Goal: Task Accomplishment & Management: Use online tool/utility

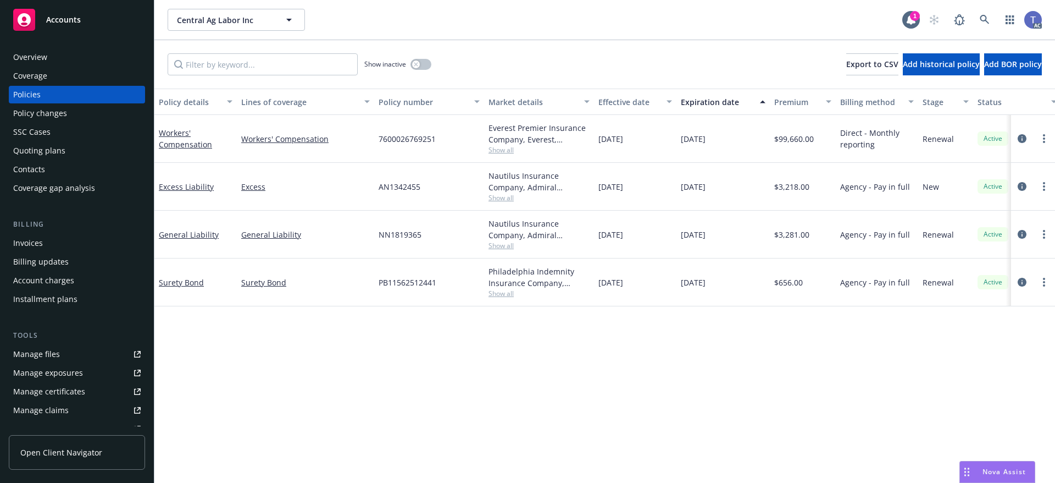
click at [533, 70] on div "Show inactive Export to CSV Add historical policy Add BOR policy" at bounding box center [604, 64] width 901 height 48
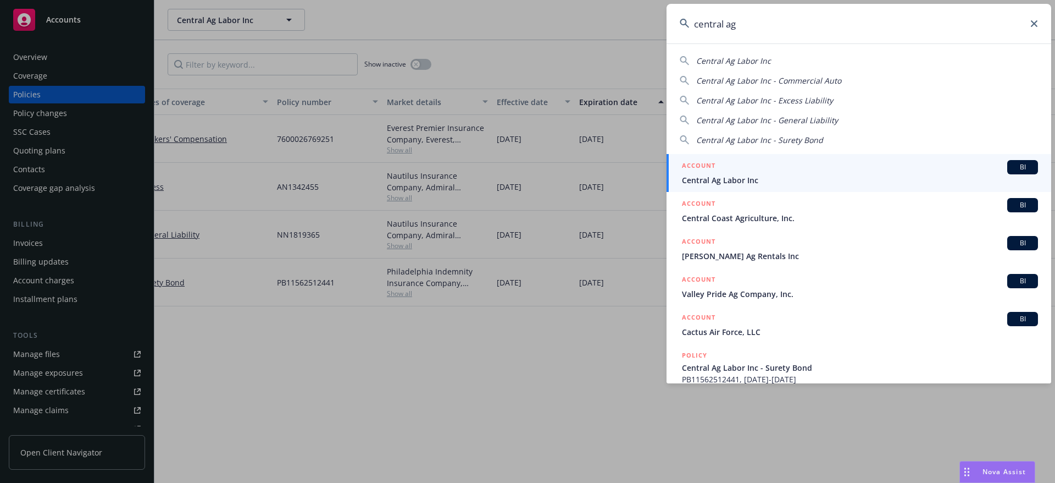
type input "central ag"
click at [735, 174] on span "Central Ag Labor Inc" at bounding box center [860, 180] width 356 height 12
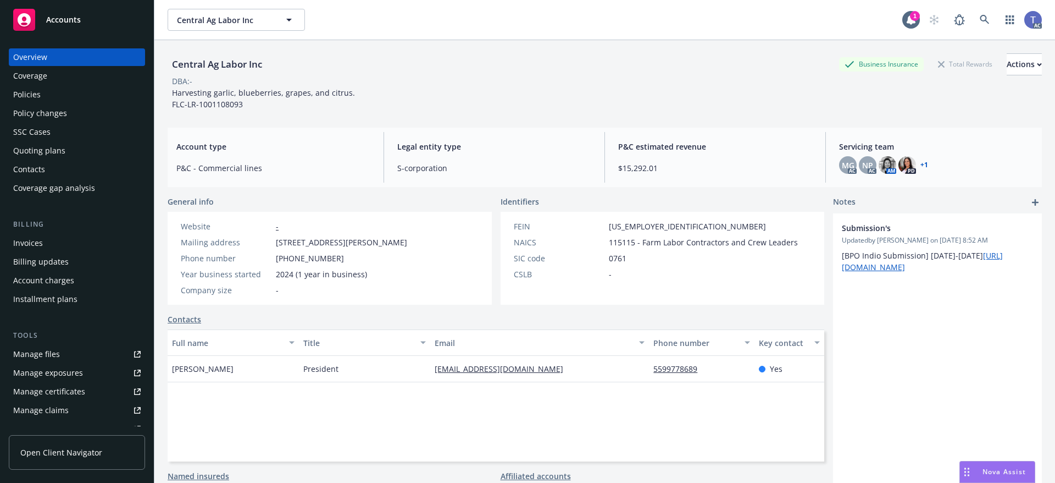
click at [38, 109] on div "Policy changes" at bounding box center [40, 113] width 54 height 18
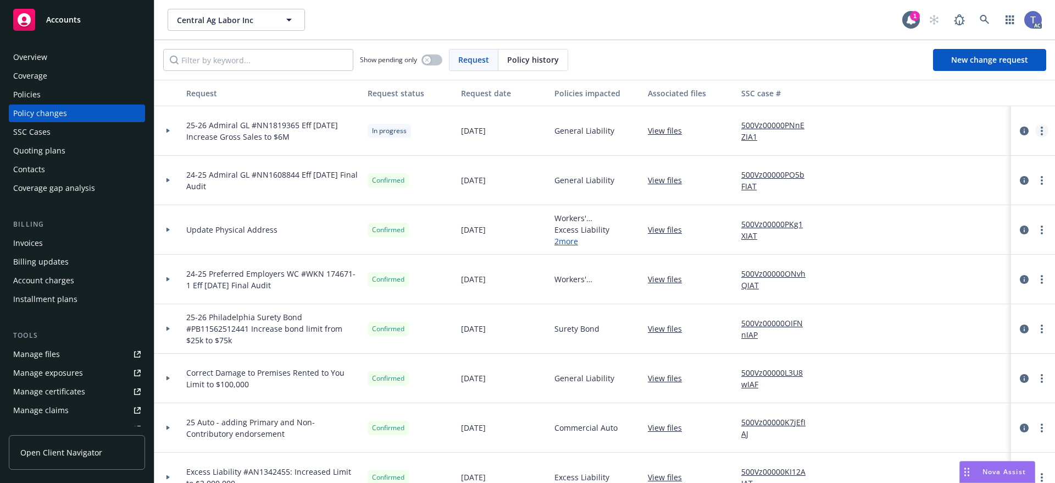
click at [1041, 129] on icon "more" at bounding box center [1042, 130] width 2 height 9
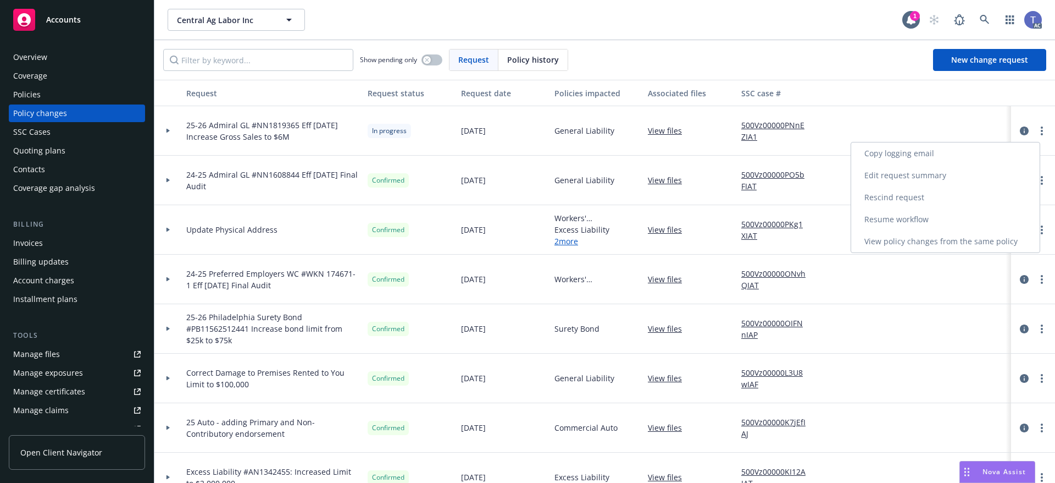
click at [929, 167] on link "Edit request summary" at bounding box center [945, 175] width 189 height 22
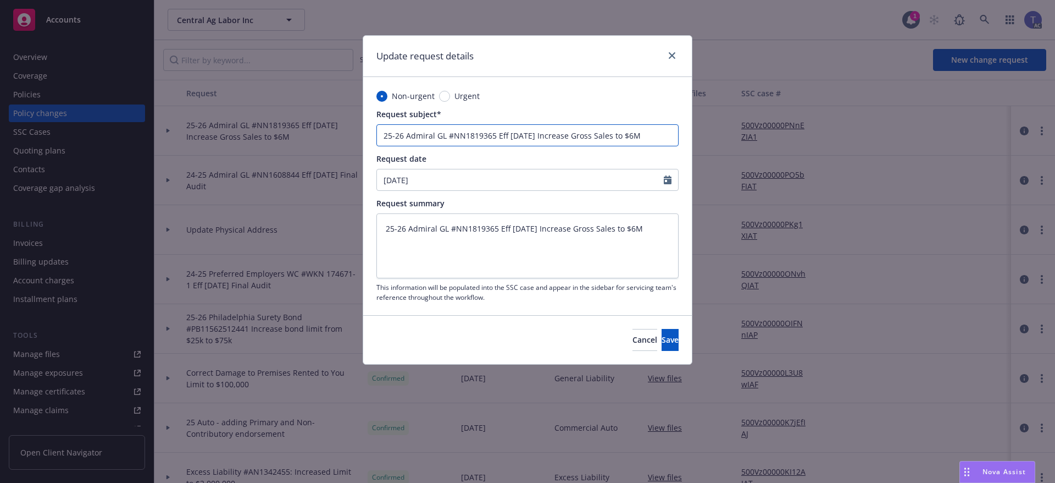
click at [614, 137] on input "25-26 Admiral GL #NN1819365 Eff [DATE] Increase Gross Sales to $6M" at bounding box center [527, 135] width 302 height 22
type input "25-26 Admiral GL #NN1819365 Eff 07-18-25 Increase Gross Sales to $6M"
type textarea "x"
type input "25-26 Admiral GL #NN1819365 Eff 07-18-25 Increase Gross Sales of to $6M"
type textarea "x"
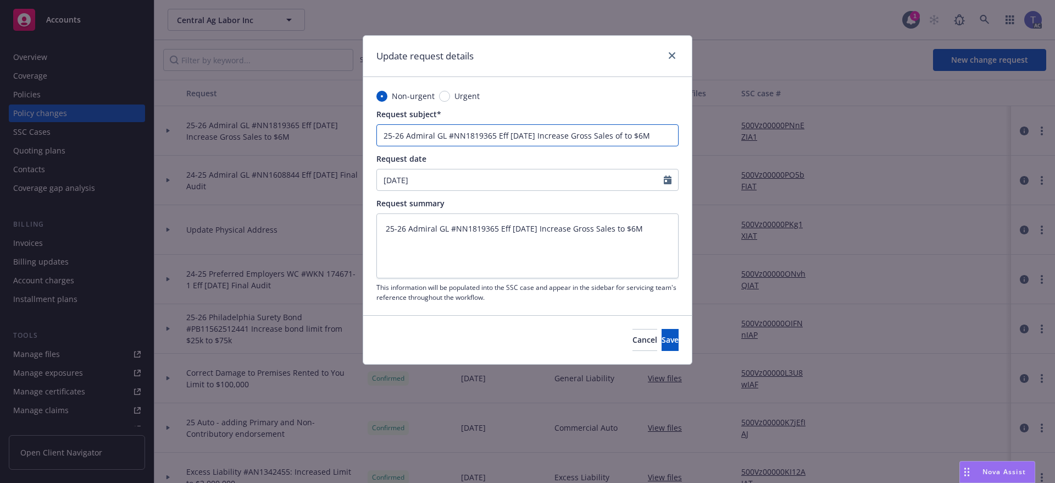
type input "25-26 Admiral GL #NN1819365 Eff 07-18-25 Increase Gross Sales of to $6M"
type textarea "x"
type input "25-26 Admiral GL #NN1819365 Eff 07-18-25 Increase Gross Sales of C to $6M"
type textarea "x"
type input "25-26 Admiral GL #NN1819365 Eff 07-18-25 Increase Gross Sales of CC to $6M"
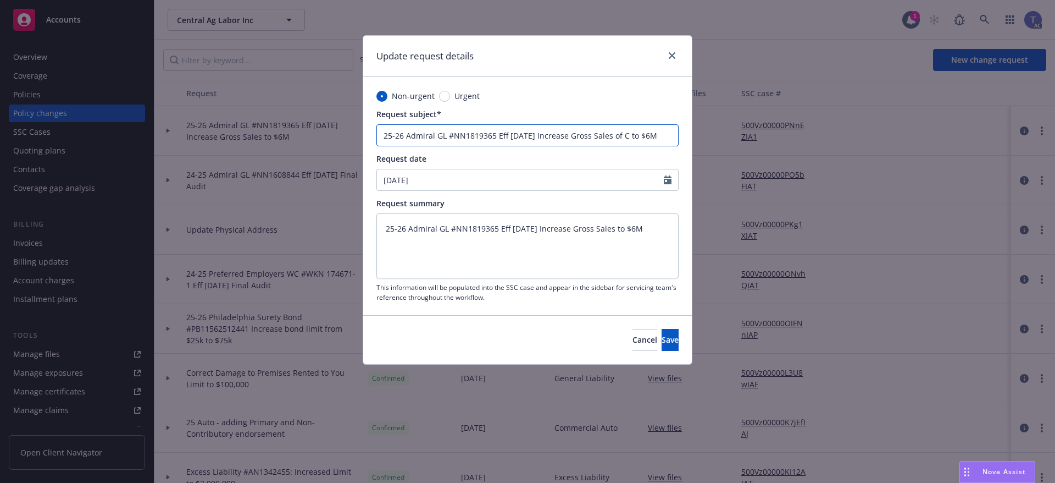
type textarea "x"
type input "25-26 Admiral GL #NN1819365 Eff 07-18-25 Increase Gross Sales of CC to $6M"
type textarea "x"
click at [641, 135] on input "25-26 Admiral GL #NN1819365 Eff 07-18-25 Increase Gross Sales of CC to $6M" at bounding box center [527, 135] width 302 height 22
click at [636, 135] on input "25-26 Admiral GL #NN1819365 Eff 07-18-25 Increase Gross Sales of CC to $6M" at bounding box center [527, 135] width 302 height 22
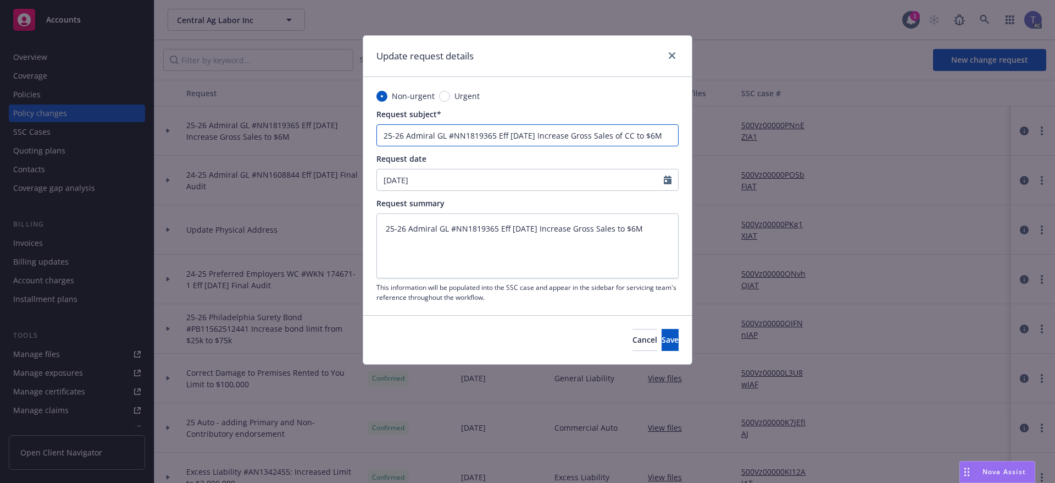
type input "25-26 Admiral GL #NN1819365 Eff 07-18-25 Increase Gross Sales of CC to $6M"
type textarea "x"
type input "25-26 Admiral GL #NN1819365 Eff 07-18-25 Increase Gross Sales of CC 4 to $6M"
type textarea "x"
type input "25-26 Admiral GL #NN1819365 Eff 07-18-25 Increase Gross Sales of CC 43 to $6M"
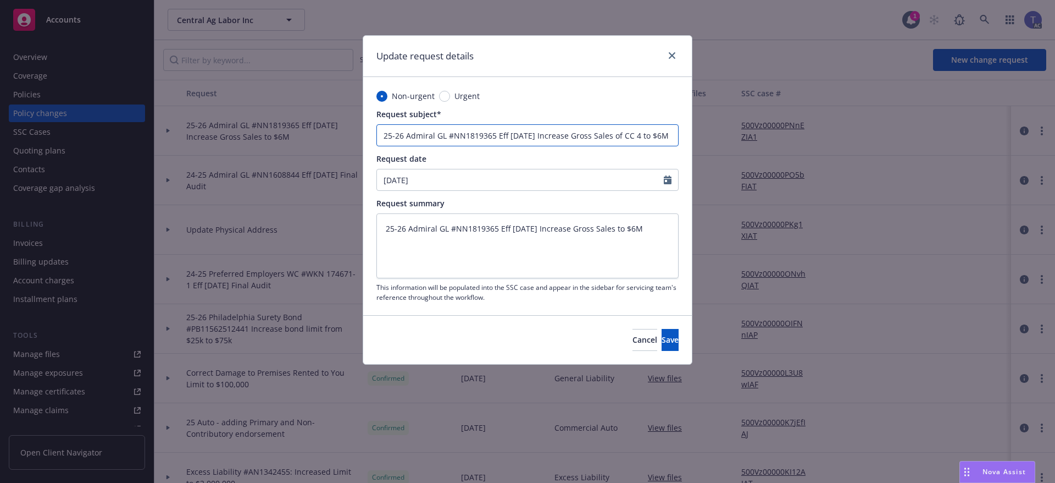
type textarea "x"
type input "25-26 Admiral GL #NN1819365 Eff 07-18-25 Increase Gross Sales of CC 438 to $6M"
type textarea "x"
type input "25-26 Admiral GL #NN1819365 Eff 07-18-25 Increase Gross Sales of CC 4384 to $6M"
type textarea "x"
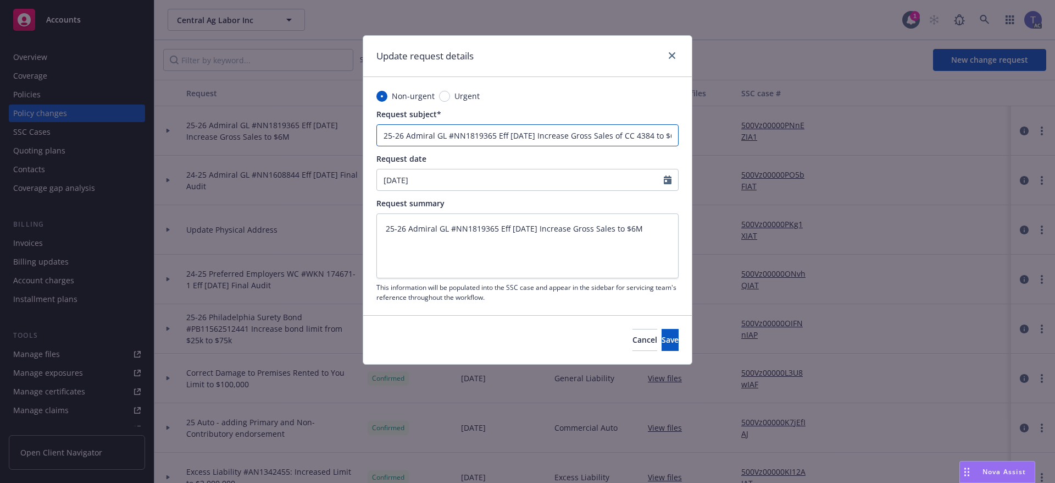
type input "25-26 Admiral GL #NN1819365 Eff 07-18-25 Increase Gross Sales of CC 43840 to $6M"
type textarea "x"
type input "25-26 Admiral GL #NN1819365 Eff 07-18-25 Increase Gross Sales of CC 43840 to $6M"
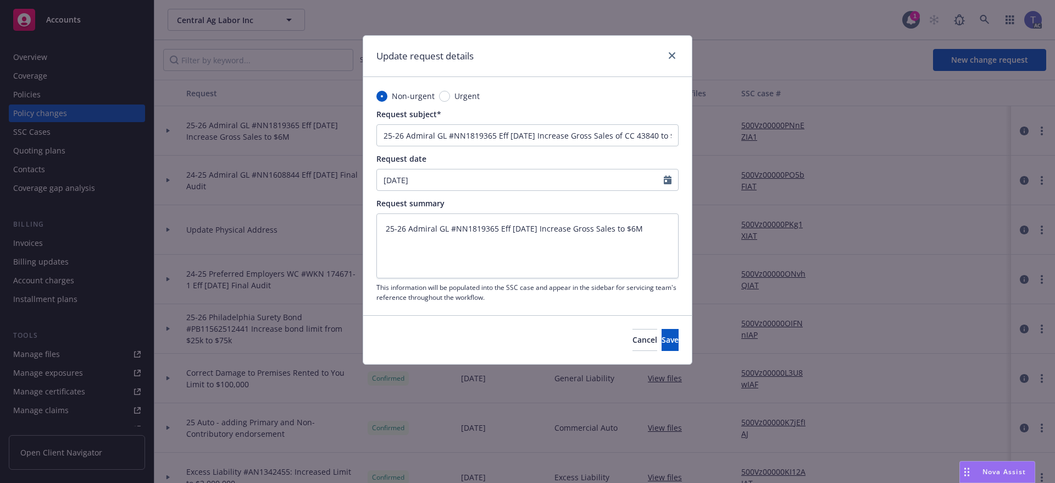
type textarea "x"
click at [644, 134] on input "25-26 Admiral GL #NN1819365 Eff 07-18-25 Increase Gross Sales of CC 43840 to $6M" at bounding box center [527, 135] width 302 height 22
type input "25-26 Admiral GL #NN1819365 Eff 07-18-25 Increase Gross Sales of CC 43840 to $6"
type textarea "x"
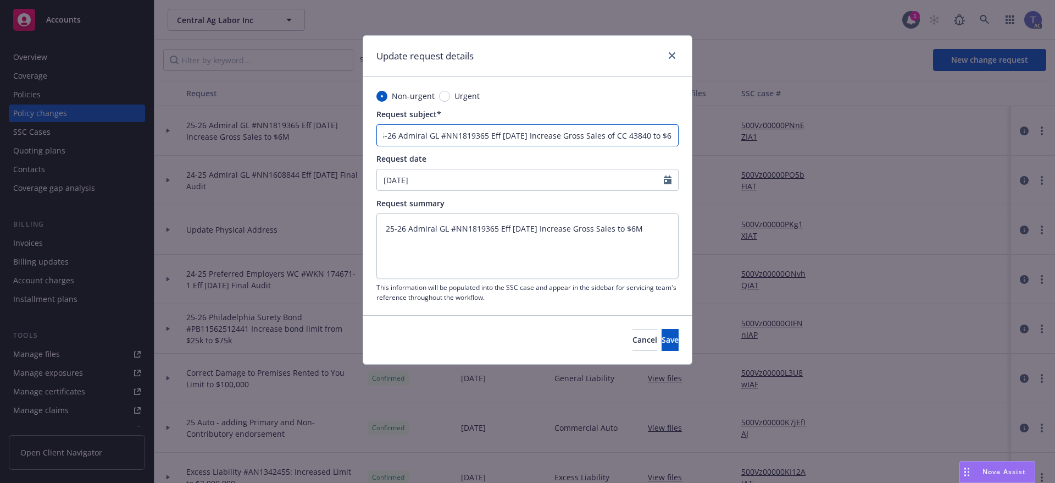
type input "25-26 Admiral GL #NN1819365 Eff 07-18-25 Increase Gross Sales of CC 43840 to $"
type textarea "x"
paste input "1,717,550"
type input "25-26 Admiral GL #NN1819365 Eff 07-18-25 Increase Gross Sales of CC 43840 to $1…"
type textarea "x"
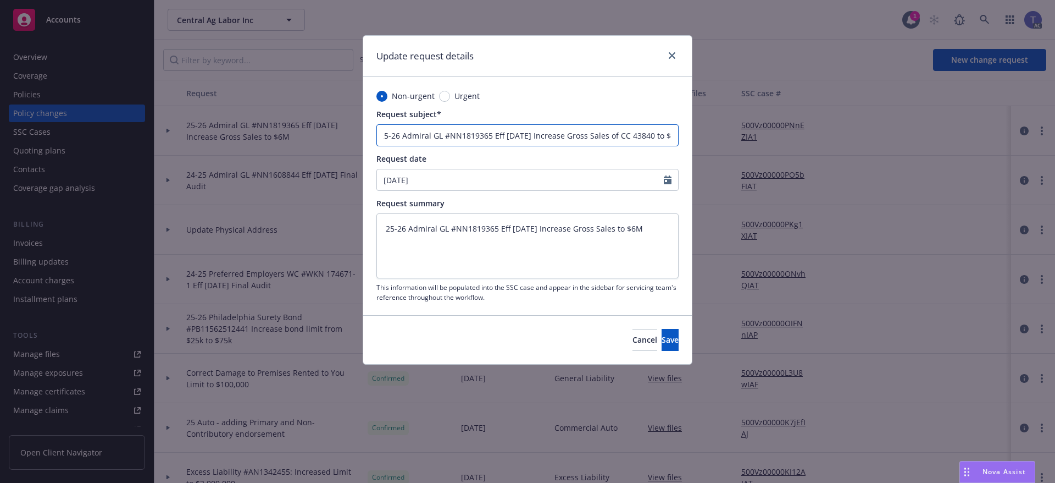
scroll to position [0, 38]
type input "25-26 Admiral GL #NN1819365 Eff 07-18-25 Increase Gross Sales of CC 43840 to $1…"
click at [593, 231] on textarea "25-26 Admiral GL #NN1819365 Eff 07-18-25 Increase Gross Sales to $6M" at bounding box center [527, 245] width 302 height 65
paste textarea "of CC 43840 to $1,717,550"
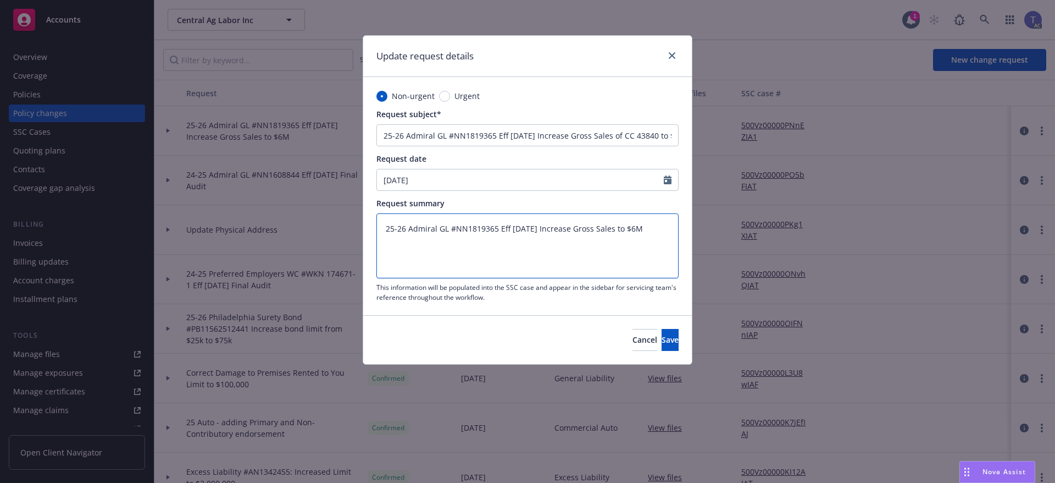
type textarea "25-26 Admiral GL #NN1819365 Eff 07-18-25 Increase Gross Sales of CC 43840 to $1…"
type textarea "x"
type textarea "25-26 Admiral GL #NN1819365 Eff 07-18-25 Increase Gross Sales of CC 43840 to $1…"
click at [668, 336] on button "Save" at bounding box center [670, 340] width 17 height 22
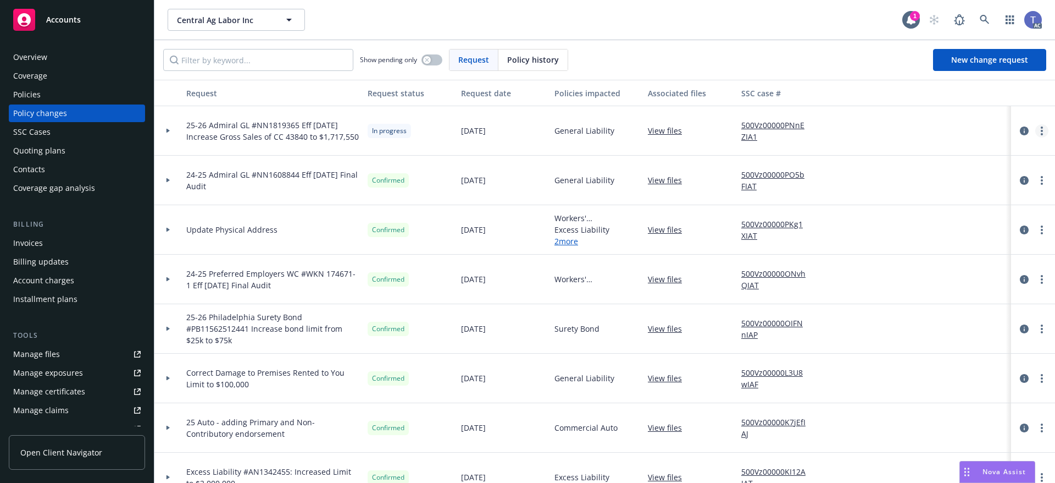
click at [1035, 130] on link "more" at bounding box center [1041, 130] width 13 height 13
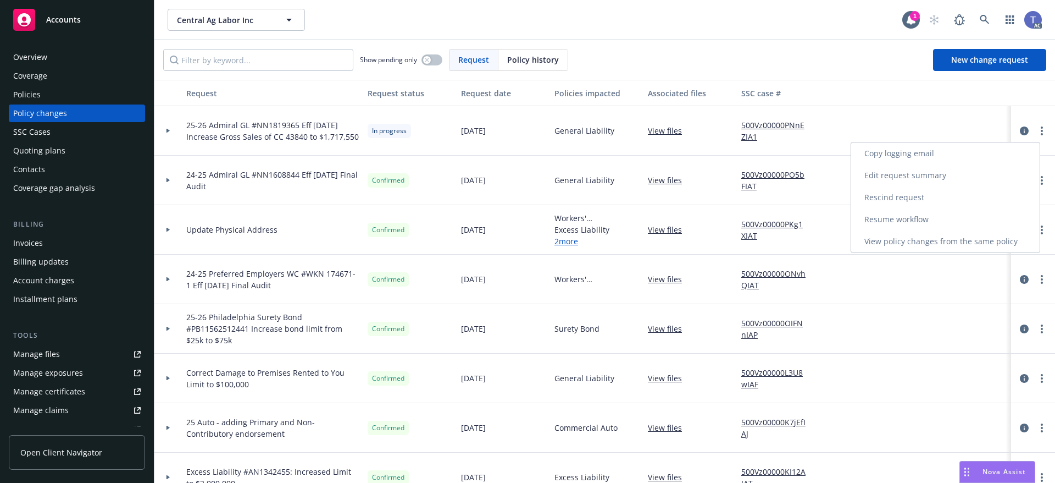
click at [898, 222] on link "Resume workflow" at bounding box center [945, 219] width 189 height 22
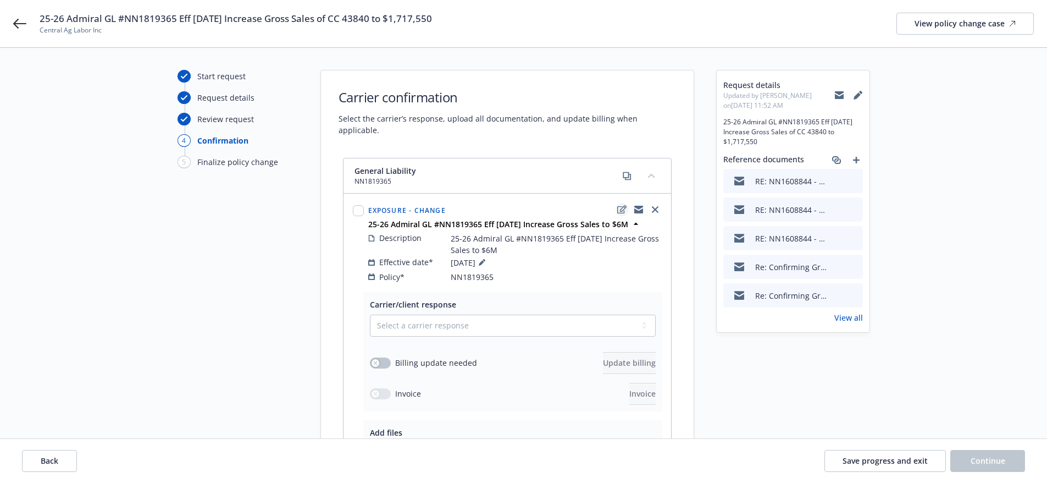
click at [619, 203] on link "edit" at bounding box center [622, 209] width 13 height 13
type textarea "x"
select select "CHANGE"
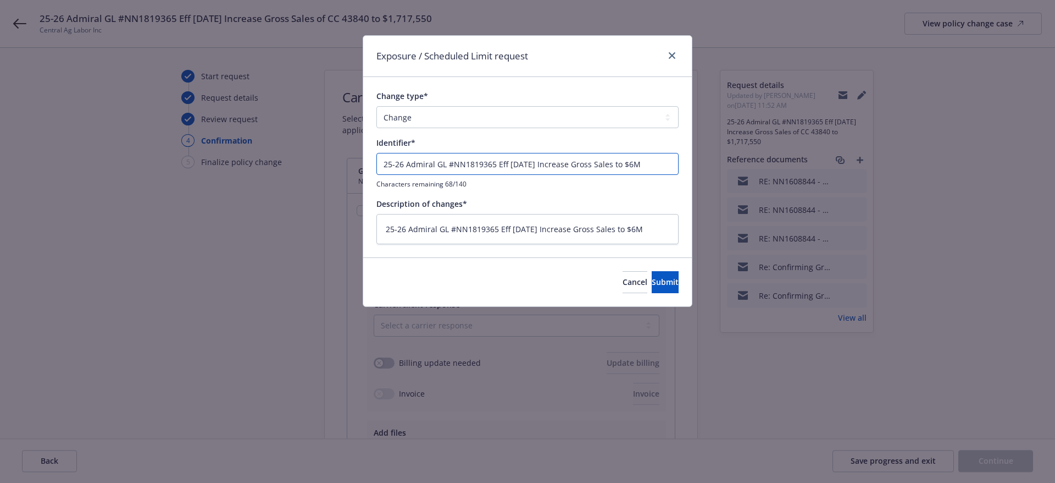
click at [530, 167] on input "25-26 Admiral GL #NN1819365 Eff 07-18-25 Increase Gross Sales to $6M" at bounding box center [527, 164] width 302 height 22
paste input "of CC 43840 to $1,717,550"
type textarea "x"
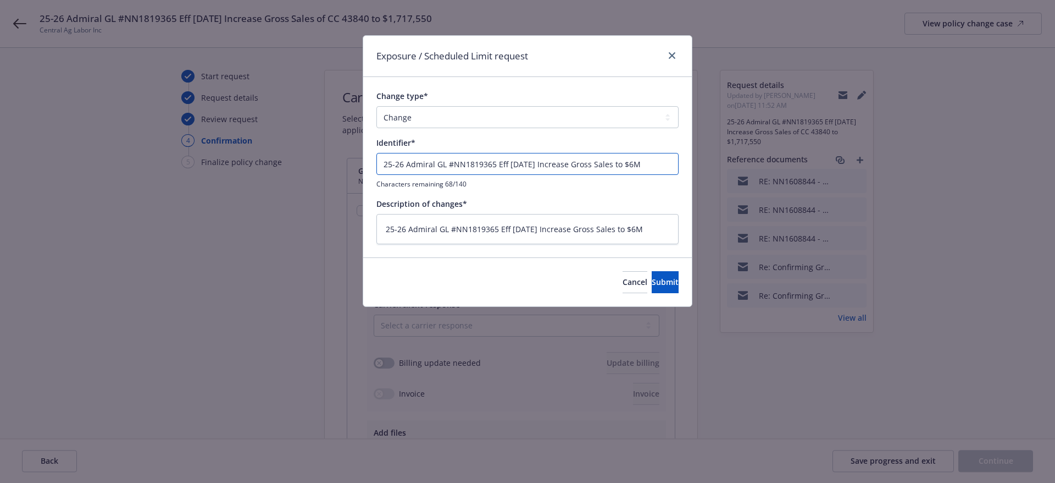
type input "25-26 Admiral GL #NN1819365 Eff 07-18-25 Increase Gross Sales of CC 43840 to $1…"
click at [498, 163] on input "25-26 Admiral GL #NN1819365 Eff 07-18-25 Increase Gross Sales of CC 43840 to $1…" at bounding box center [527, 164] width 302 height 22
drag, startPoint x: 499, startPoint y: 163, endPoint x: 480, endPoint y: 164, distance: 19.3
click at [475, 164] on input "25-26 Admiral GL #NN1819365 Eff 07-18-25 Increase Gross Sales of CC 43840 to $1…" at bounding box center [527, 164] width 302 height 22
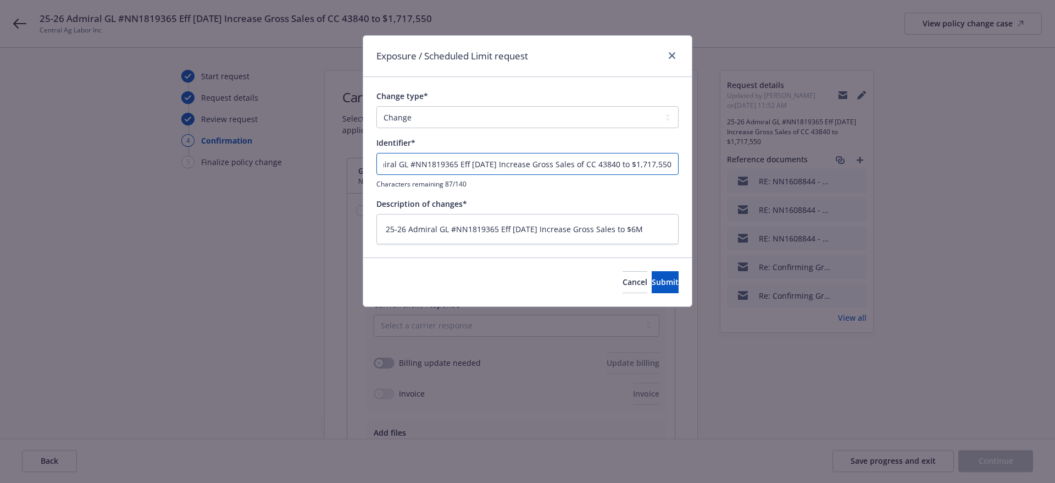
type textarea "x"
type input "25-26 Admiral GL #NN1819365 Eff 03 Increase Gross Sales of CC 43840 to $1,717,5…"
type textarea "x"
type input "25-26 Admiral GL #NN1819365 Eff 03- Increase Gross Sales of CC 43840 to $1,717,…"
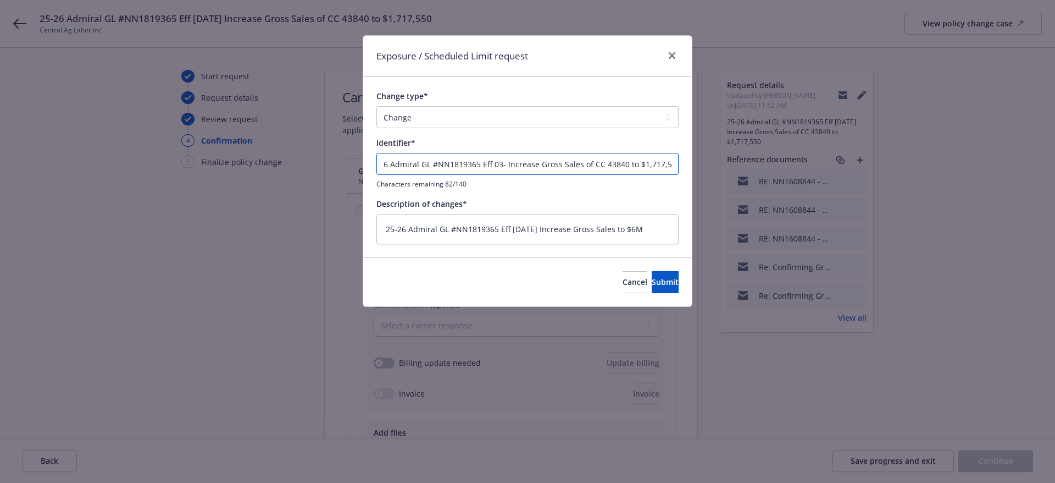
type textarea "x"
type input "25-26 Admiral GL #NN1819365 Eff 03-2 Increase Gross Sales of CC 43840 to $1,717…"
type textarea "x"
type input "25-26 Admiral GL #NN1819365 Eff 03-25 Increase Gross Sales of CC 43840 to $1,71…"
type textarea "x"
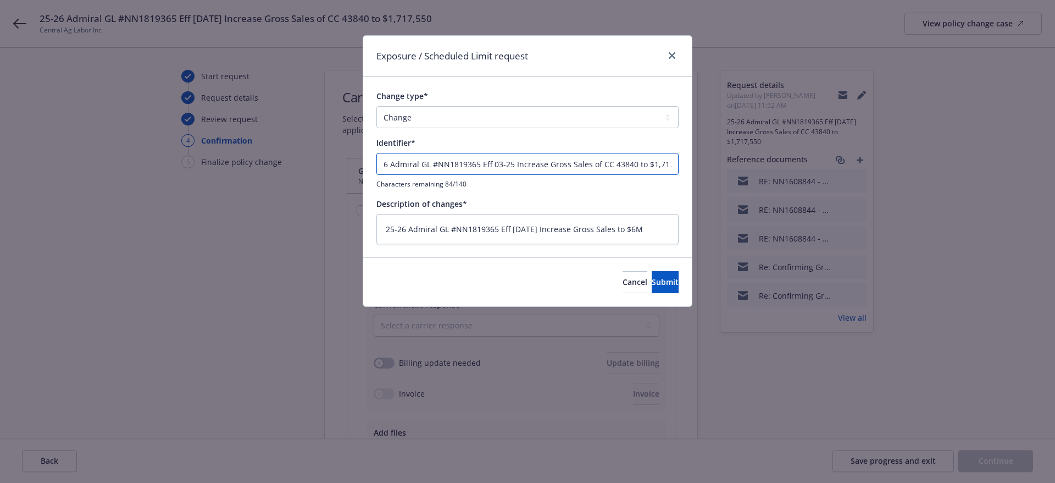
type input "25-26 Admiral GL #NN1819365 Eff 03-25- Increase Gross Sales of CC 43840 to $1,7…"
type textarea "x"
type input "25-26 Admiral GL #NN1819365 Eff 03-25-2 Increase Gross Sales of CC 43840 to $1,…"
type textarea "x"
type input "25-26 Admiral GL #NN1819365 Eff 03-25-25 Increase Gross Sales of CC 43840 to $1…"
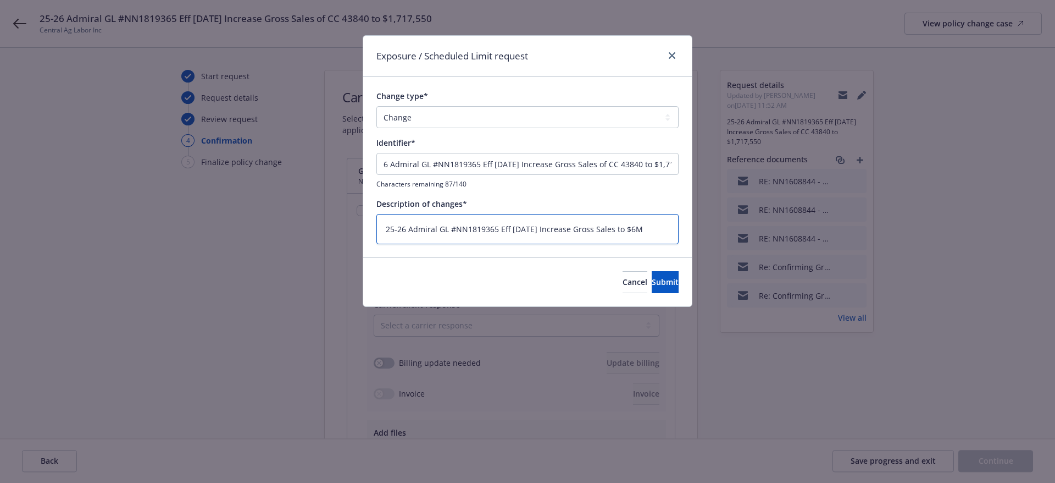
click at [519, 230] on textarea "25-26 Admiral GL #NN1819365 Eff 07-18-25 Increase Gross Sales to $6M" at bounding box center [527, 229] width 302 height 30
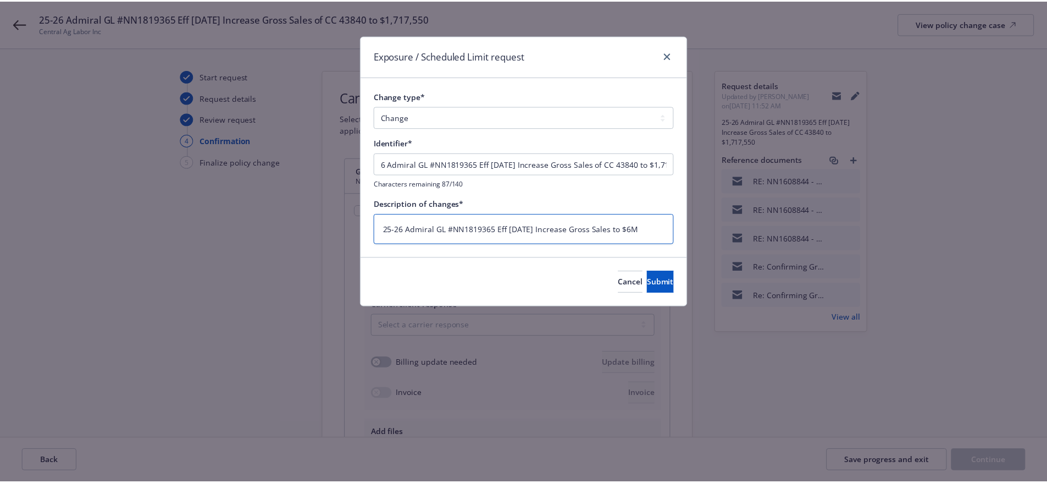
scroll to position [0, 0]
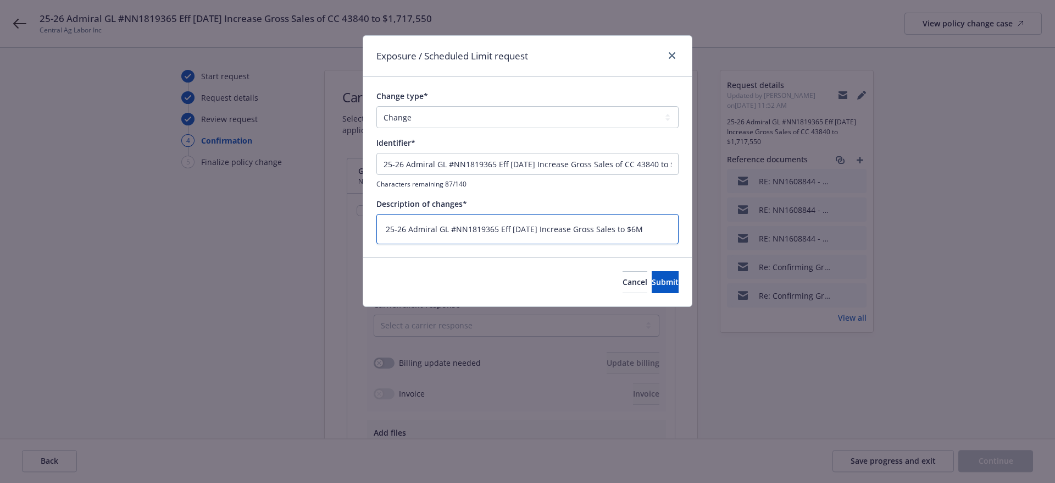
paste textarea "3-25-25 Increase Gross Sales of CC 43840 to $1,717,550"
type textarea "x"
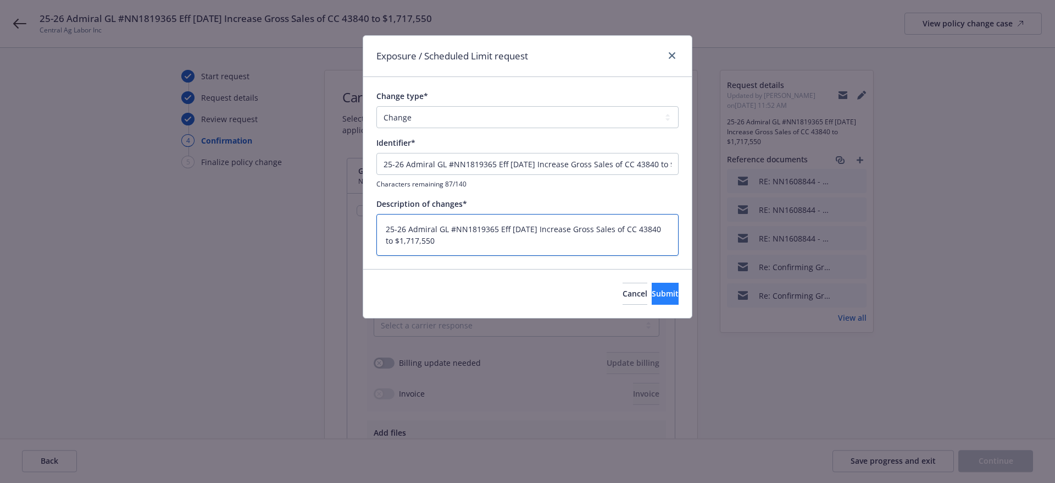
type textarea "25-26 Admiral GL #NN1819365 Eff 03-25-25 Increase Gross Sales of CC 43840 to $1…"
click at [652, 297] on span "Submit" at bounding box center [665, 293] width 27 height 10
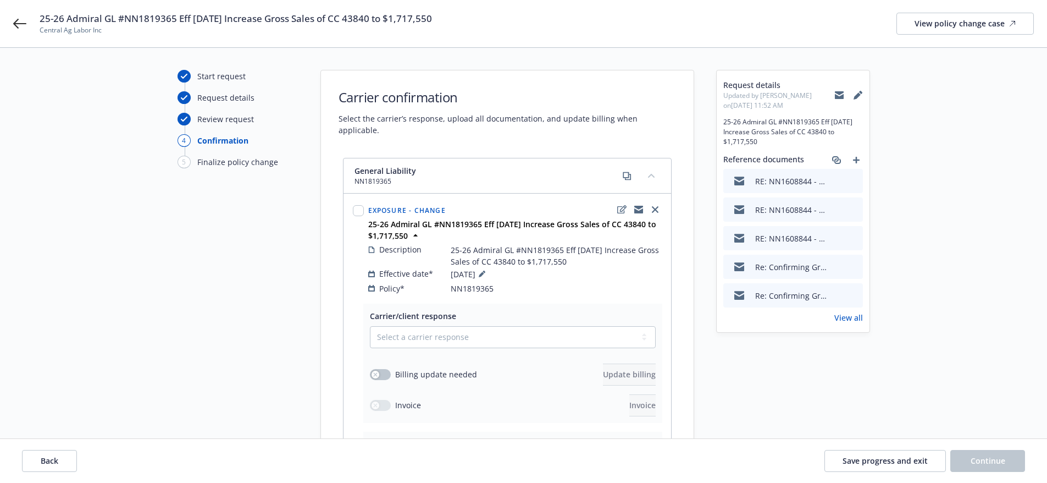
click at [859, 95] on icon at bounding box center [857, 95] width 7 height 7
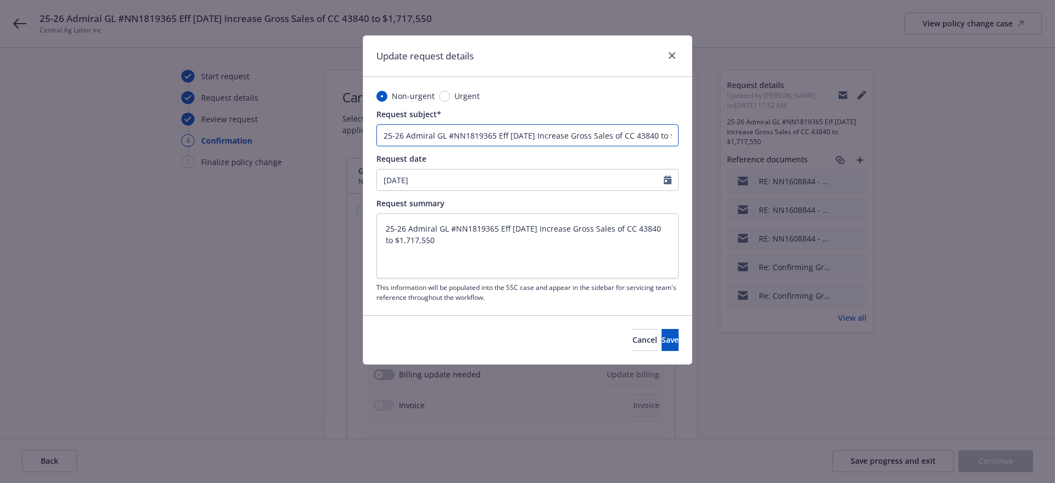
drag, startPoint x: 527, startPoint y: 132, endPoint x: 513, endPoint y: 132, distance: 13.2
click at [513, 132] on input "25-26 Admiral GL #NN1819365 Eff 07-18-25 Increase Gross Sales of CC 43840 to $1…" at bounding box center [527, 135] width 302 height 22
type textarea "x"
type input "25-26 Admiral GL #NN1819365 Eff 03-25 Increase Gross Sales of CC 43840 to $1,71…"
type textarea "x"
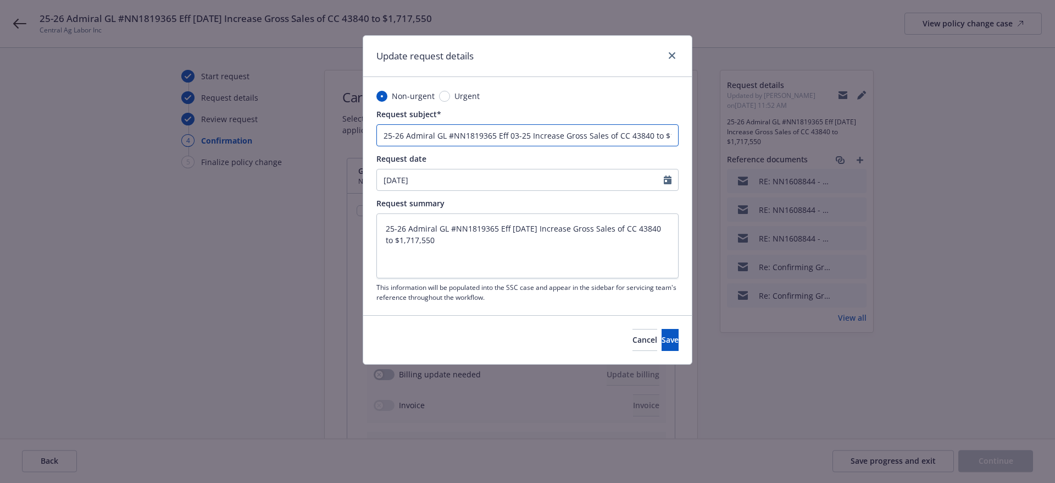
type input "25-26 Admiral GL #NN1819365 Eff 03--25 Increase Gross Sales of CC 43840 to $1,7…"
type textarea "x"
type input "25-26 Admiral GL #NN1819365 Eff 03-2-25 Increase Gross Sales of CC 43840 to $1,…"
type textarea "x"
type input "25-26 Admiral GL #NN1819365 Eff 03-25-25 Increase Gross Sales of CC 43840 to $1…"
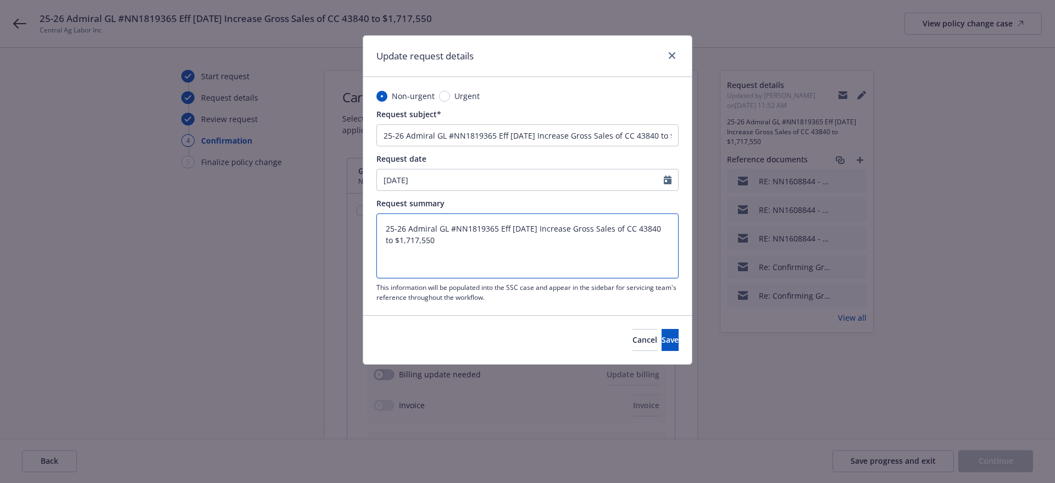
click at [568, 226] on textarea "25-26 Admiral GL #NN1819365 Eff 07-18-25 Increase Gross Sales of CC 43840 to $1…" at bounding box center [527, 245] width 302 height 65
paste textarea "3-25"
type textarea "x"
type textarea "25-26 Admiral GL #NN1819365 Eff 03-25-25 Increase Gross Sales of CC 43840 to $1…"
click at [662, 339] on span "Save" at bounding box center [670, 339] width 17 height 10
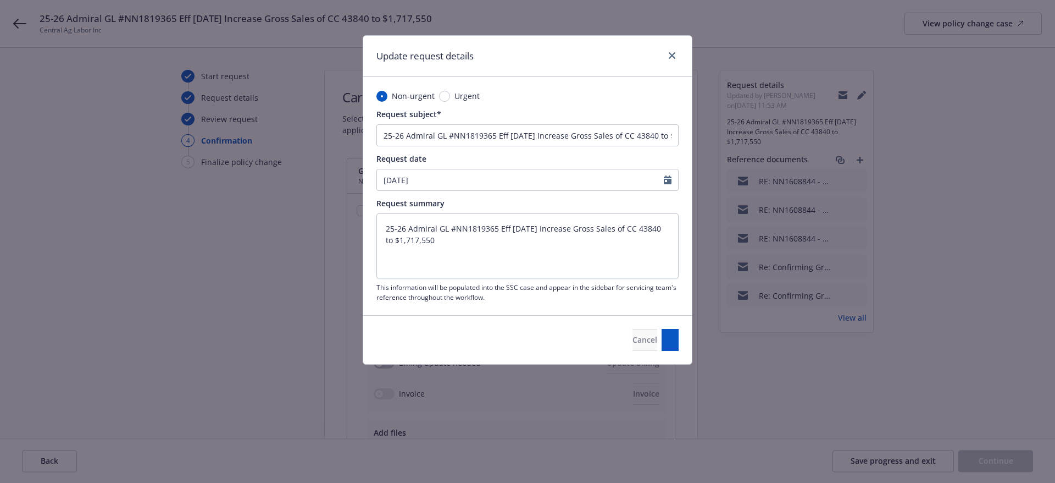
type textarea "x"
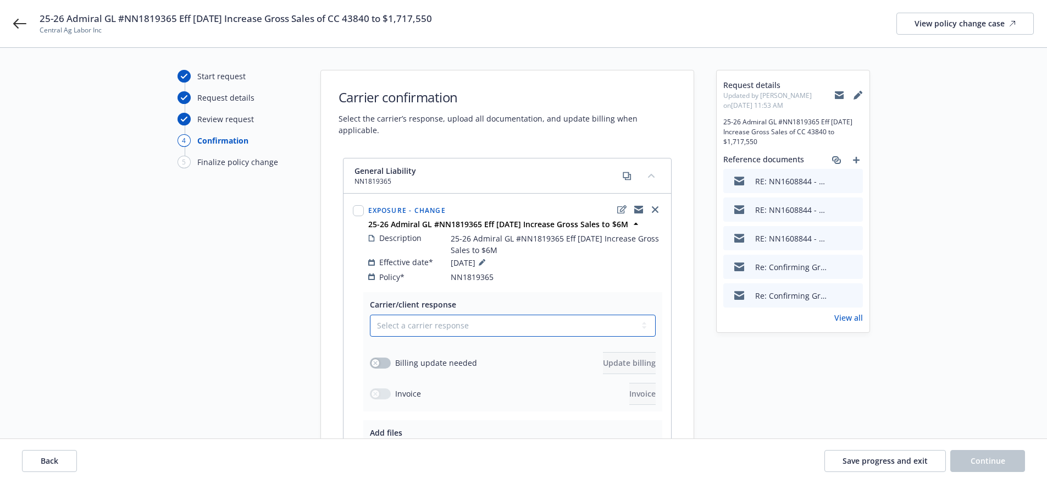
click at [516, 314] on select "Select a carrier response Accepted Accepted with revision No endorsement needed…" at bounding box center [513, 325] width 286 height 22
select select "ACCEPTED"
click at [370, 314] on select "Select a carrier response Accepted Accepted with revision No endorsement needed…" at bounding box center [513, 325] width 286 height 22
click at [838, 93] on icon at bounding box center [839, 93] width 9 height 4
click at [972, 19] on div "View policy change case" at bounding box center [965, 23] width 101 height 21
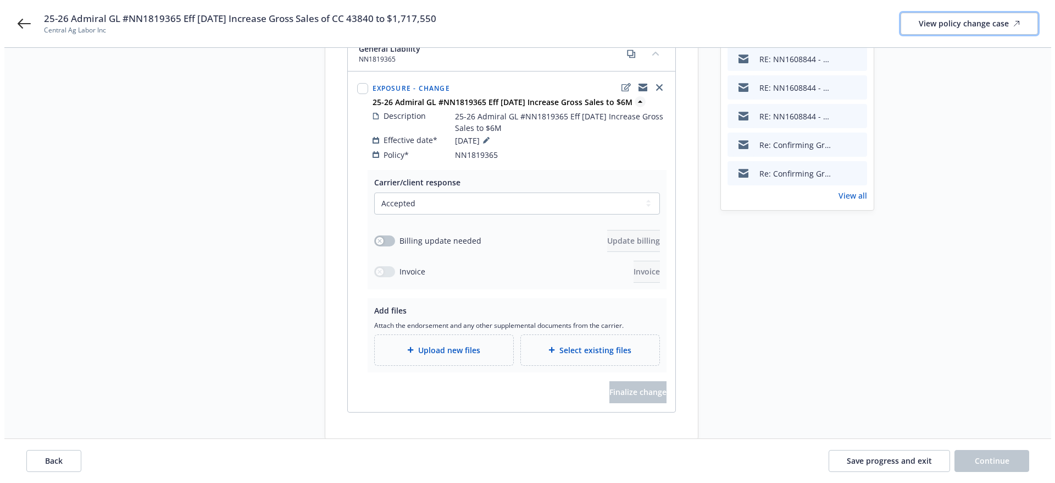
scroll to position [134, 0]
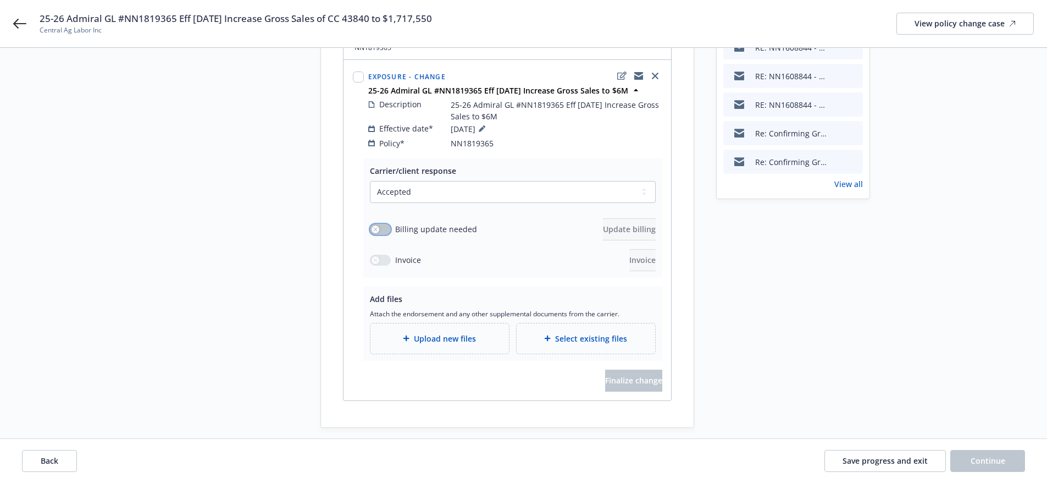
click at [373, 227] on icon "button" at bounding box center [375, 229] width 4 height 4
click at [603, 224] on span "Update billing" at bounding box center [629, 229] width 53 height 10
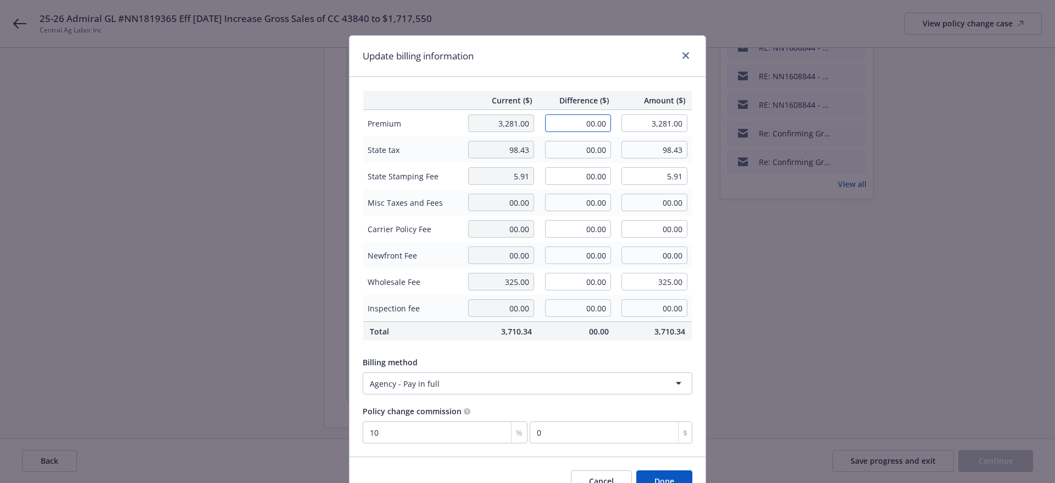
click at [578, 124] on input "00.00" at bounding box center [578, 123] width 66 height 18
type input "346.00"
type input "3,627.00"
type input "34.6"
click at [583, 149] on input "00.00" at bounding box center [578, 150] width 66 height 18
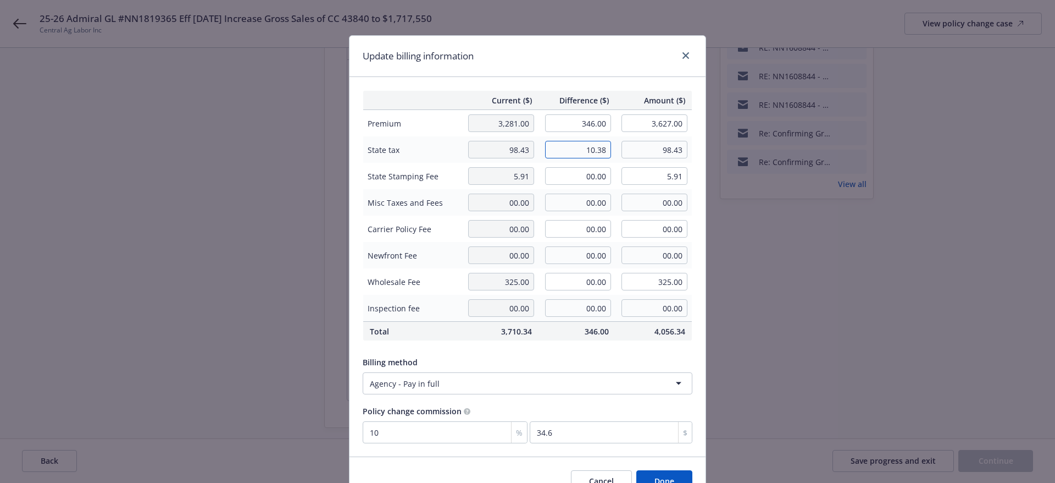
type input "10.38"
type input "108.81"
click at [583, 182] on input "00.00" at bounding box center [578, 176] width 66 height 18
type input "0.62"
type input "6.53"
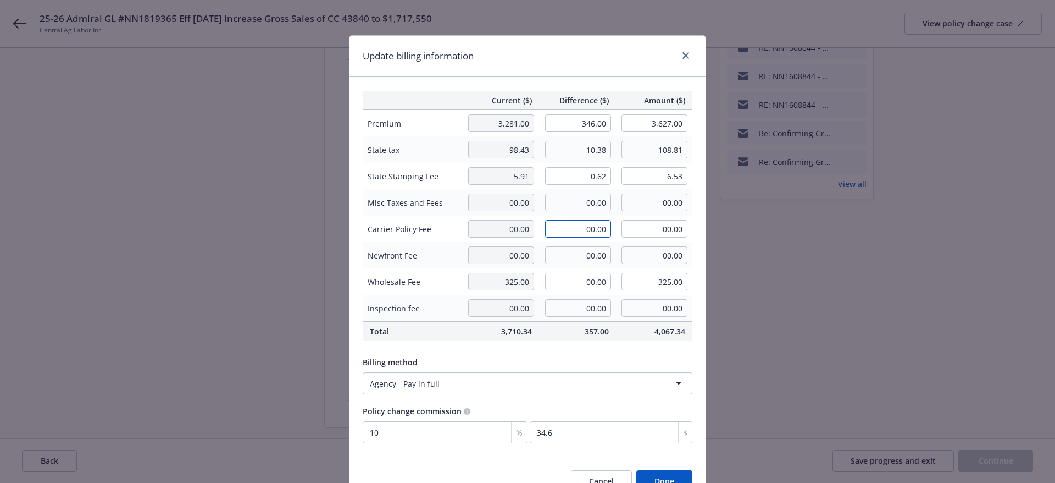
click at [584, 233] on input "00.00" at bounding box center [578, 229] width 66 height 18
click at [558, 356] on div "Billing method Agency - Pay in full" at bounding box center [528, 373] width 330 height 42
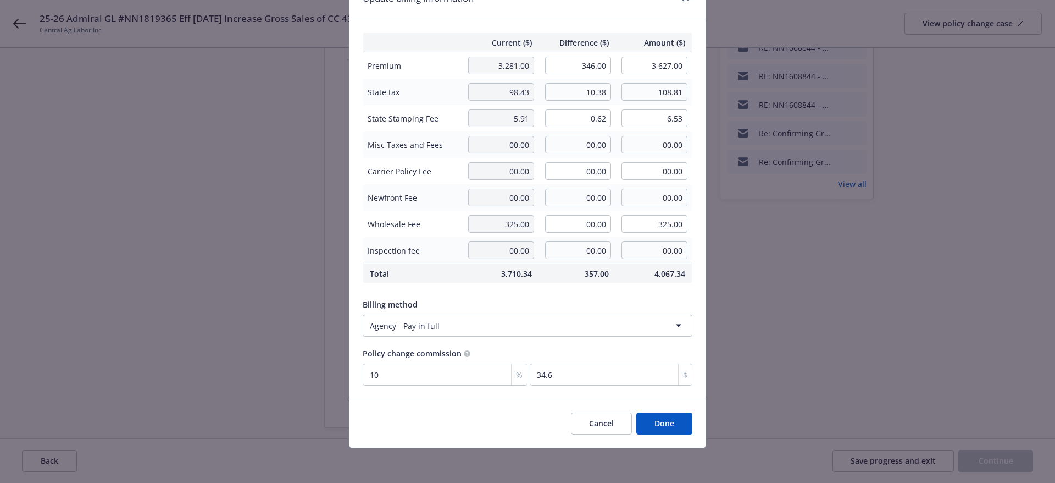
scroll to position [58, 0]
click at [660, 425] on button "Done" at bounding box center [664, 423] width 56 height 22
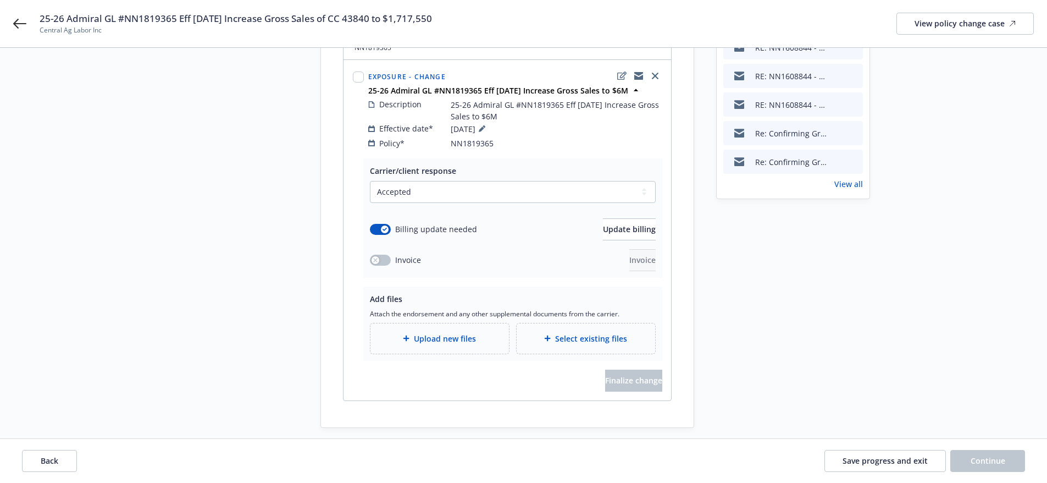
click at [442, 332] on div "Upload new files" at bounding box center [439, 338] width 121 height 13
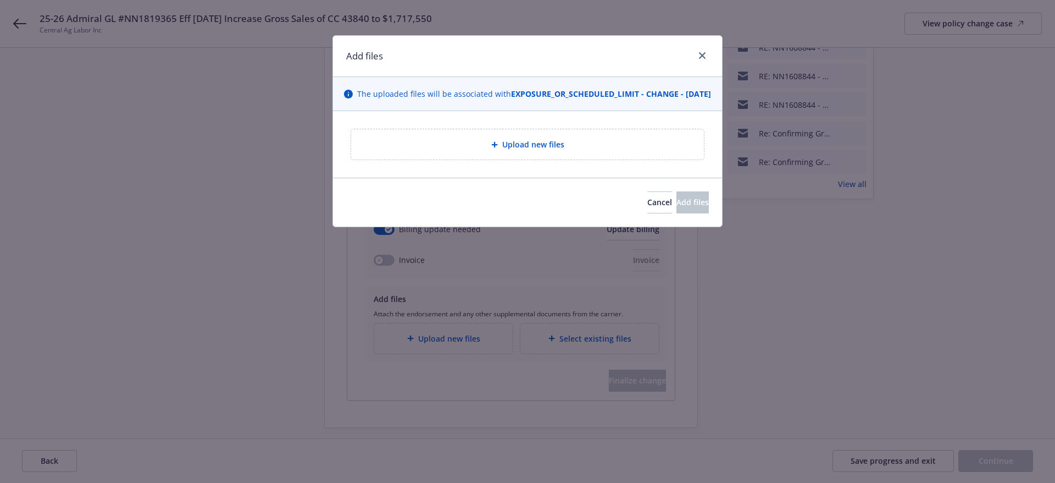
click at [499, 148] on div at bounding box center [496, 144] width 11 height 7
type textarea "x"
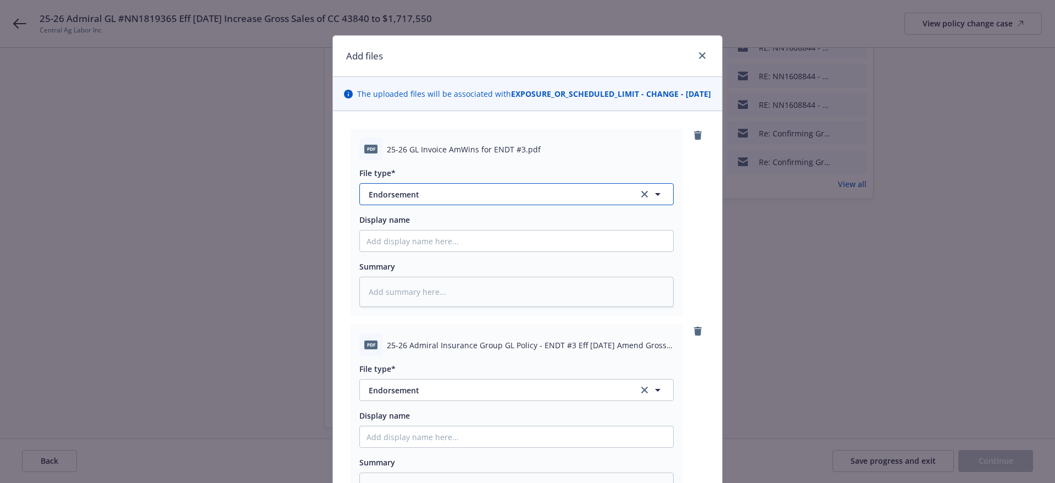
click at [534, 199] on button "Endorsement" at bounding box center [516, 194] width 314 height 22
type input "invoi"
click at [462, 262] on div "Invoice - Third Party" at bounding box center [517, 254] width 300 height 16
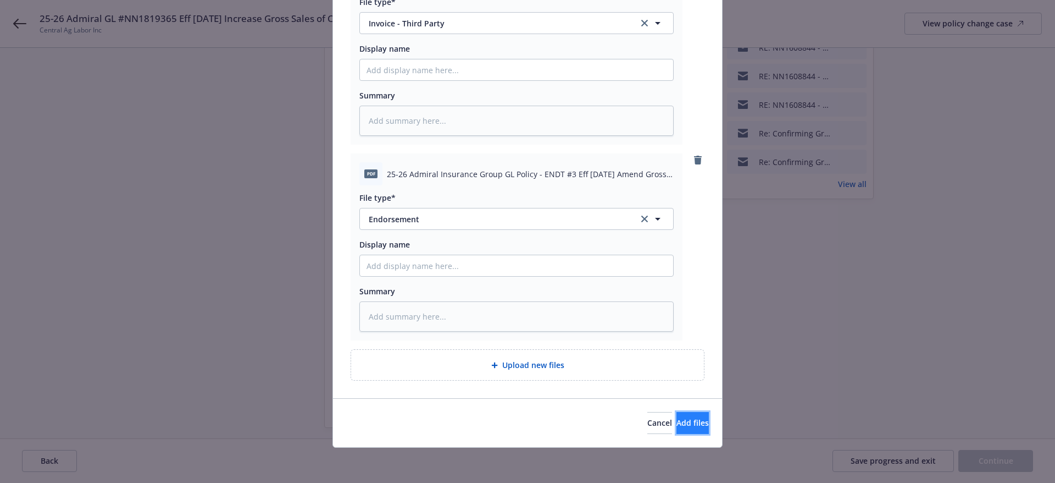
click at [695, 425] on button "Add files" at bounding box center [693, 423] width 32 height 22
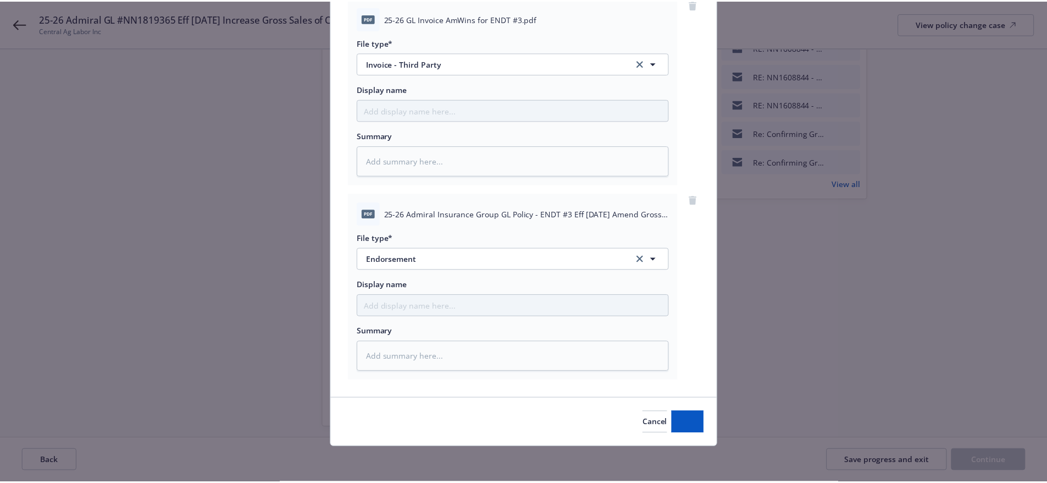
scroll to position [142, 0]
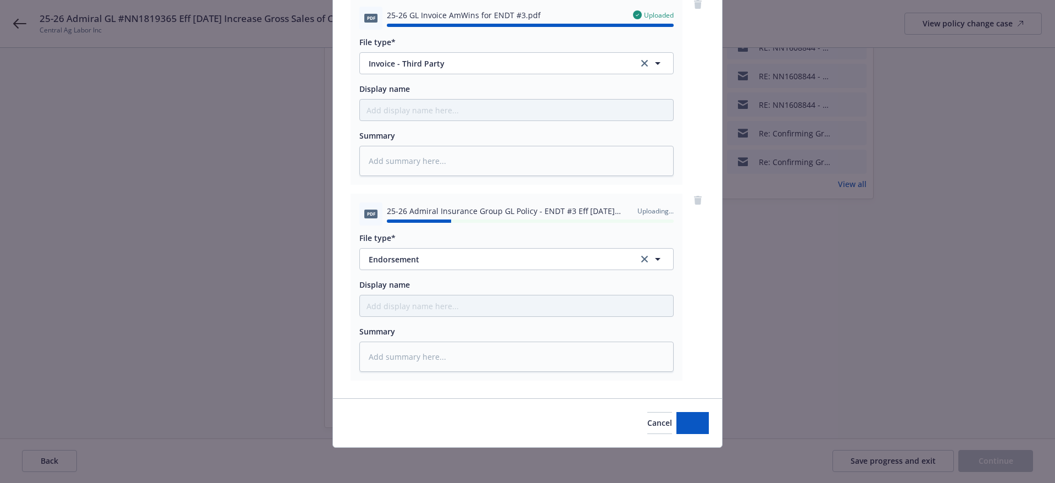
type textarea "x"
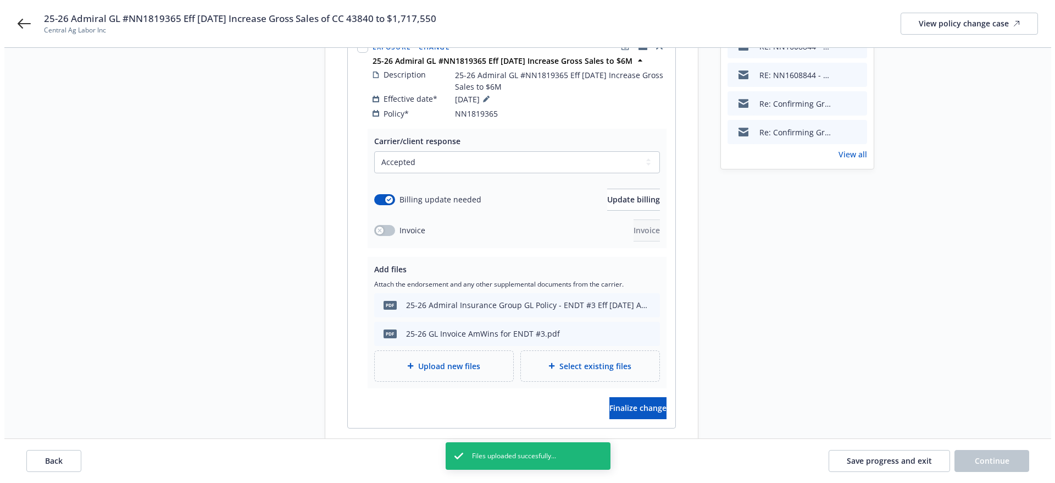
scroll to position [191, 0]
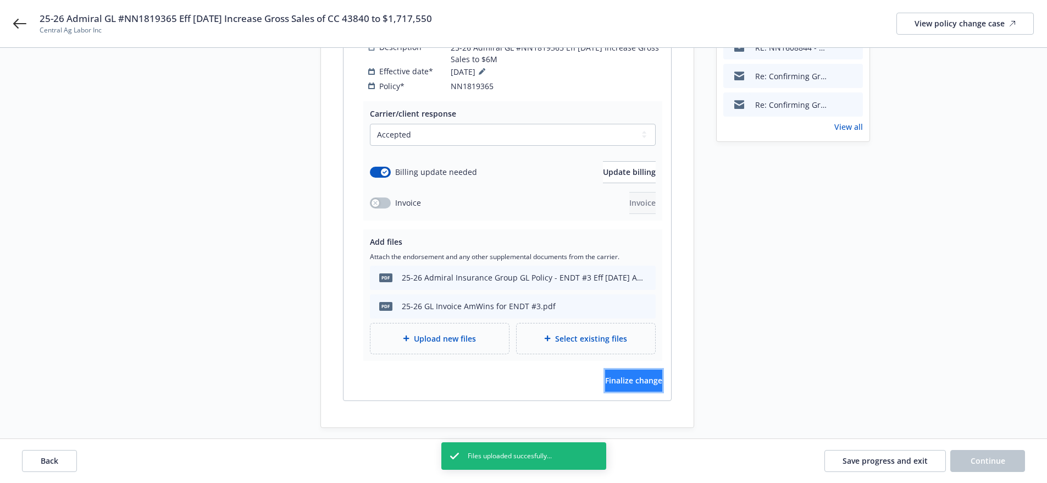
click at [605, 376] on button "Finalize change" at bounding box center [633, 380] width 57 height 22
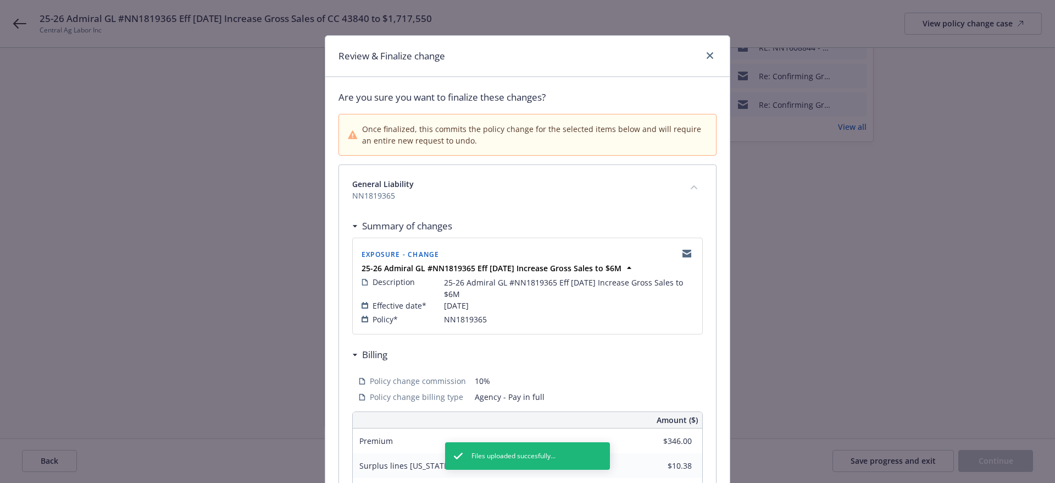
scroll to position [272, 0]
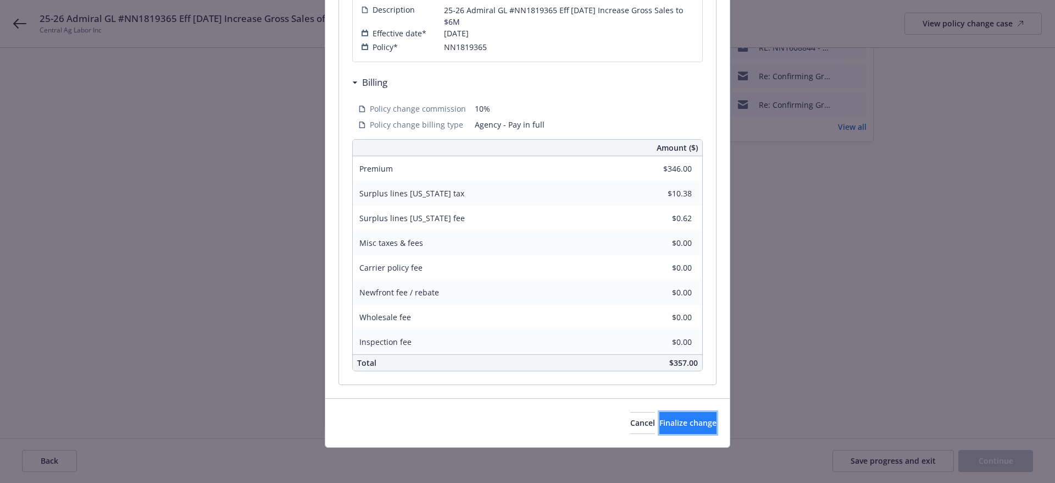
click at [686, 428] on button "Finalize change" at bounding box center [688, 423] width 57 height 22
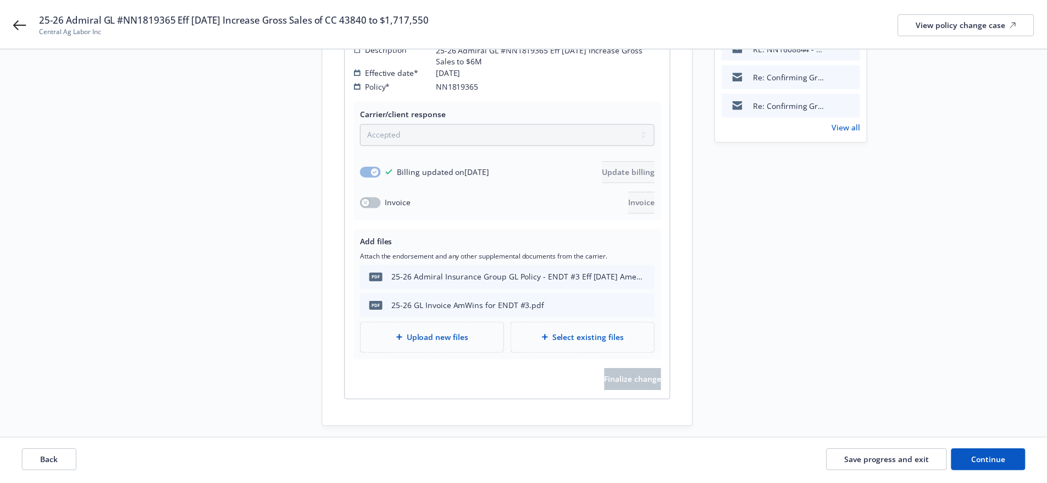
scroll to position [190, 0]
click at [978, 466] on button "Continue" at bounding box center [987, 461] width 75 height 22
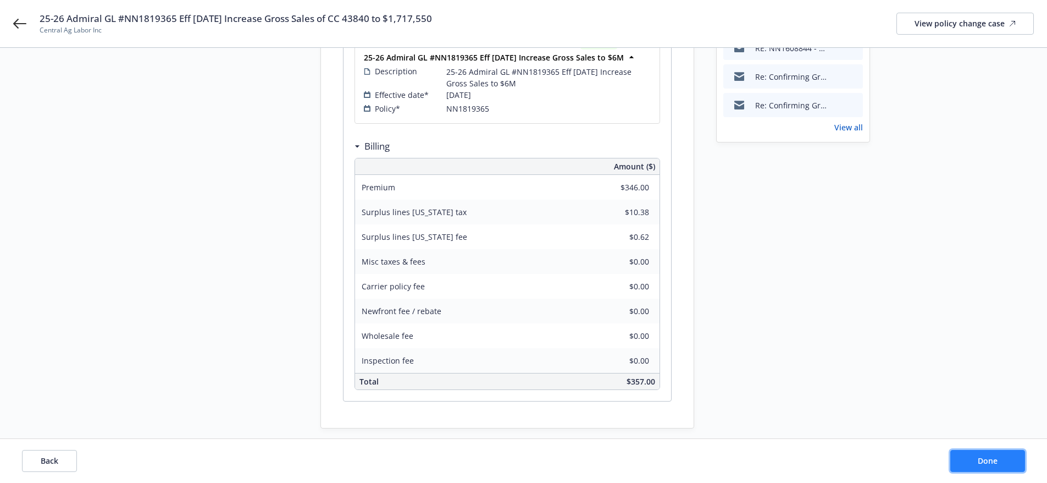
click at [982, 462] on span "Done" at bounding box center [988, 460] width 20 height 10
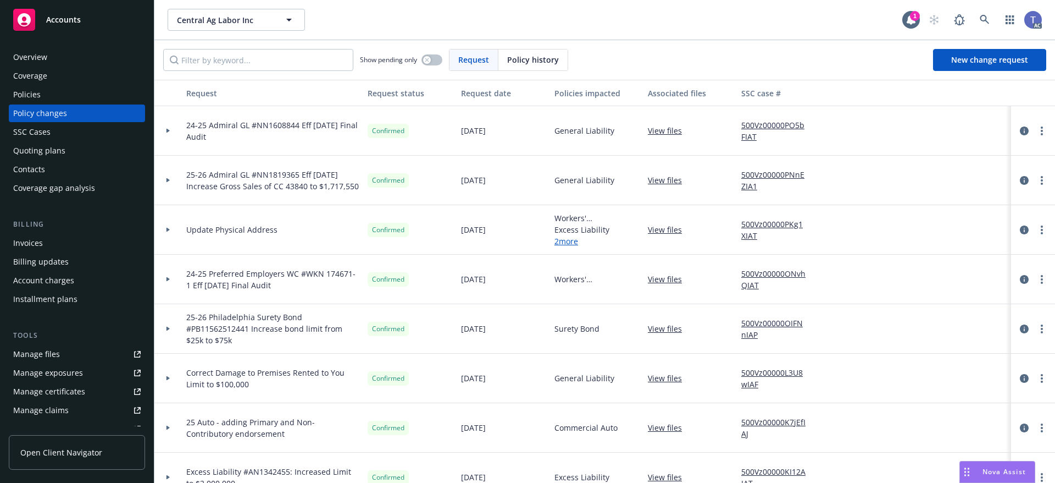
click at [80, 236] on div "Invoices" at bounding box center [77, 243] width 128 height 18
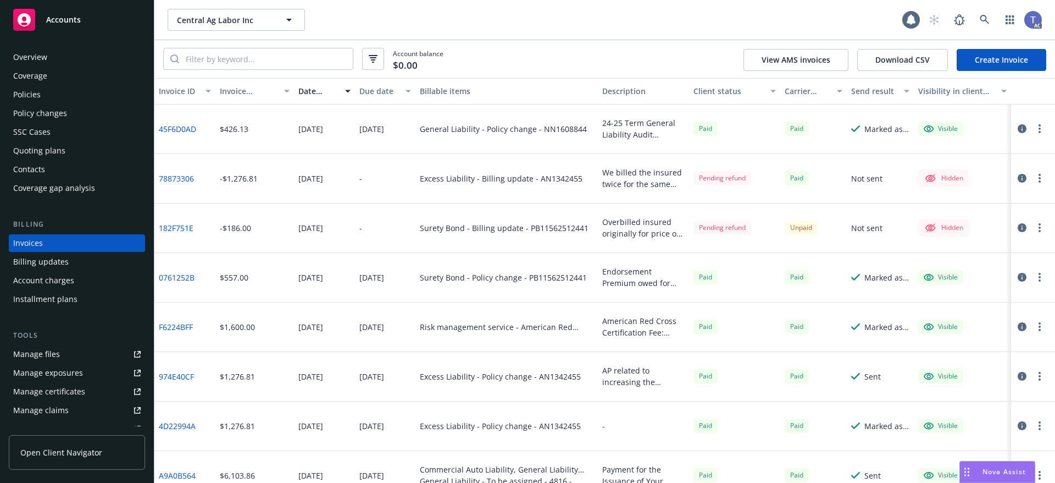
click at [981, 58] on link "Create Invoice" at bounding box center [1002, 60] width 90 height 22
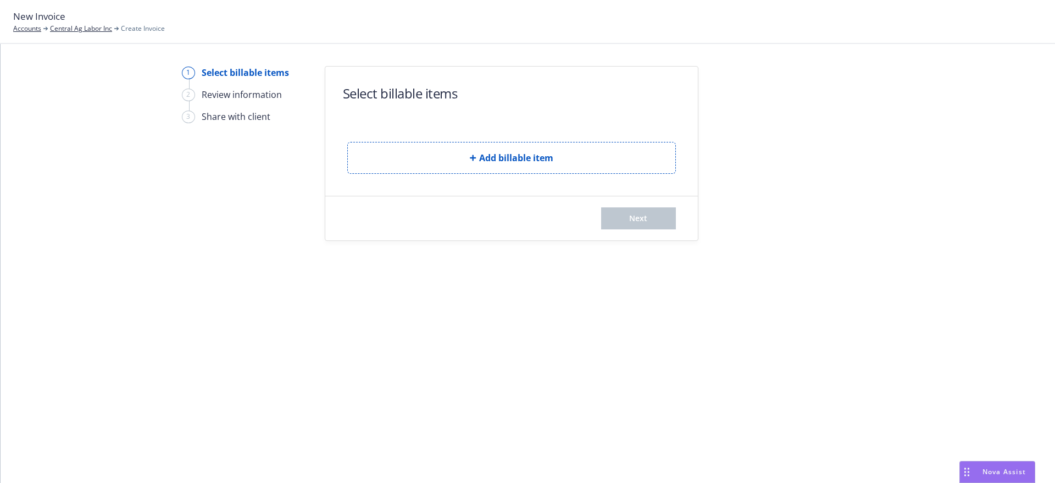
click at [520, 158] on span "Add billable item" at bounding box center [516, 157] width 74 height 13
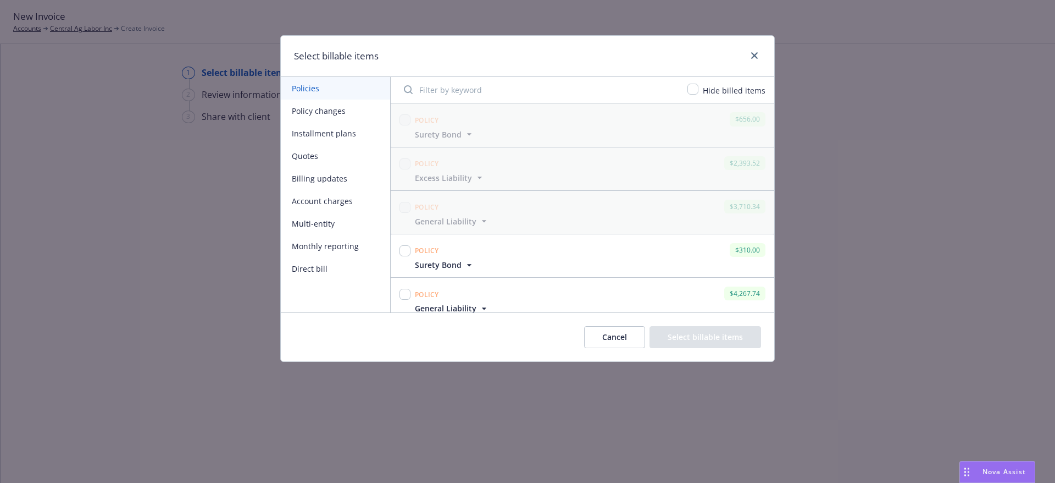
click at [332, 113] on button "Policy changes" at bounding box center [335, 110] width 109 height 23
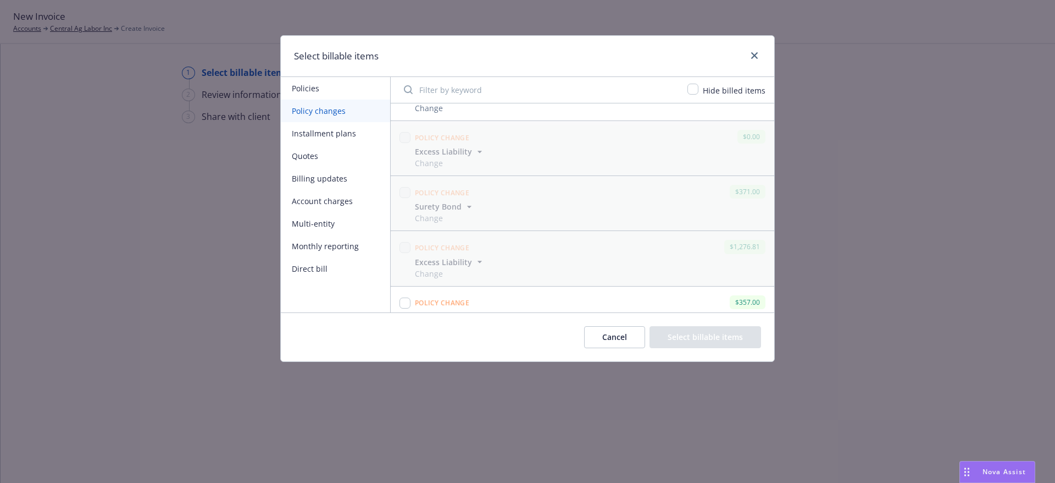
scroll to position [286, 0]
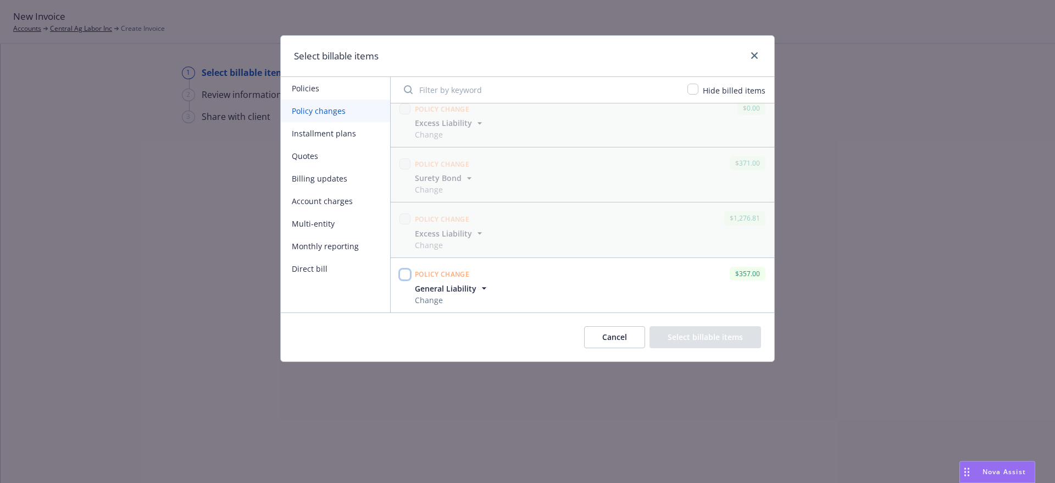
click at [408, 274] on input "checkbox" at bounding box center [405, 274] width 11 height 11
checkbox input "true"
click at [704, 334] on button "Select billable items" at bounding box center [706, 337] width 112 height 22
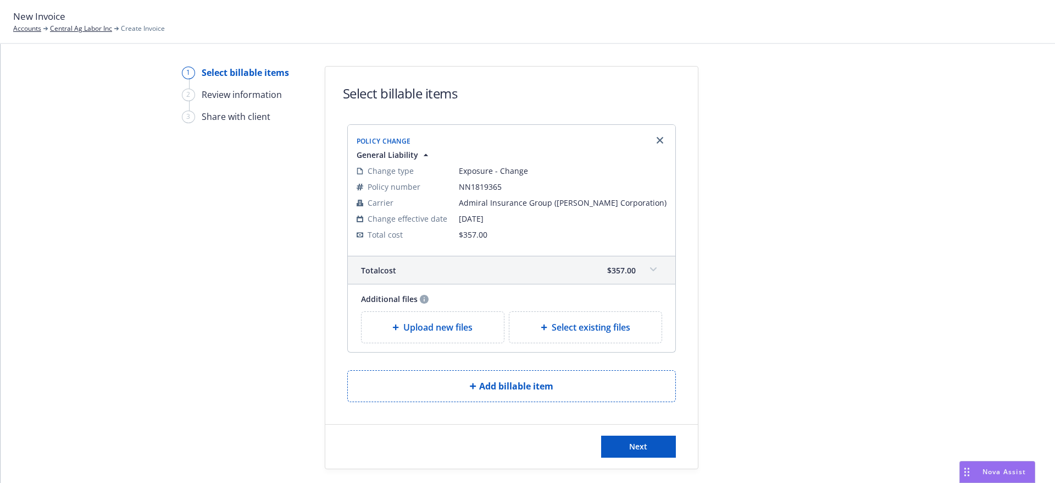
click at [445, 336] on div "Upload new files" at bounding box center [433, 327] width 143 height 31
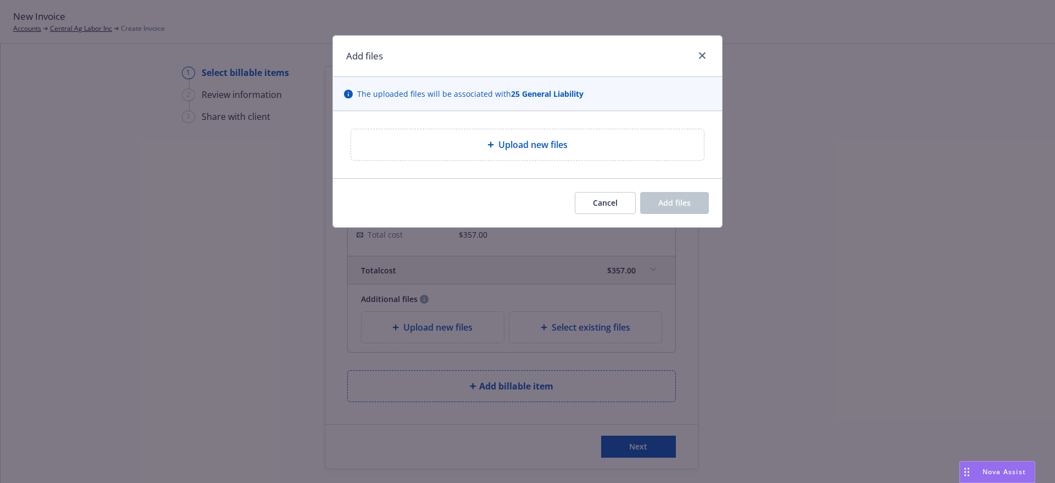
click at [473, 165] on div "Upload new files" at bounding box center [527, 144] width 389 height 67
click at [475, 156] on div "Upload new files" at bounding box center [527, 144] width 353 height 31
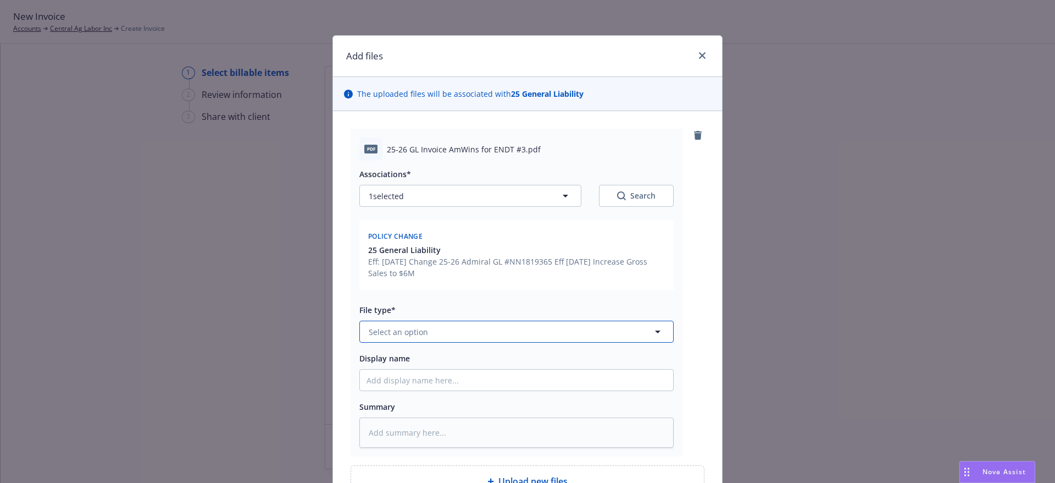
click at [464, 324] on button "Select an option" at bounding box center [516, 331] width 314 height 22
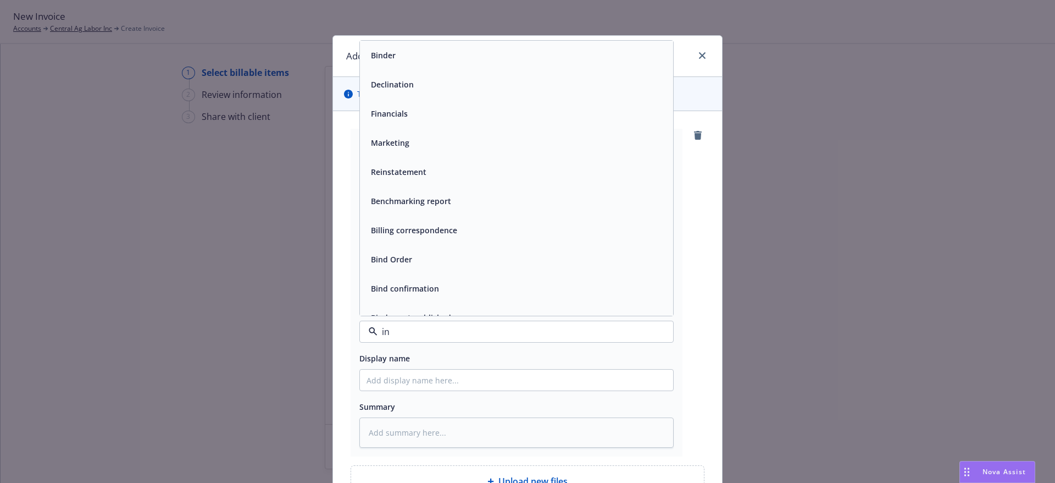
type input "inv"
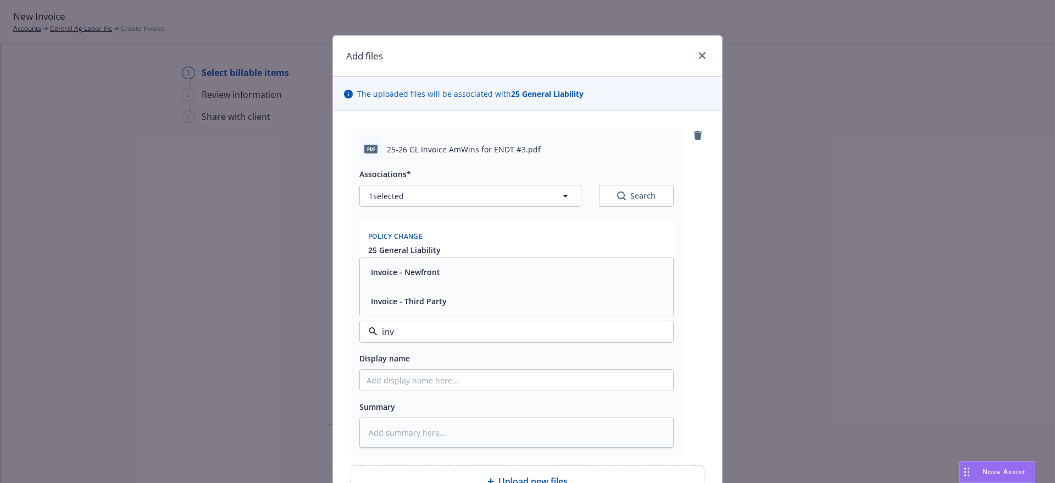
click at [453, 297] on div "Invoice - Third Party" at bounding box center [517, 301] width 300 height 16
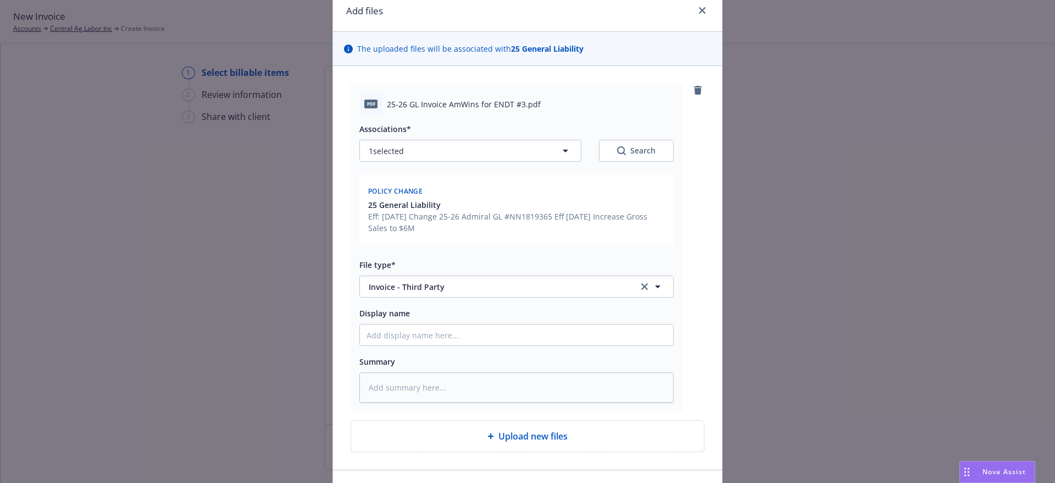
scroll to position [117, 0]
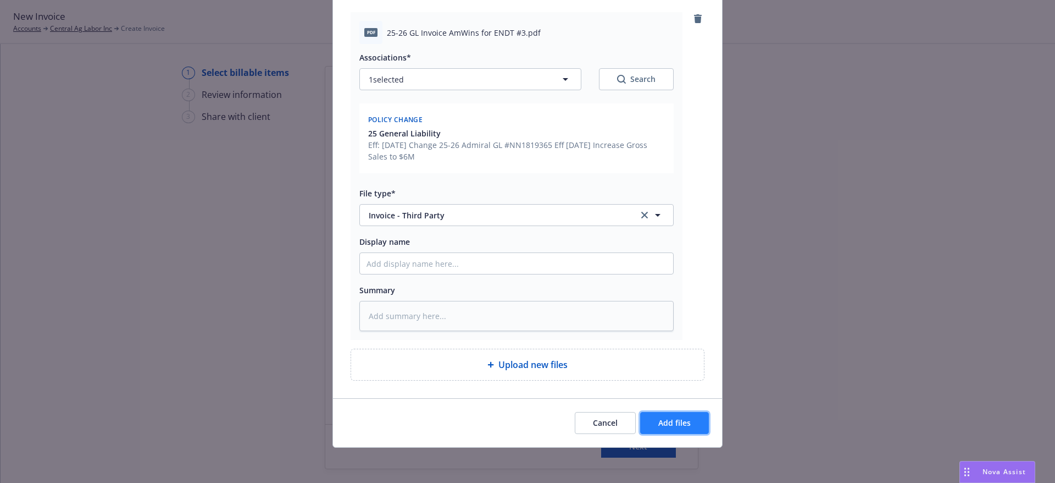
click at [692, 427] on button "Add files" at bounding box center [674, 423] width 69 height 22
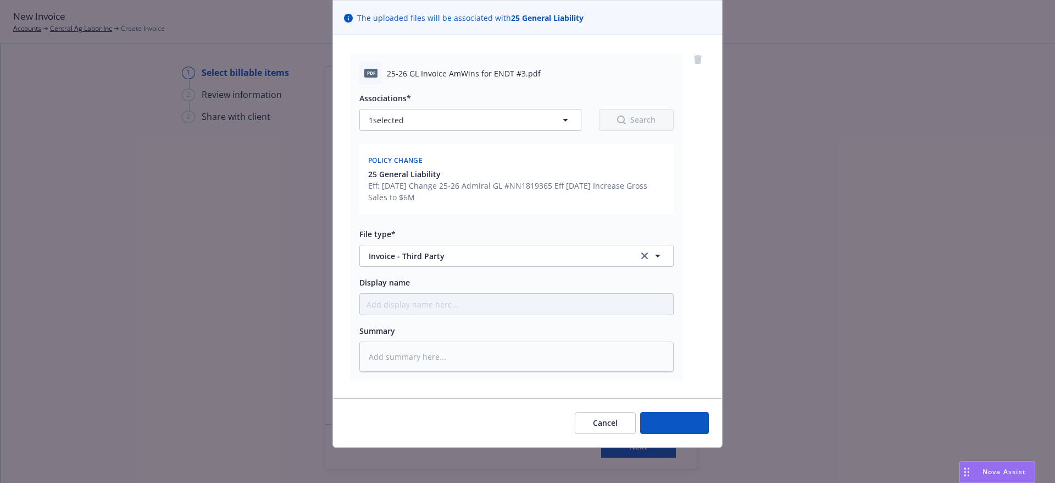
scroll to position [76, 0]
type textarea "x"
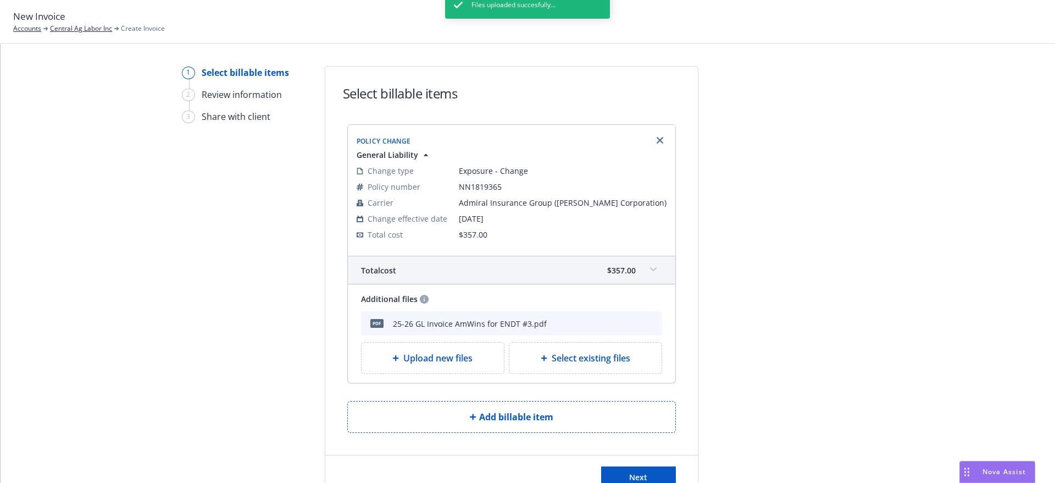
scroll to position [39, 0]
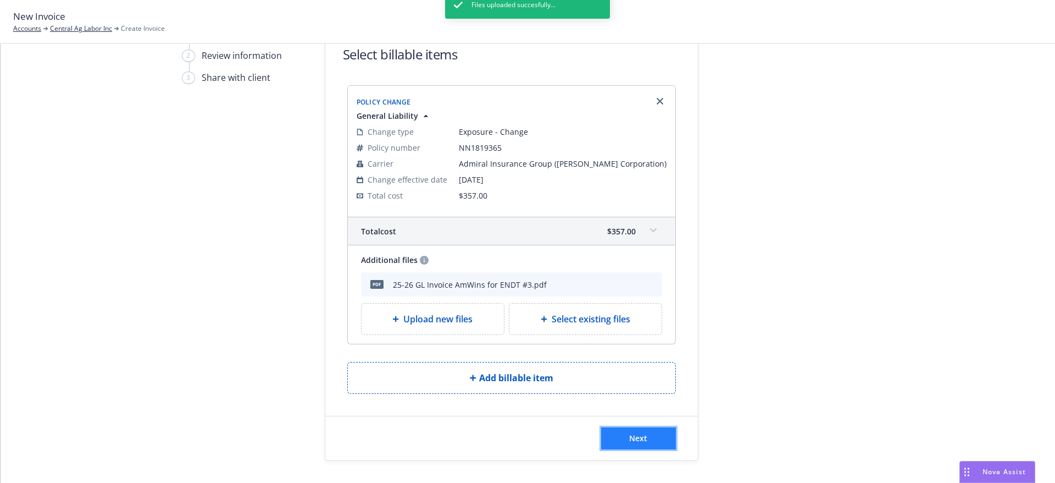
click at [652, 429] on button "Next" at bounding box center [638, 438] width 75 height 22
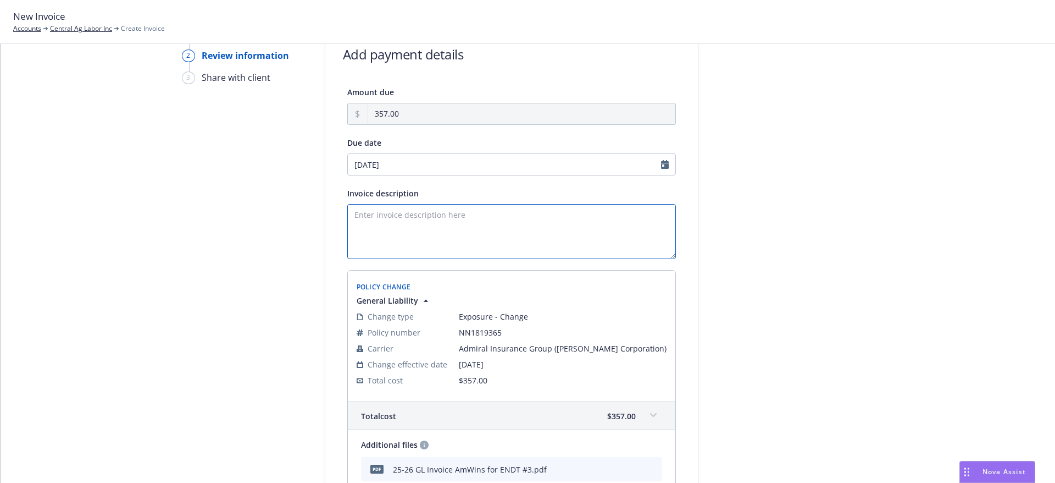
click at [440, 223] on textarea "Invoice description" at bounding box center [511, 231] width 329 height 55
click at [632, 214] on textarea "Increase Gross Sales per 24-25 Audit Results. GL Class Code Increased is 43840" at bounding box center [511, 231] width 329 height 55
click at [504, 227] on textarea "Increase Gross Sales per 24-25 Audit Results. GL Class Code Increased is 43840 …" at bounding box center [511, 231] width 329 height 55
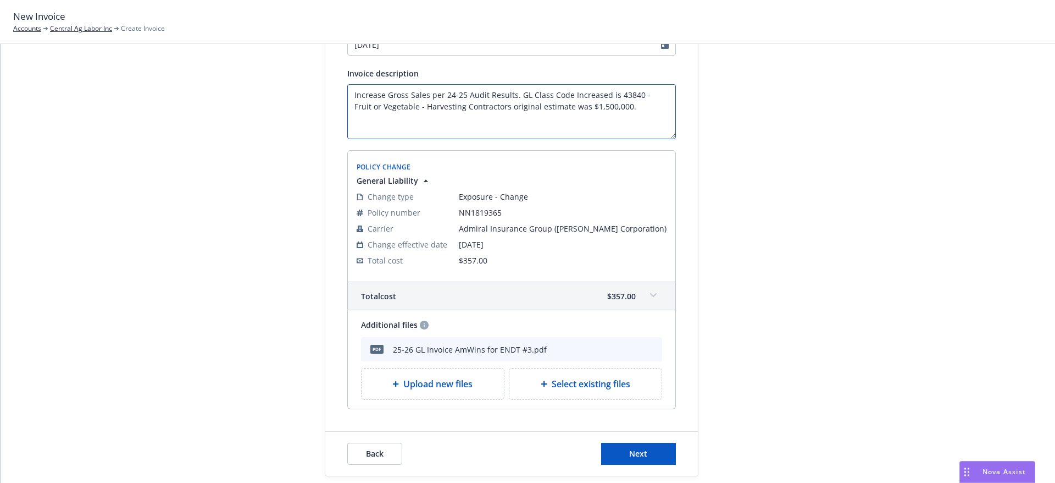
scroll to position [174, 0]
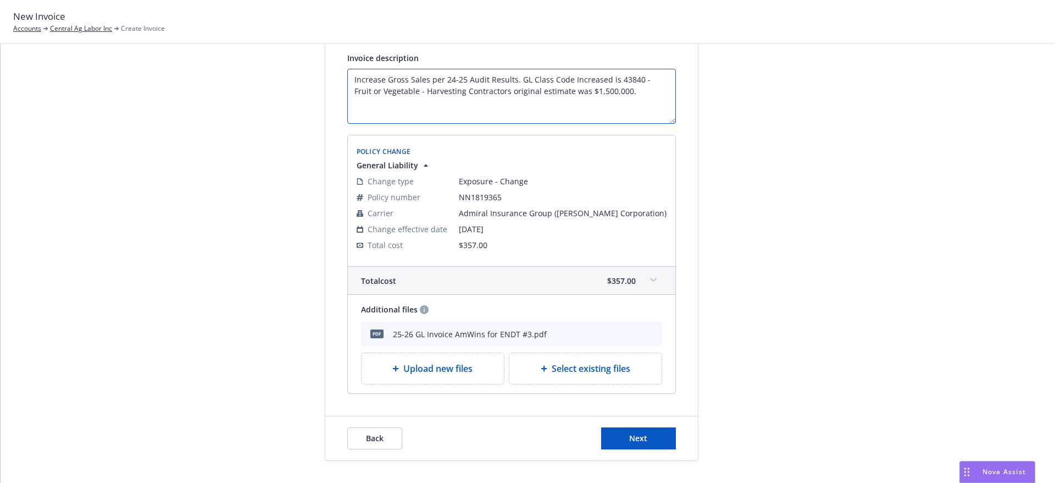
click at [475, 93] on textarea "Increase Gross Sales per 24-25 Audit Results. GL Class Code Increased is 43840 …" at bounding box center [511, 96] width 329 height 55
click at [630, 91] on textarea "Increase Gross Sales per 24-25 Audit Results. GL Class Code Increased is 43840 …" at bounding box center [511, 96] width 329 height 55
click at [385, 103] on textarea "Increase Gross Sales per 24-25 Audit Results. GL Class Code Increased is 43840 …" at bounding box center [511, 96] width 329 height 55
type textarea "Increase Gross Sales per 24-25 Audit Results. GL Class Code Increased is 43840 …"
click at [637, 434] on span "Next" at bounding box center [638, 438] width 18 height 10
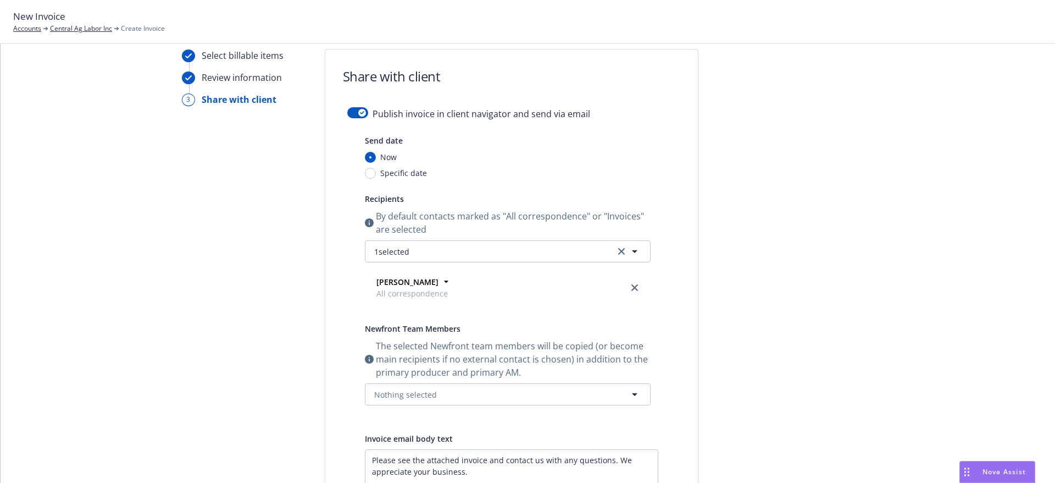
scroll to position [0, 0]
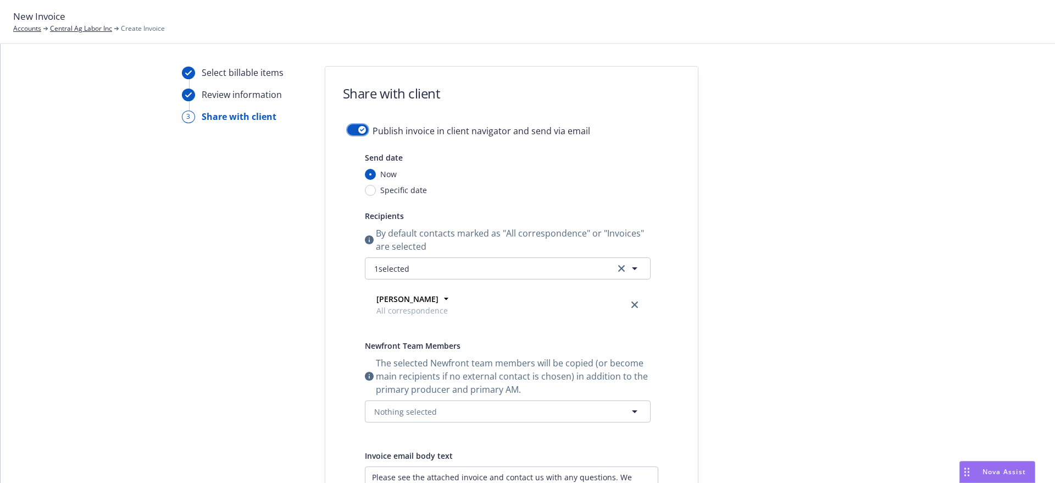
click at [358, 130] on div "button" at bounding box center [362, 130] width 8 height 8
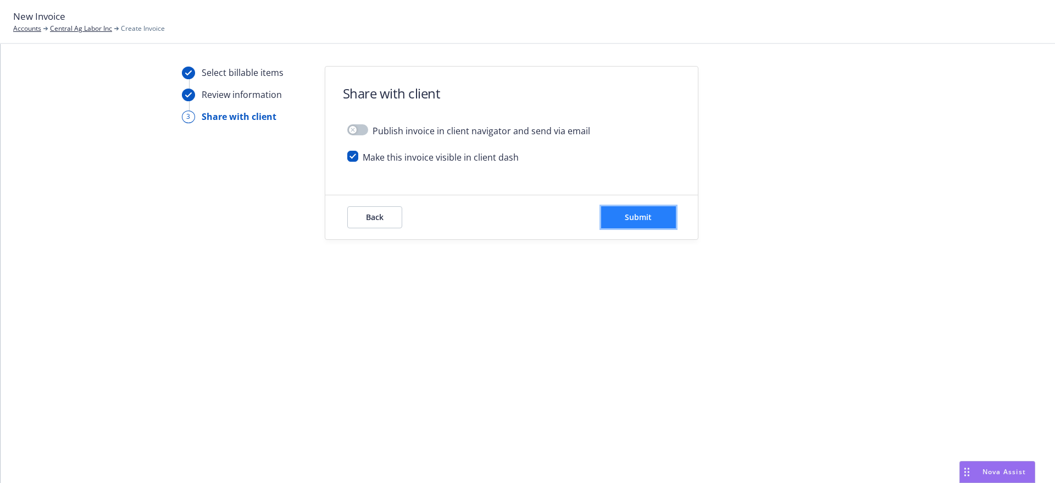
click at [617, 211] on button "Submit" at bounding box center [638, 217] width 75 height 22
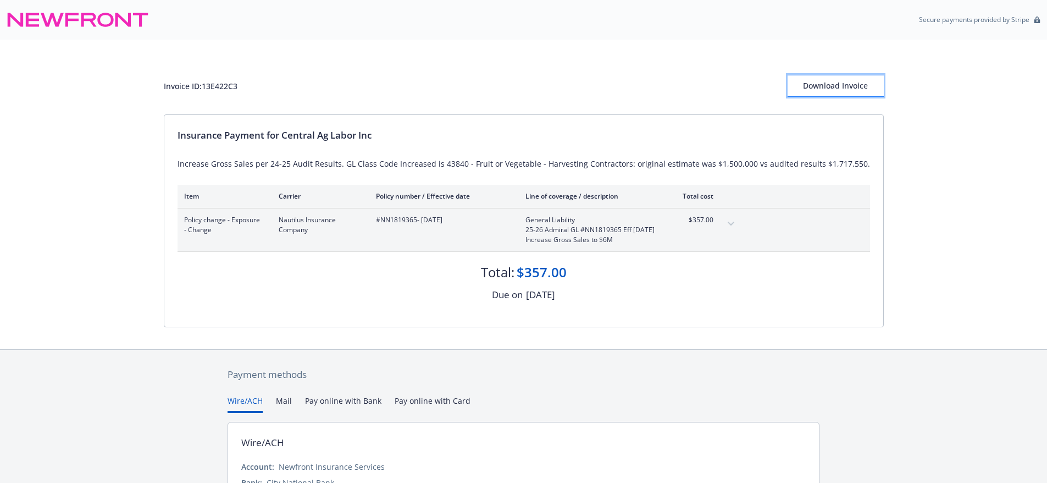
click at [832, 82] on div "Download Invoice" at bounding box center [836, 85] width 96 height 21
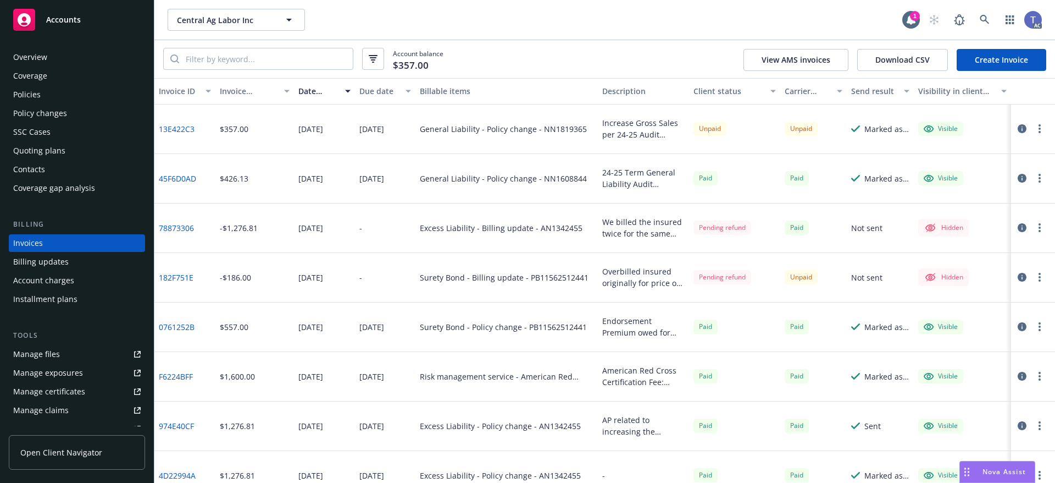
click at [1039, 130] on icon "button" at bounding box center [1040, 128] width 2 height 9
click at [1018, 127] on icon "button" at bounding box center [1022, 128] width 9 height 9
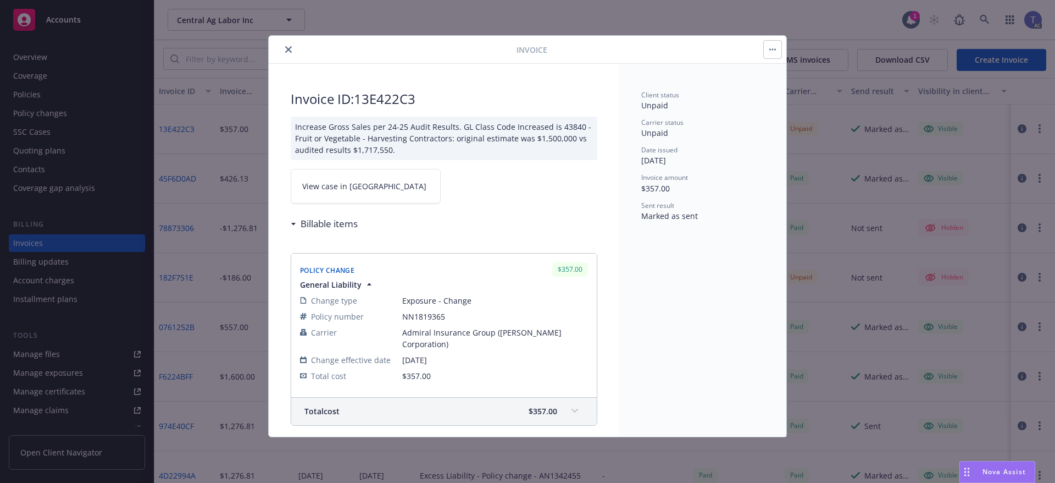
click at [362, 190] on link "View case in SSC" at bounding box center [366, 186] width 150 height 35
click at [288, 49] on icon "close" at bounding box center [288, 49] width 7 height 7
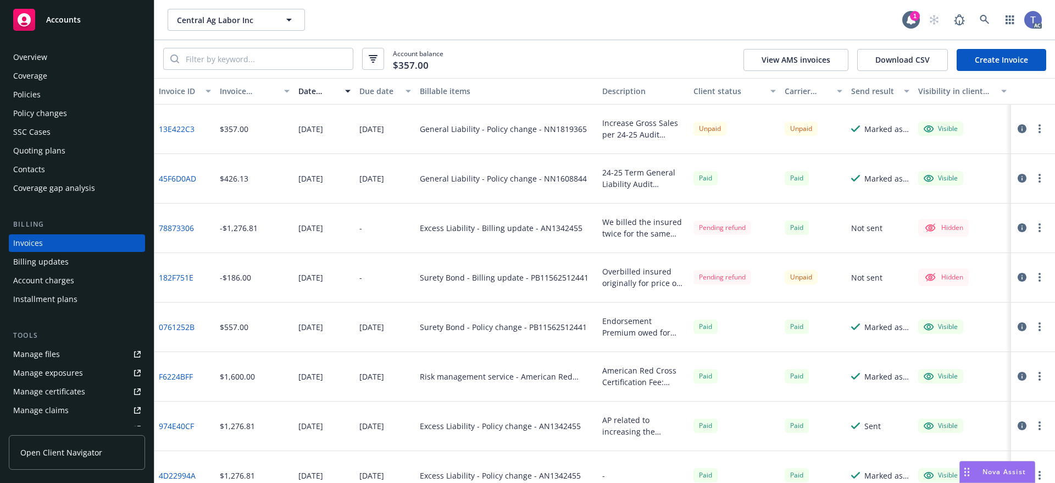
click at [37, 113] on div "Policy changes" at bounding box center [40, 113] width 54 height 18
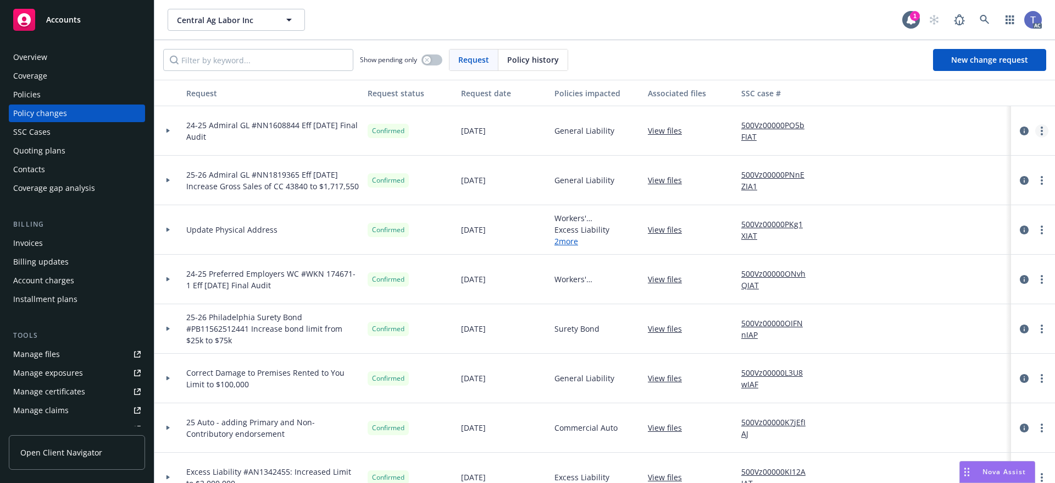
click at [1038, 130] on link "more" at bounding box center [1041, 130] width 13 height 13
click at [931, 151] on link "Copy logging email" at bounding box center [945, 153] width 189 height 22
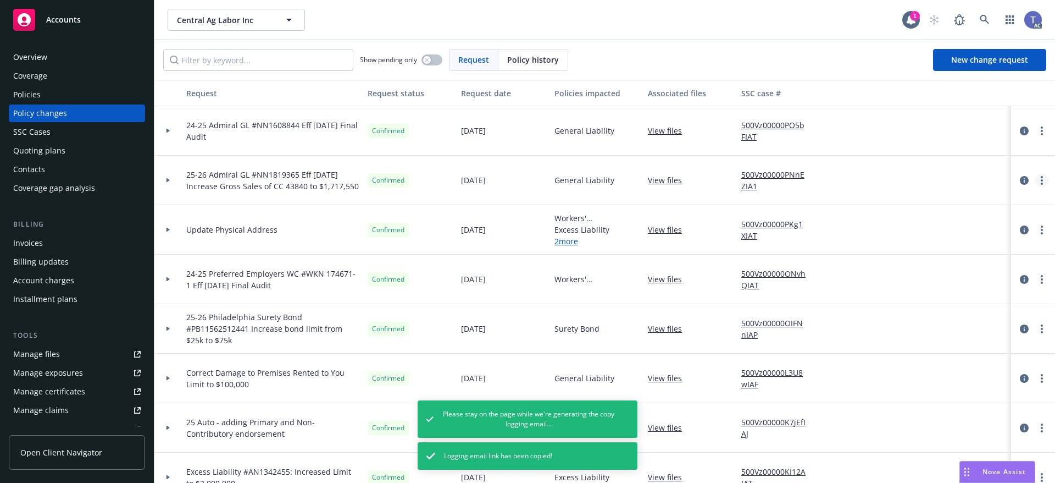
click at [1038, 179] on link "more" at bounding box center [1041, 180] width 13 height 13
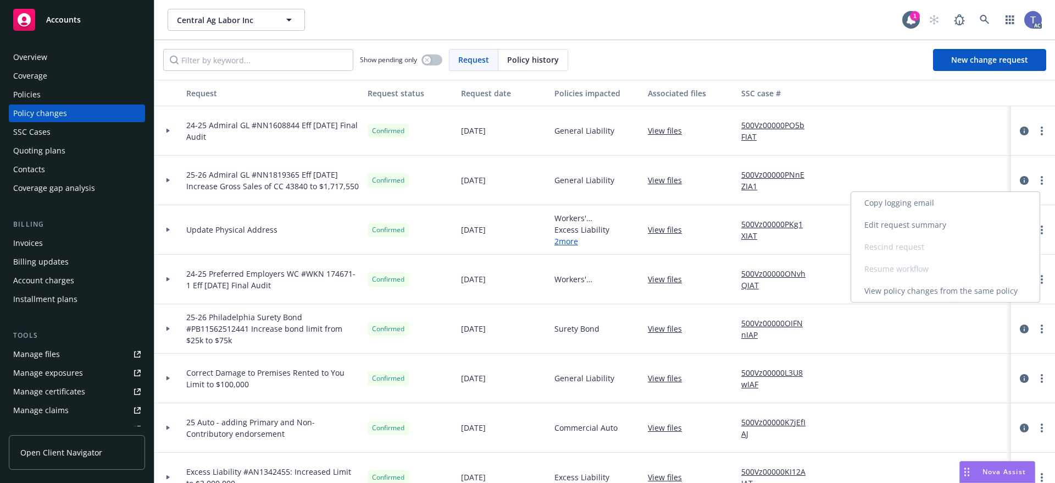
click at [932, 204] on link "Copy logging email" at bounding box center [945, 203] width 189 height 22
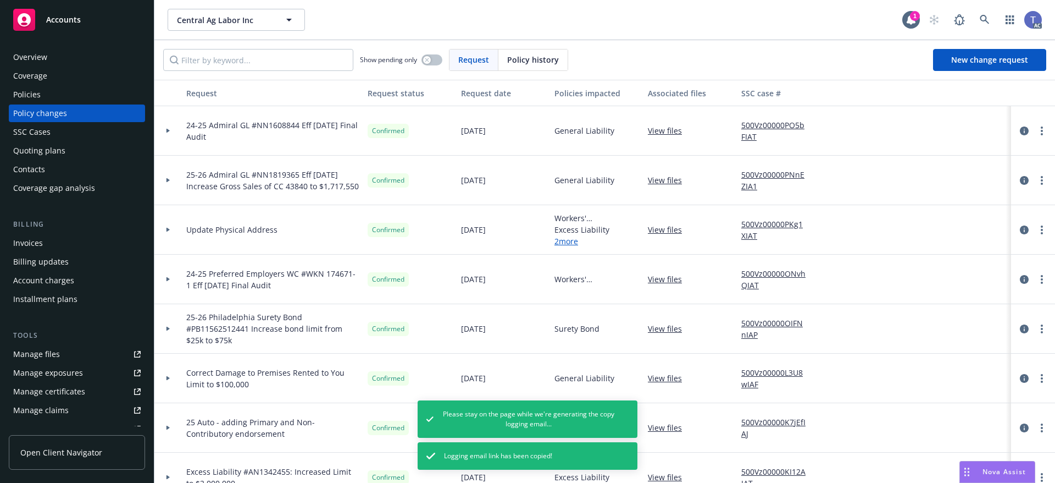
click at [36, 98] on div "Policies" at bounding box center [26, 95] width 27 height 18
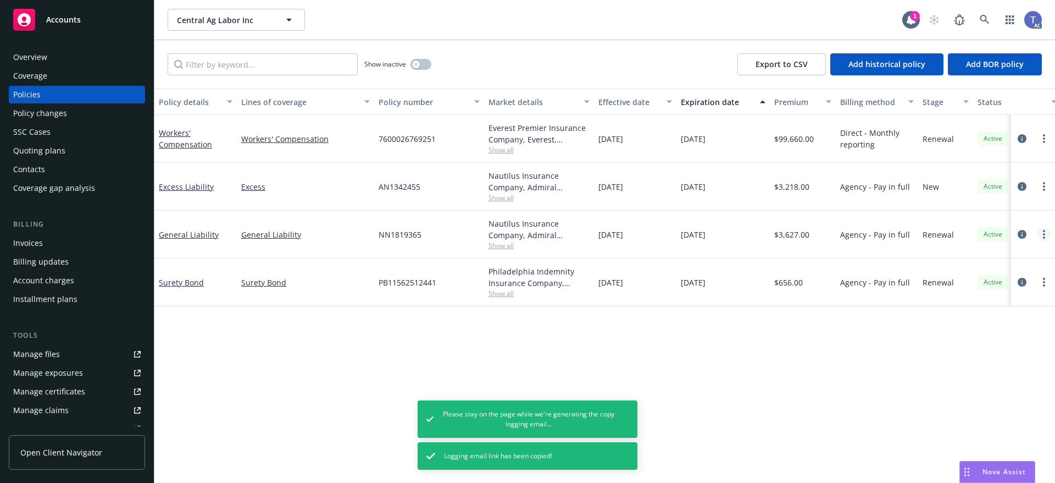
click at [1042, 231] on link "more" at bounding box center [1044, 234] width 13 height 13
click at [970, 386] on link "Copy logging email" at bounding box center [985, 389] width 129 height 22
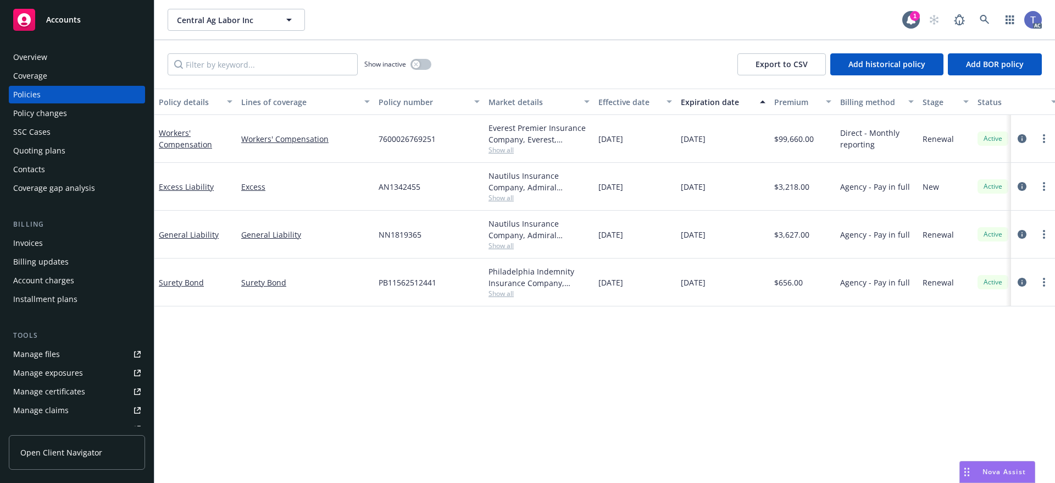
click at [35, 109] on div "Policy changes" at bounding box center [40, 113] width 54 height 18
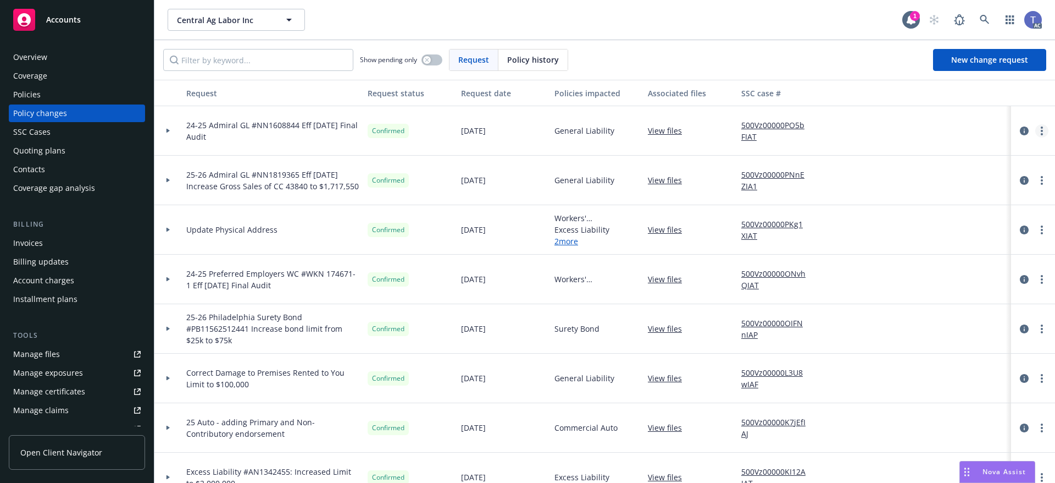
click at [1039, 134] on link "more" at bounding box center [1041, 130] width 13 height 13
click at [915, 148] on link "Copy logging email" at bounding box center [945, 153] width 189 height 22
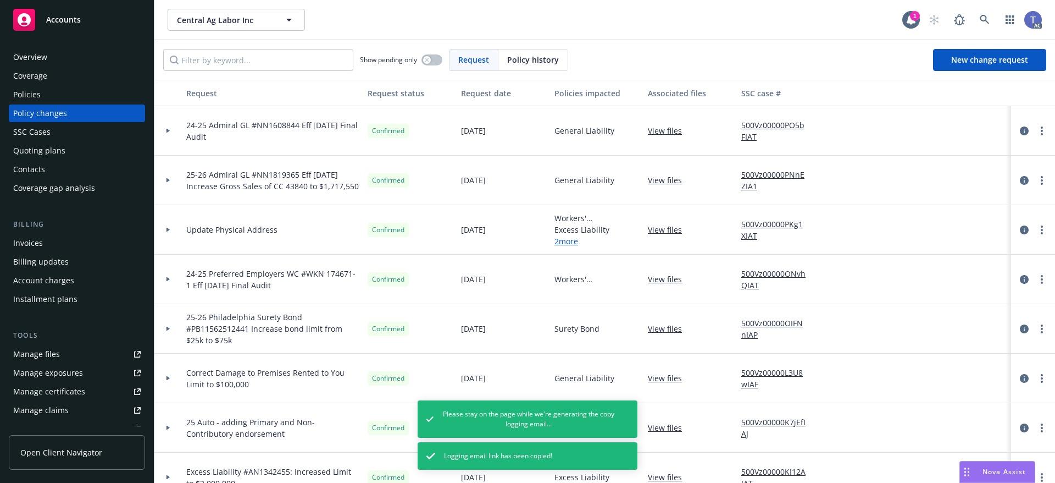
drag, startPoint x: 42, startPoint y: 241, endPoint x: 30, endPoint y: 232, distance: 15.4
click at [42, 240] on div "Invoices" at bounding box center [77, 243] width 128 height 18
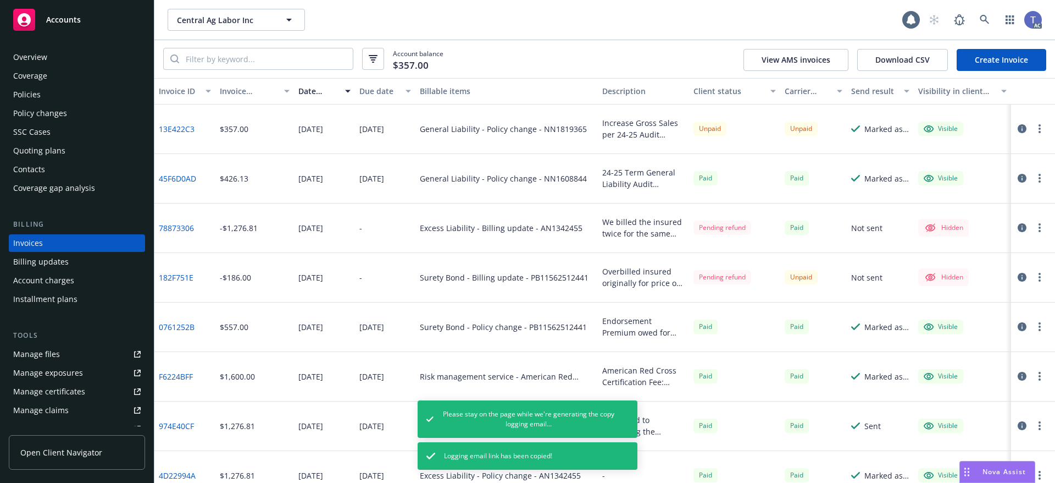
click at [1033, 128] on button "button" at bounding box center [1039, 128] width 13 height 13
click at [946, 200] on link "Copy invoice URL" at bounding box center [968, 195] width 140 height 22
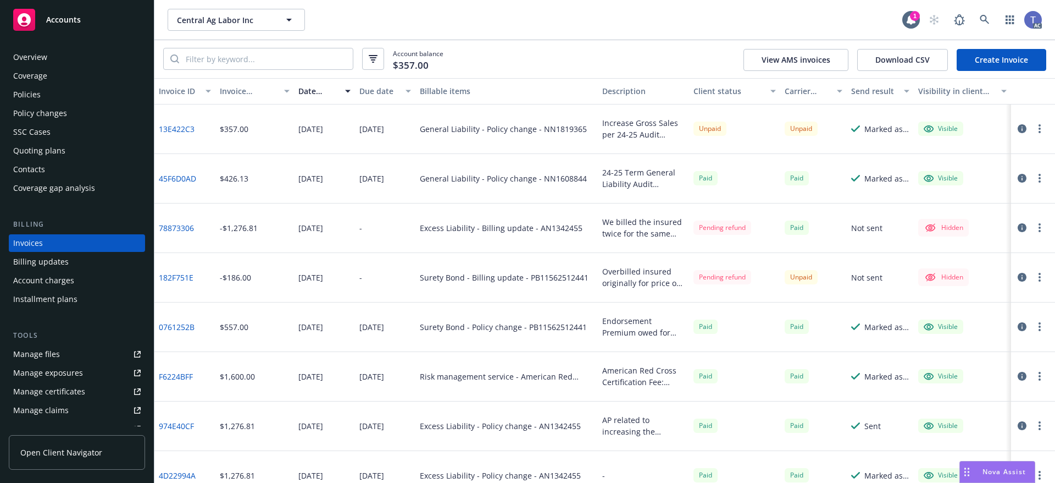
drag, startPoint x: 517, startPoint y: 21, endPoint x: 522, endPoint y: 18, distance: 5.7
click at [517, 21] on div "Central Ag Labor Inc Central Ag Labor Inc" at bounding box center [535, 20] width 735 height 22
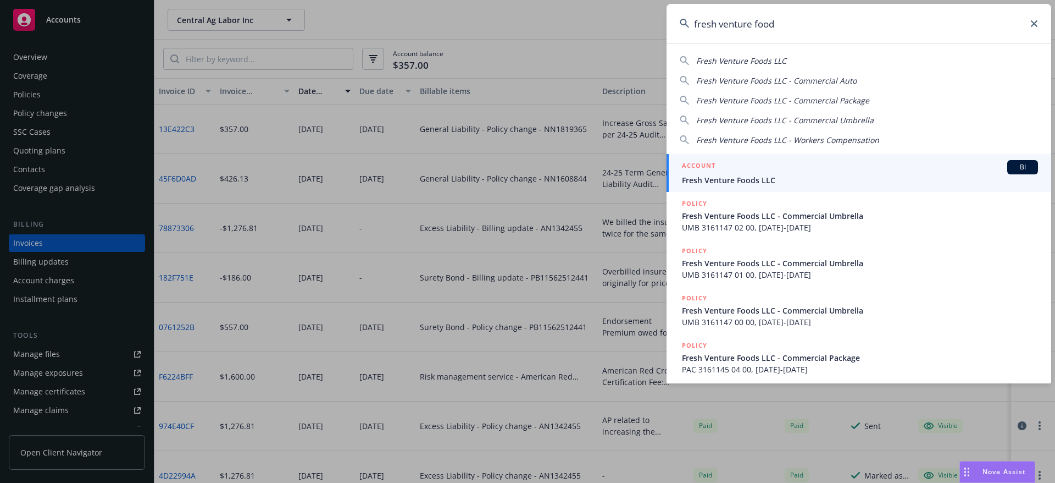
type input "fresh venture food"
click at [767, 173] on div "ACCOUNT BI" at bounding box center [860, 167] width 356 height 14
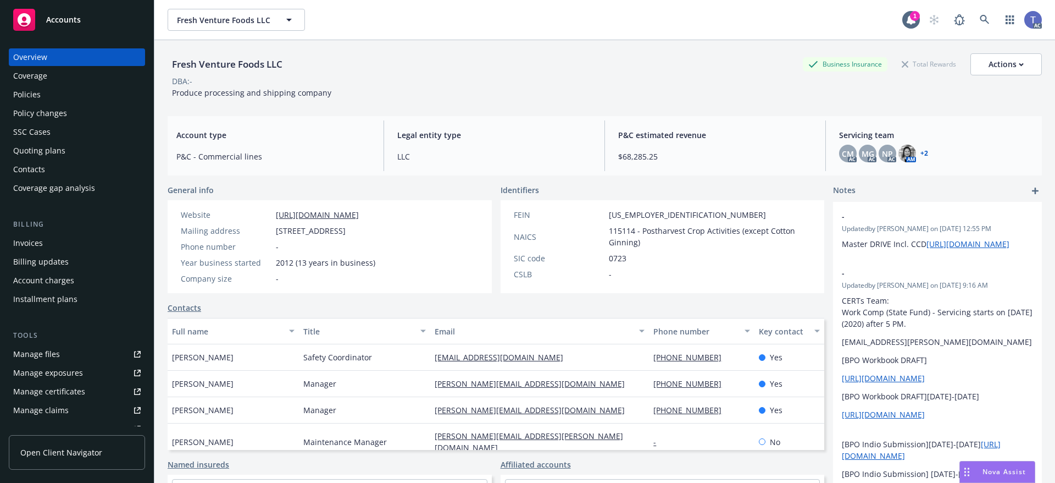
drag, startPoint x: 21, startPoint y: 240, endPoint x: 23, endPoint y: 229, distance: 11.1
click at [22, 239] on div "Invoices" at bounding box center [28, 243] width 30 height 18
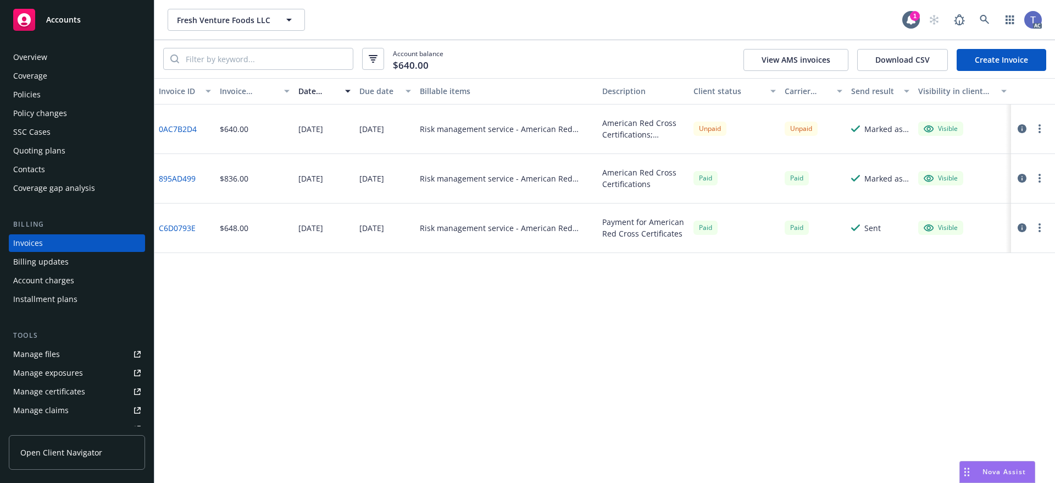
click at [693, 36] on div "Fresh Venture Foods LLC Fresh Venture Foods LLC 1 AC" at bounding box center [604, 20] width 901 height 40
click at [1042, 126] on button "button" at bounding box center [1039, 128] width 13 height 13
click at [965, 193] on link "Copy invoice URL" at bounding box center [976, 195] width 140 height 22
click at [580, 29] on div "Fresh Venture Foods LLC Fresh Venture Foods LLC" at bounding box center [535, 20] width 735 height 22
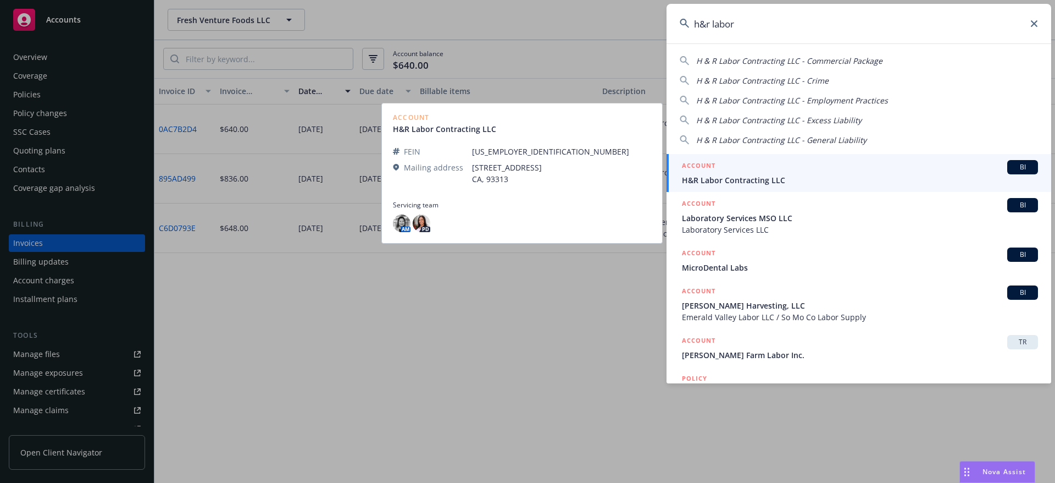
type input "h&r labor"
click at [738, 169] on div "ACCOUNT BI" at bounding box center [860, 167] width 356 height 14
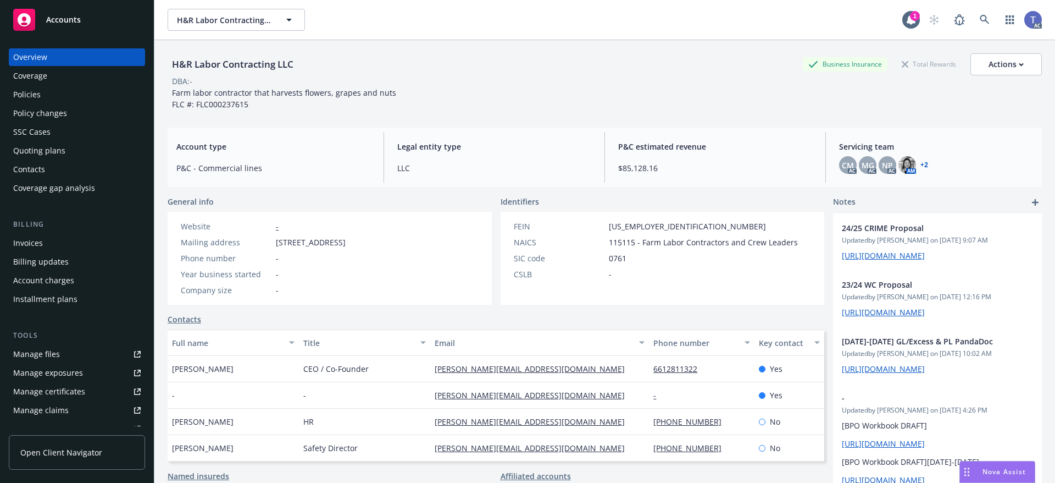
click at [25, 90] on div "Policies" at bounding box center [26, 95] width 27 height 18
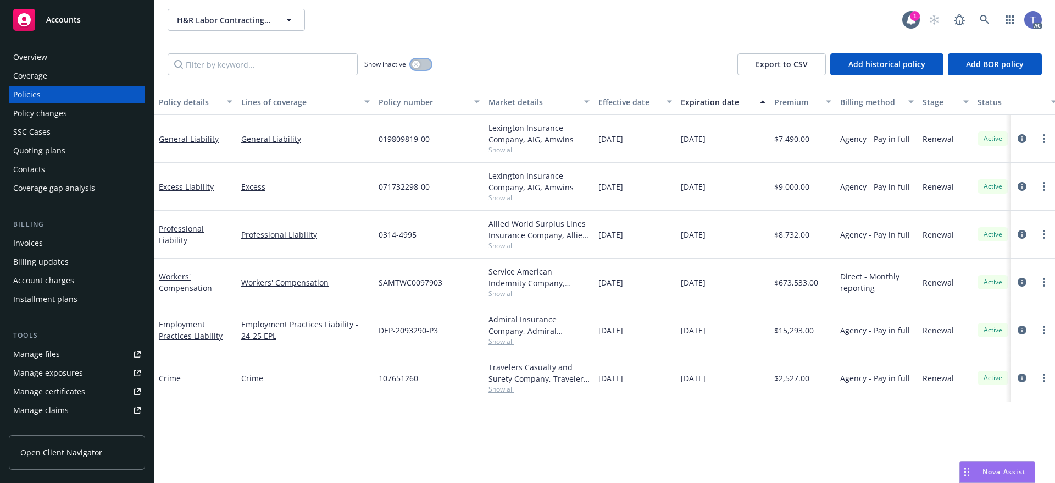
click at [426, 59] on button "button" at bounding box center [421, 64] width 21 height 11
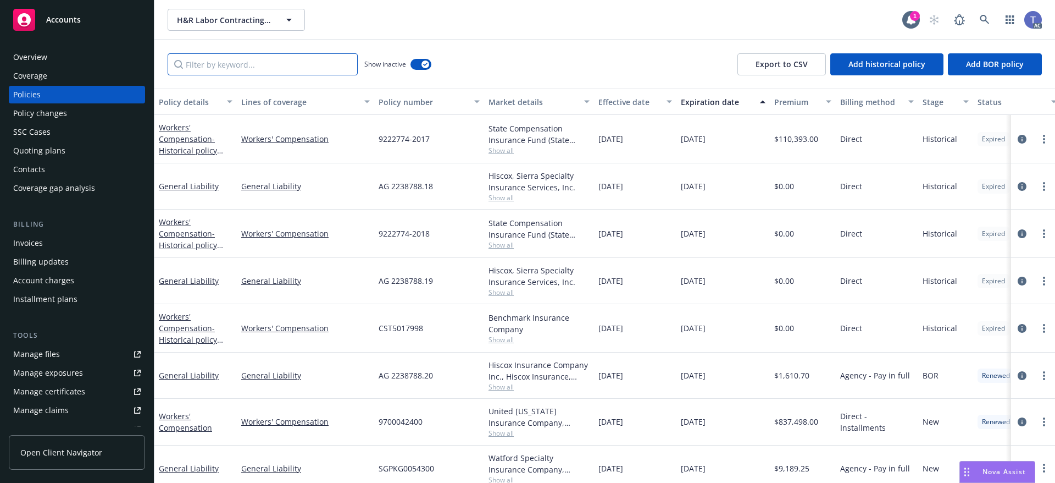
click at [323, 64] on input "Filter by keyword..." at bounding box center [263, 64] width 190 height 22
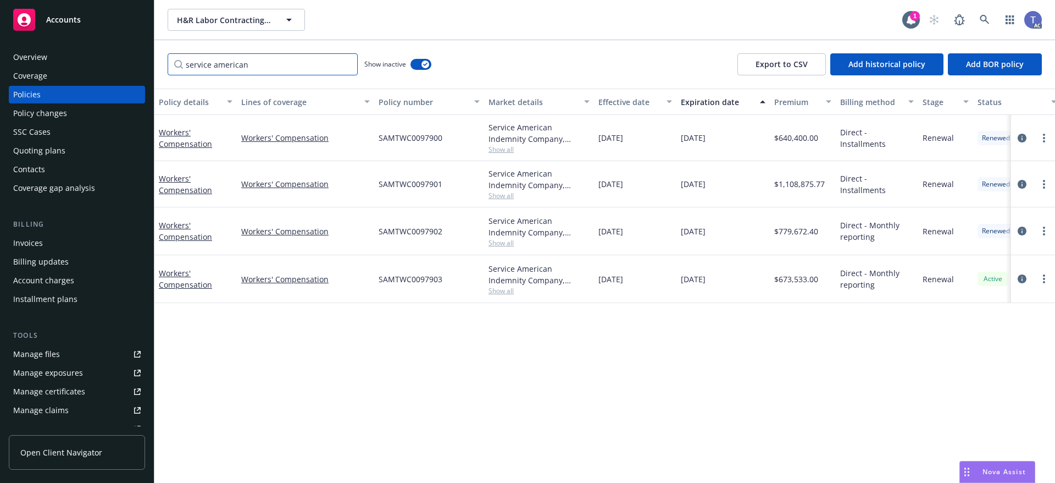
type input "service american"
click at [50, 149] on div "Quoting plans" at bounding box center [39, 151] width 52 height 18
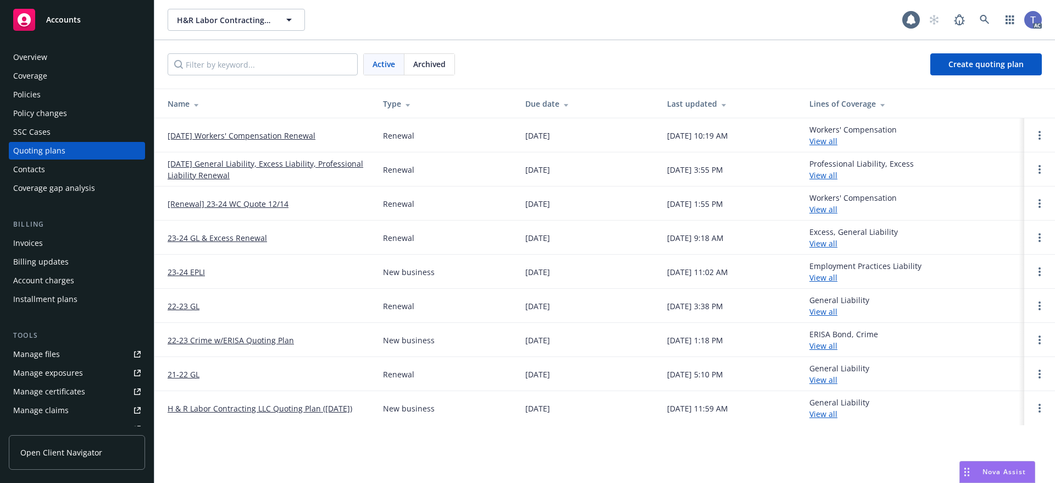
click at [247, 136] on link "[DATE] Workers' Compensation Renewal" at bounding box center [242, 136] width 148 height 12
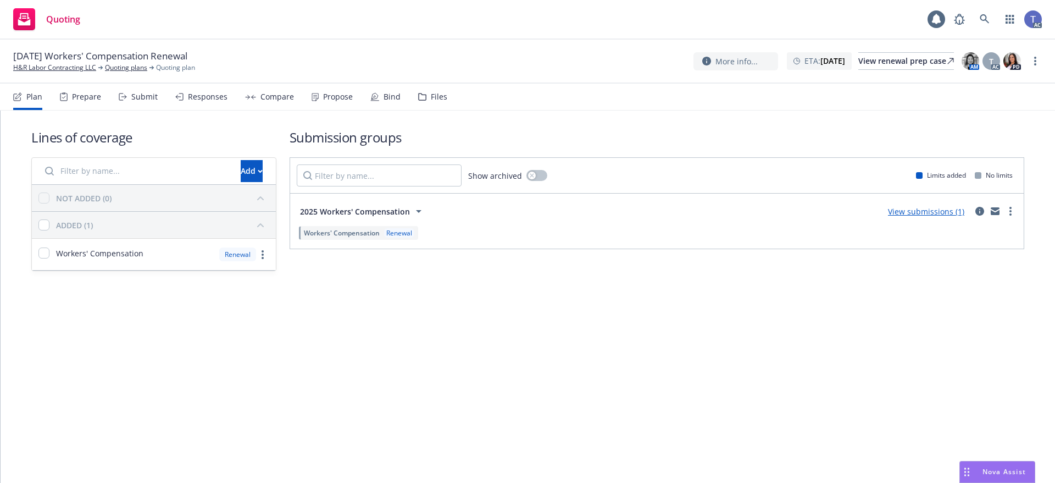
click at [431, 93] on div "Files" at bounding box center [439, 96] width 16 height 9
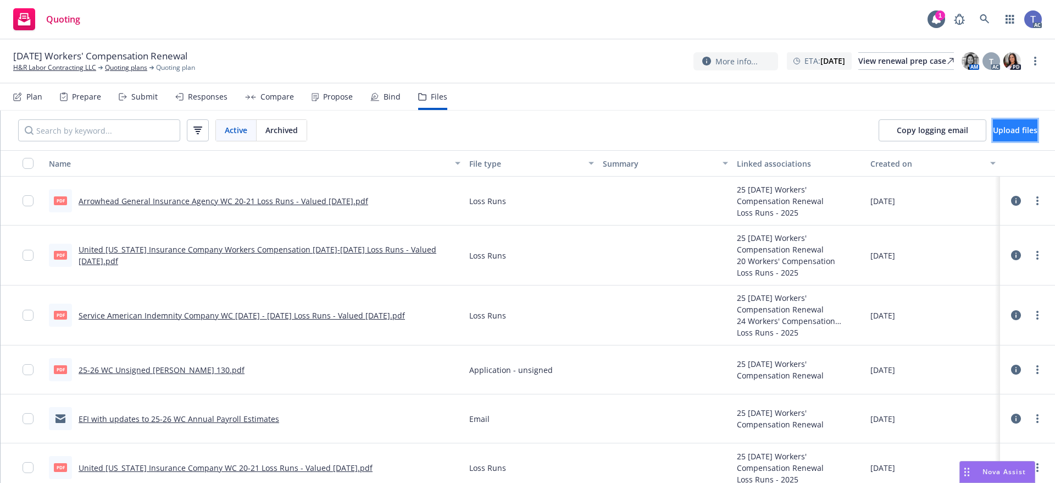
click at [993, 134] on button "Upload files" at bounding box center [1015, 130] width 45 height 22
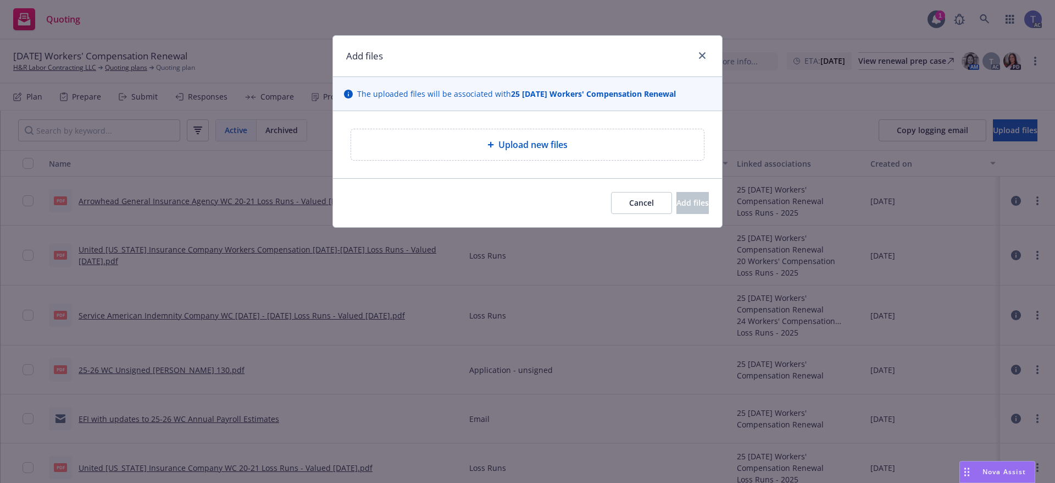
click at [661, 159] on div "Upload new files" at bounding box center [527, 144] width 353 height 31
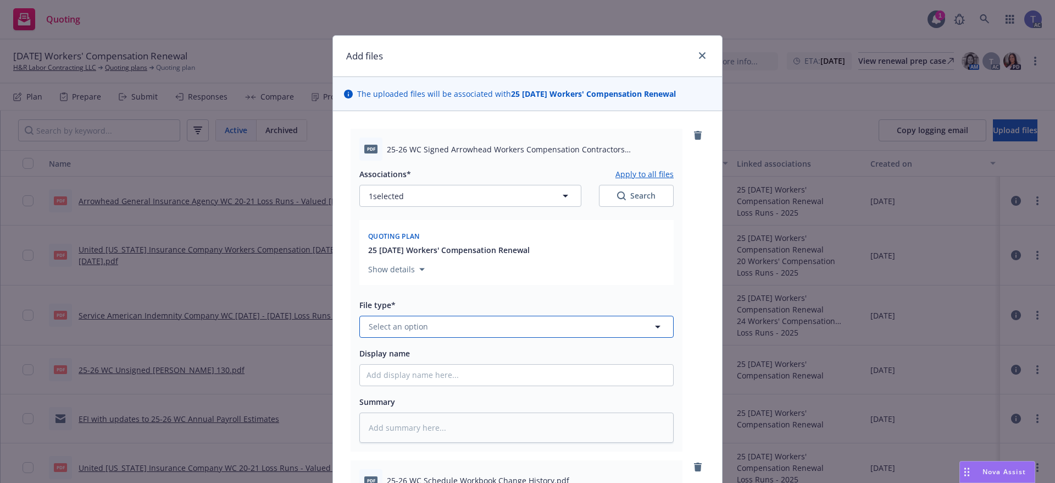
click at [458, 327] on button "Select an option" at bounding box center [516, 326] width 314 height 22
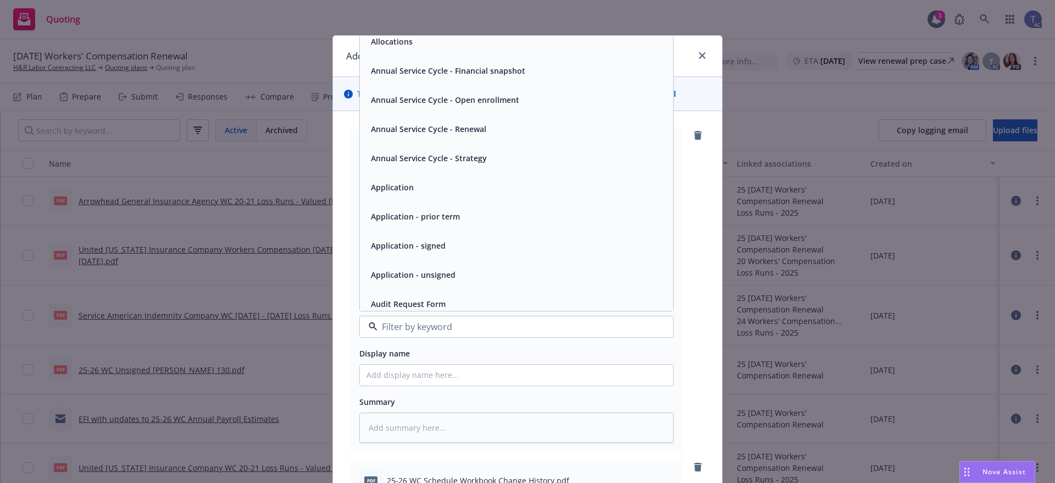
scroll to position [55, 0]
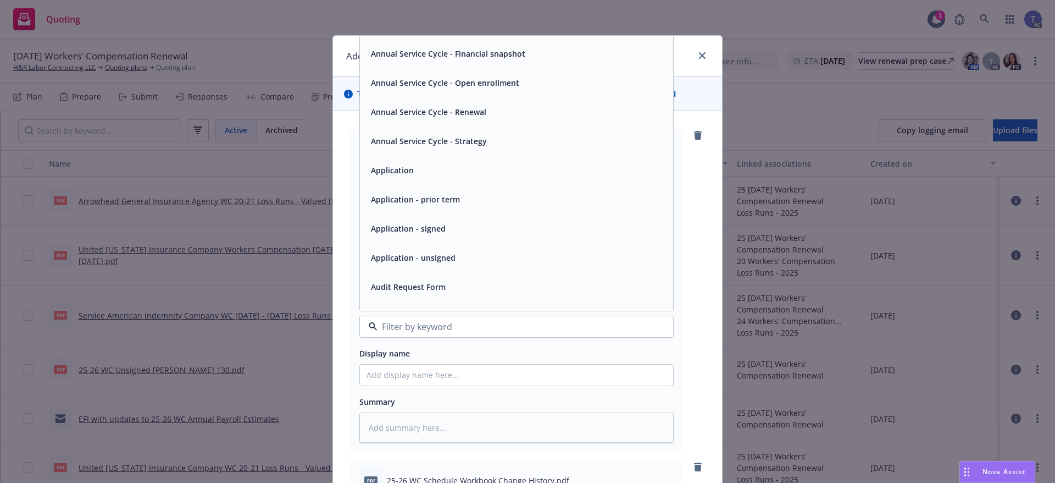
click at [451, 256] on div "Application - unsigned" at bounding box center [412, 258] width 91 height 16
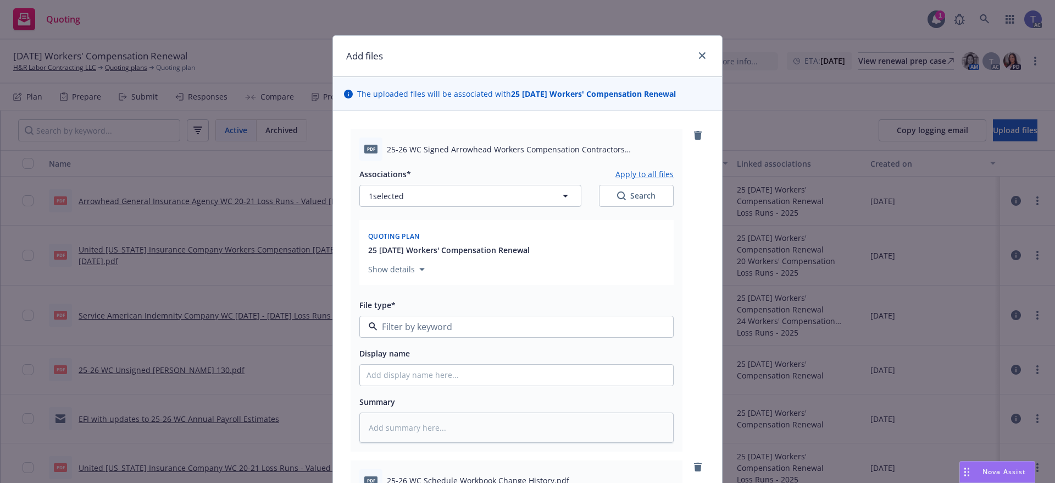
type textarea "x"
type input "Application - unsigned"
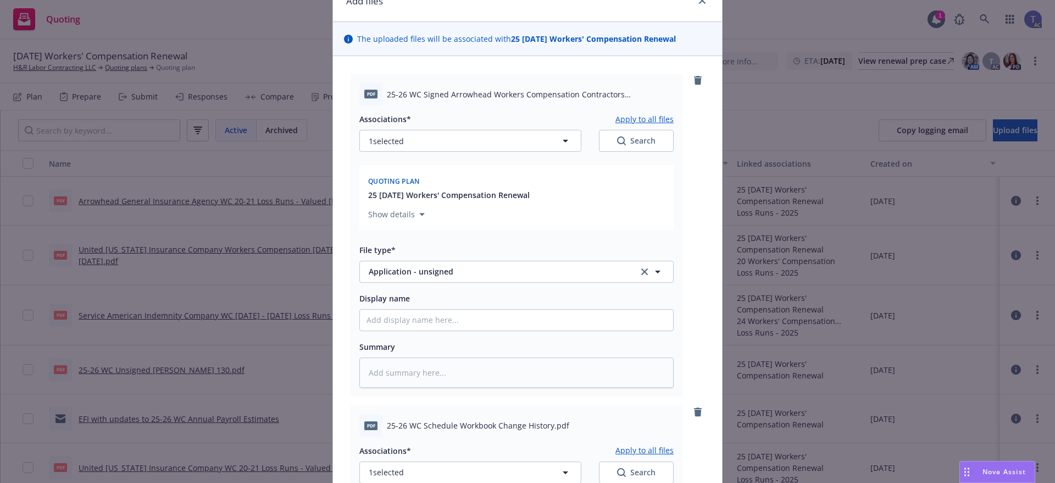
scroll to position [110, 0]
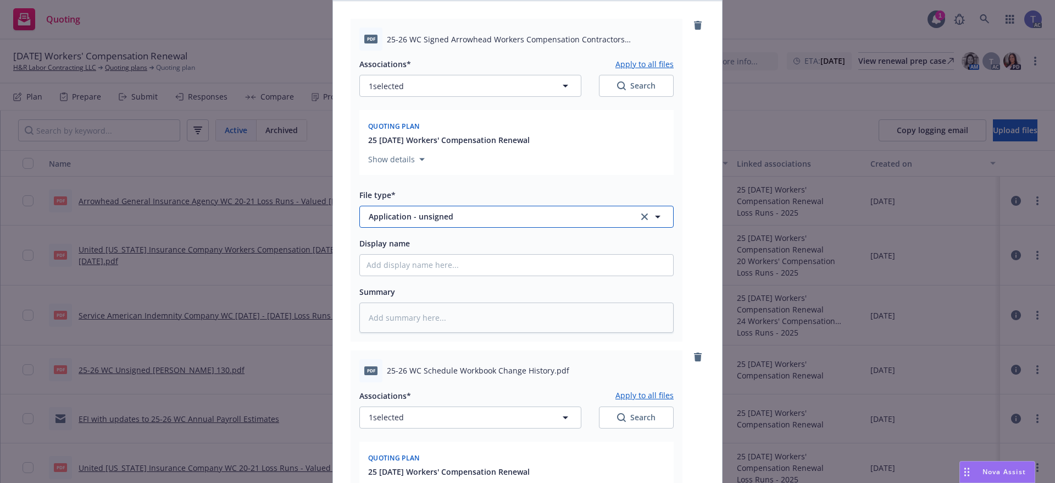
click at [474, 220] on span "Application - unsigned" at bounding box center [496, 217] width 254 height 12
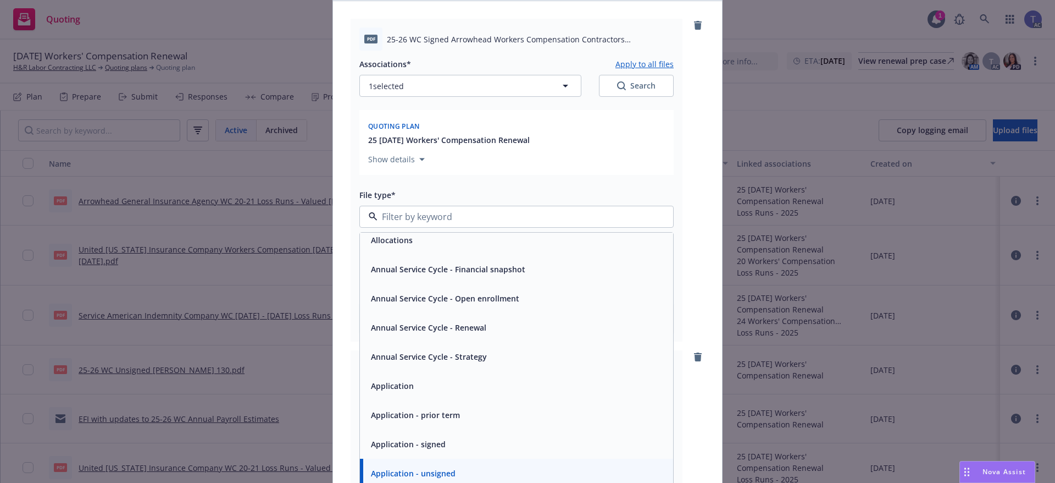
scroll to position [55, 0]
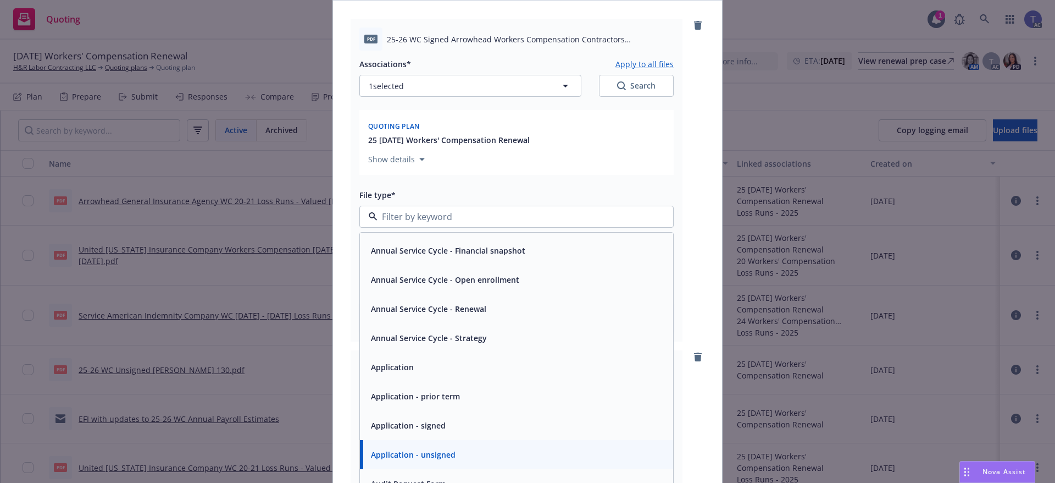
click at [429, 424] on span "Application - signed" at bounding box center [408, 425] width 75 height 12
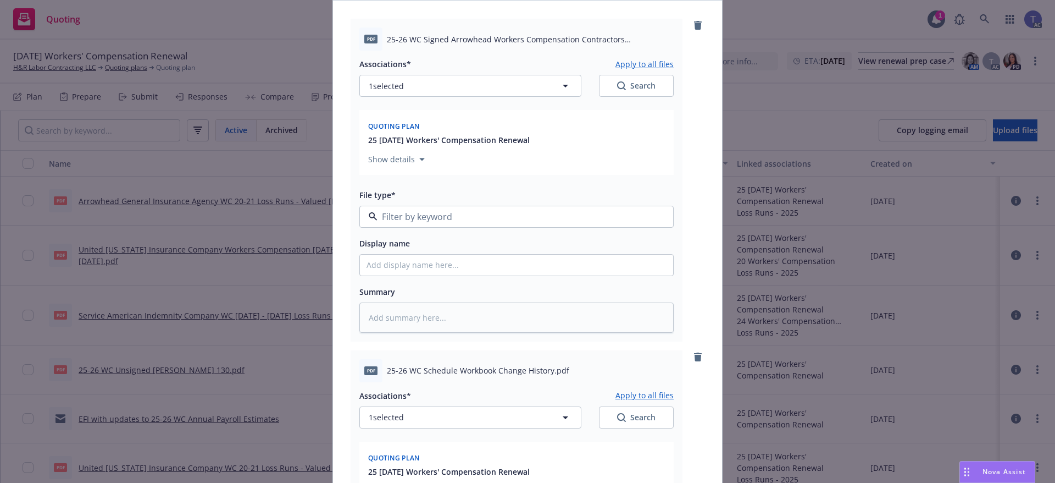
type textarea "x"
drag, startPoint x: 530, startPoint y: 359, endPoint x: 530, endPoint y: 352, distance: 7.2
click at [530, 360] on div "pdf 25-26 WC Schedule Workbook Change History.pdf" at bounding box center [516, 370] width 314 height 23
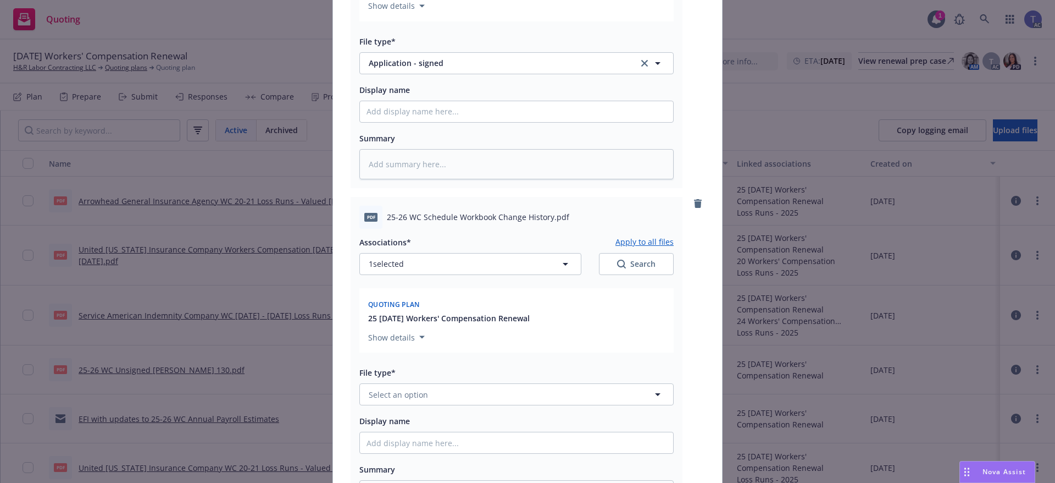
scroll to position [330, 0]
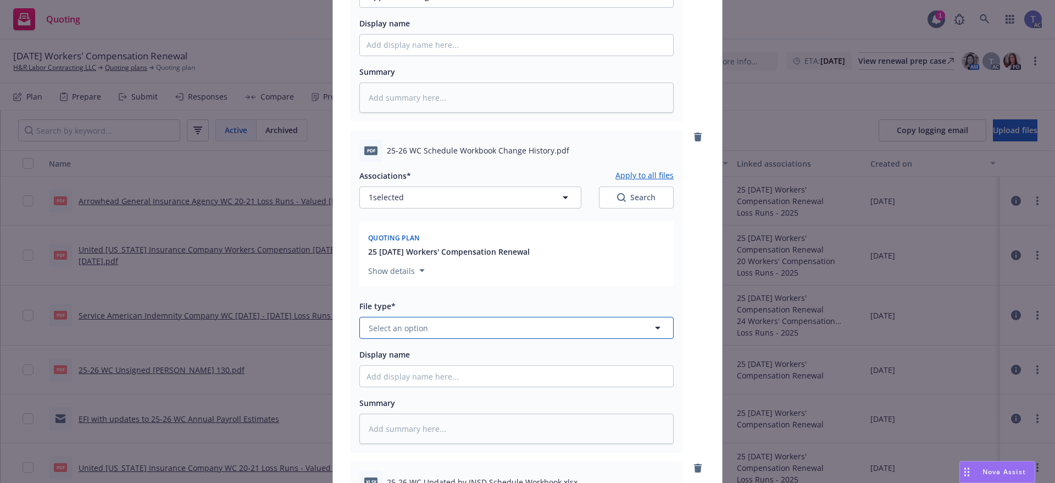
click at [505, 325] on button "Select an option" at bounding box center [516, 328] width 314 height 22
type input "update"
click at [437, 290] on div "Update from client" at bounding box center [405, 297] width 77 height 16
type textarea "x"
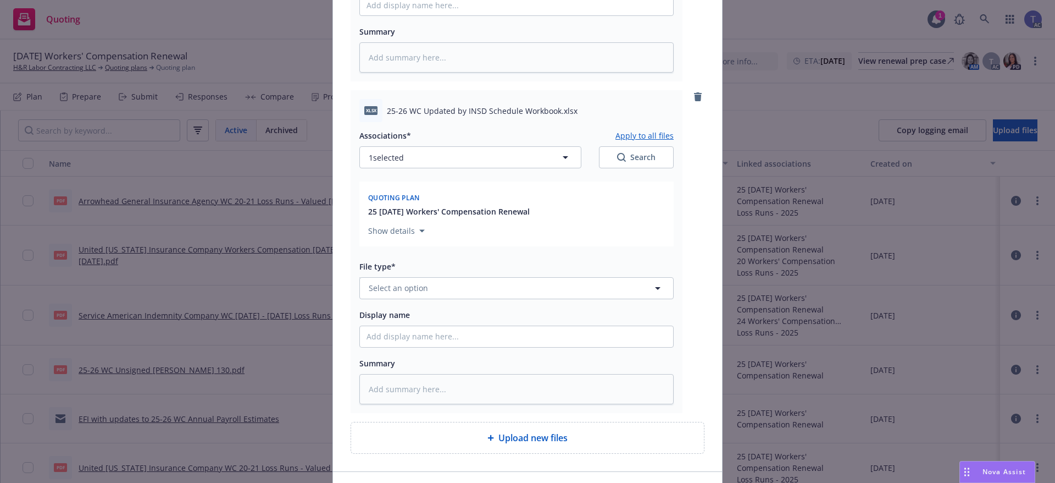
scroll to position [714, 0]
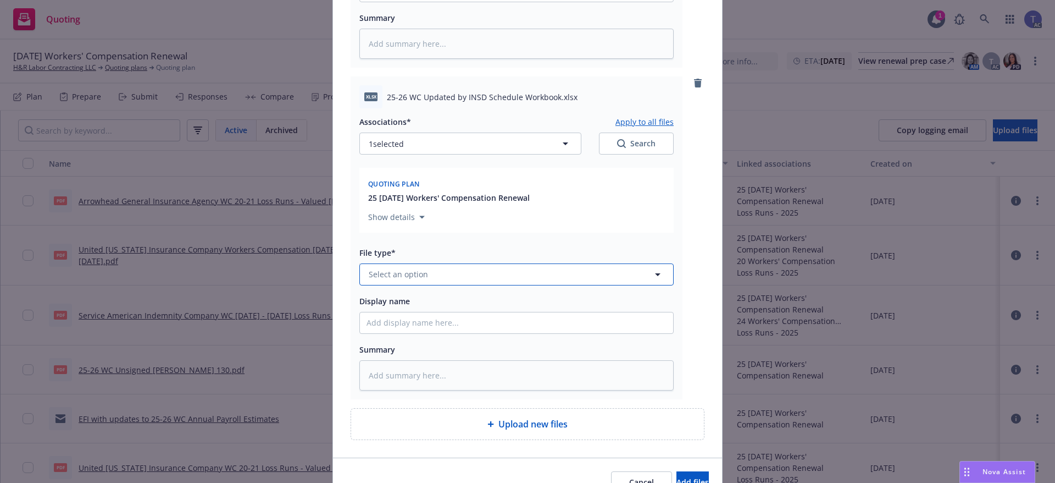
click at [470, 276] on button "Select an option" at bounding box center [516, 274] width 314 height 22
type input "upda"
click at [458, 344] on div "Update from client" at bounding box center [516, 333] width 313 height 29
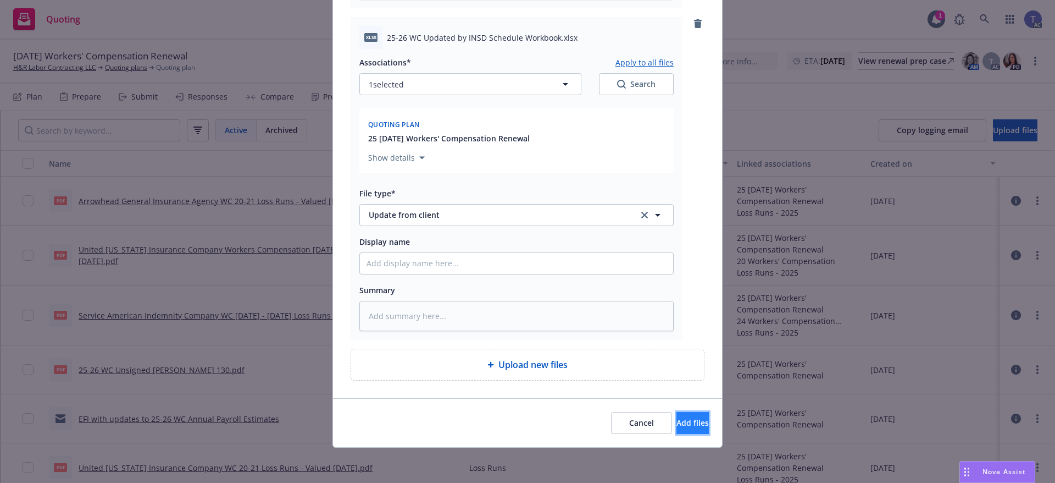
click at [678, 433] on button "Add files" at bounding box center [693, 423] width 32 height 22
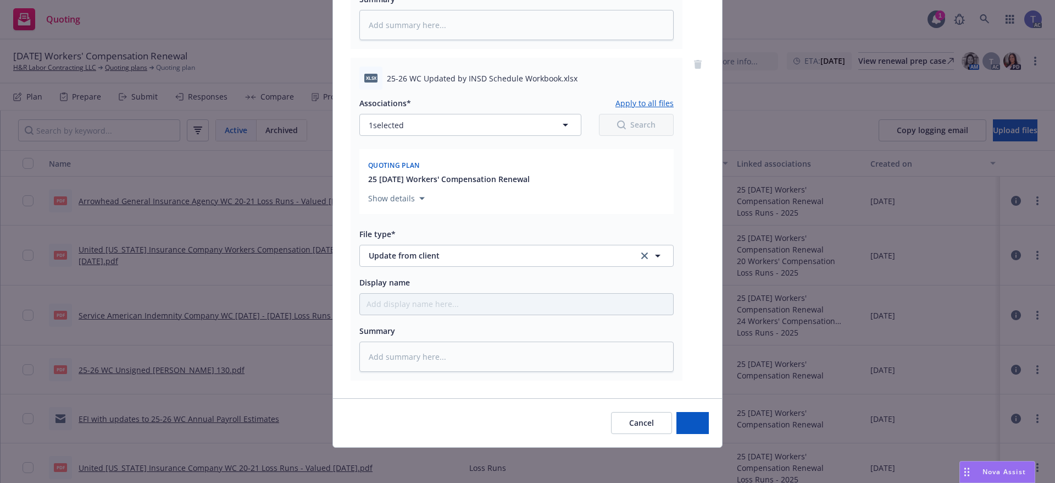
scroll to position [733, 0]
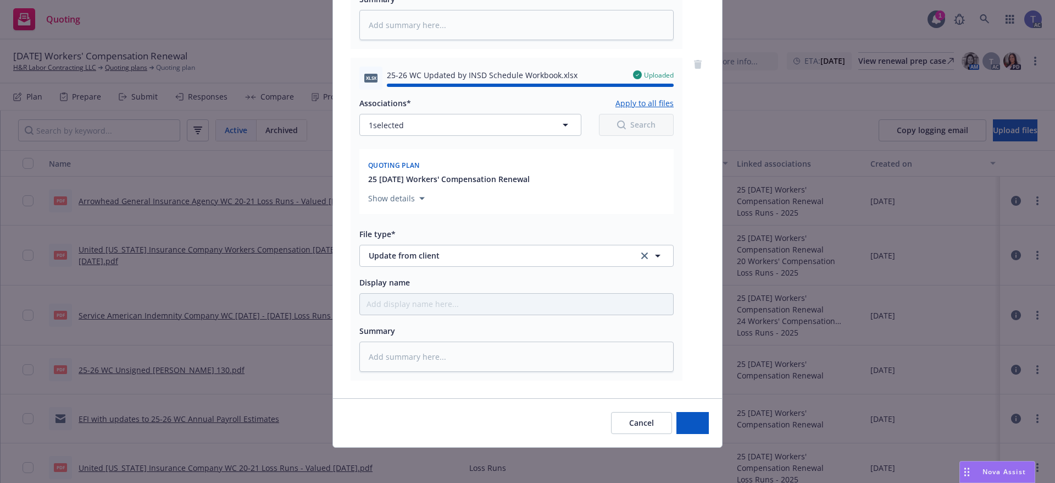
type textarea "x"
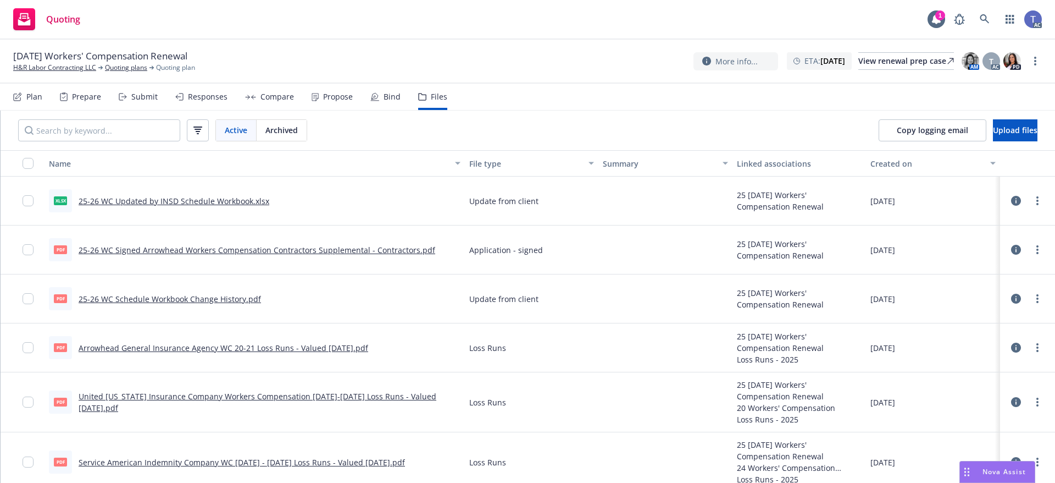
click at [51, 73] on div "[DATE] Workers' Compensation Renewal H&R Labor Contracting LLC Quoting plans Qu…" at bounding box center [527, 62] width 1055 height 44
click at [57, 71] on link "H&R Labor Contracting LLC" at bounding box center [54, 68] width 83 height 10
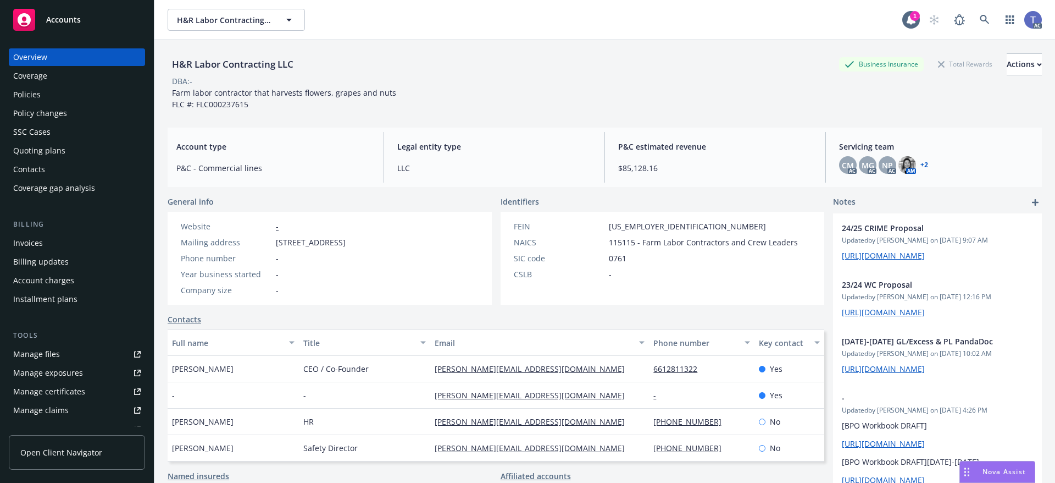
click at [272, 117] on div "H&R Labor Contracting LLC Business Insurance Total Rewards Actions DBA: - Farm …" at bounding box center [605, 79] width 874 height 79
click at [32, 99] on div "Policies" at bounding box center [26, 95] width 27 height 18
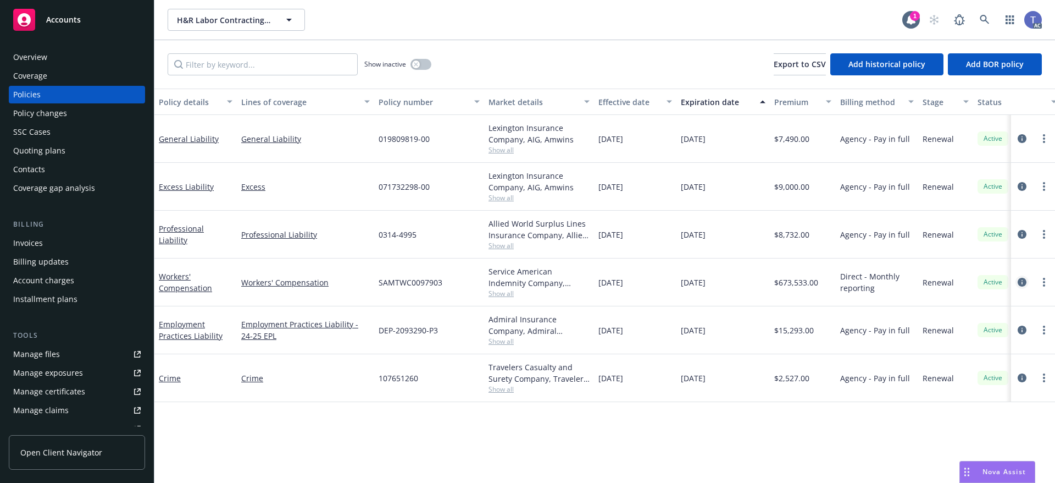
click at [1022, 280] on icon "circleInformation" at bounding box center [1022, 282] width 9 height 9
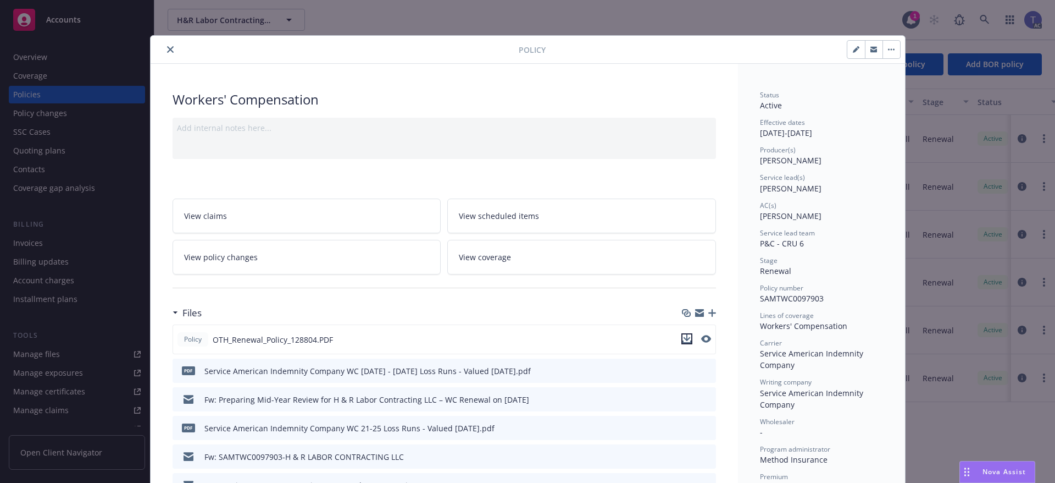
click at [683, 341] on icon "download file" at bounding box center [687, 338] width 9 height 9
click at [165, 54] on button "close" at bounding box center [170, 49] width 13 height 13
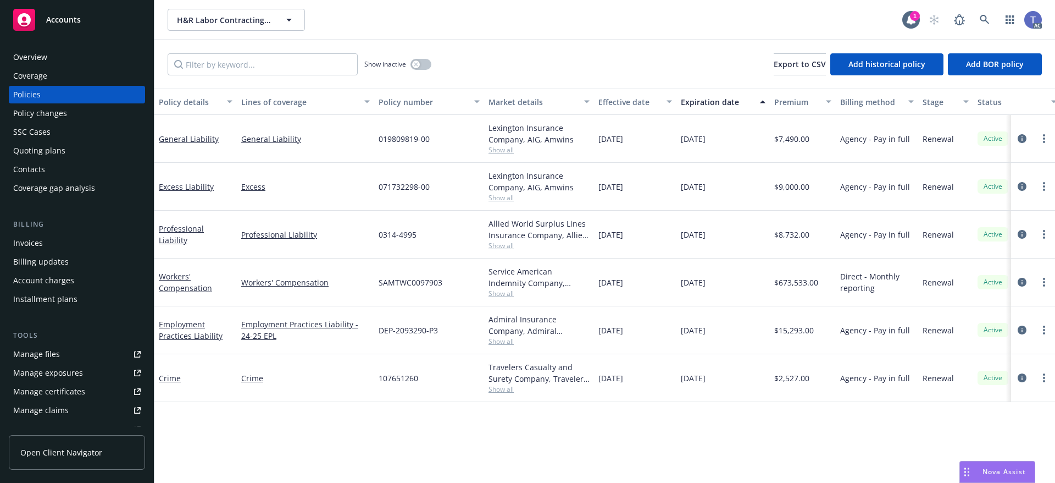
click at [49, 148] on div "Quoting plans" at bounding box center [39, 151] width 52 height 18
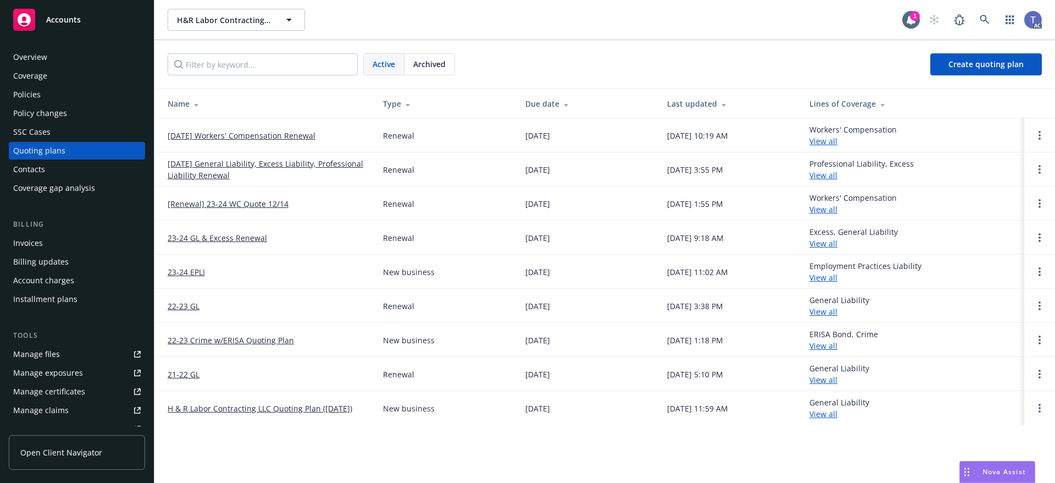
click at [196, 133] on link "[DATE] Workers' Compensation Renewal" at bounding box center [242, 136] width 148 height 12
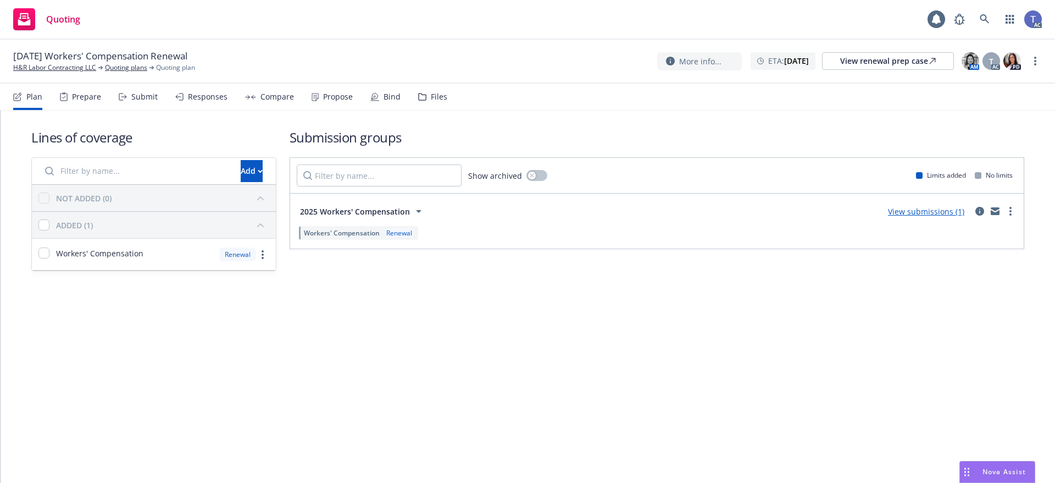
click at [421, 102] on div "Files" at bounding box center [432, 97] width 29 height 26
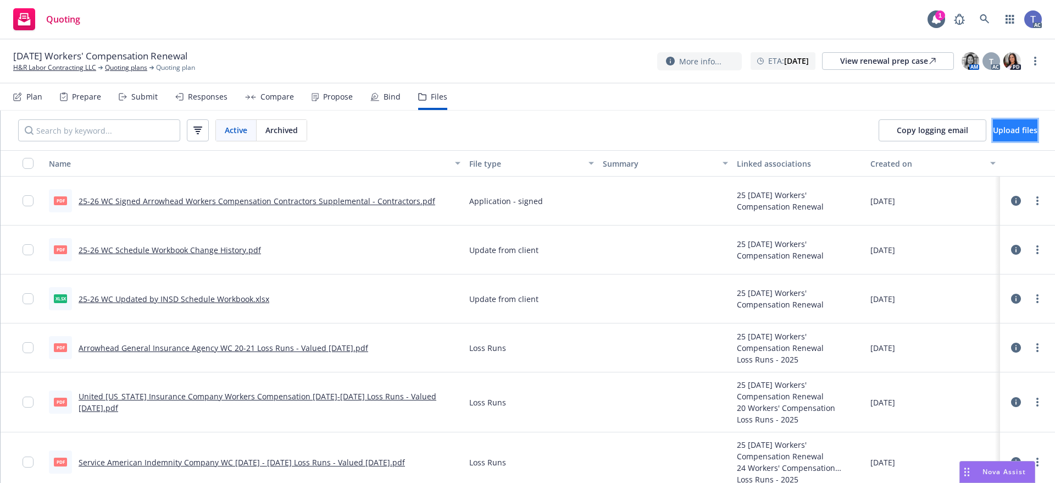
click at [993, 129] on span "Upload files" at bounding box center [1015, 130] width 45 height 10
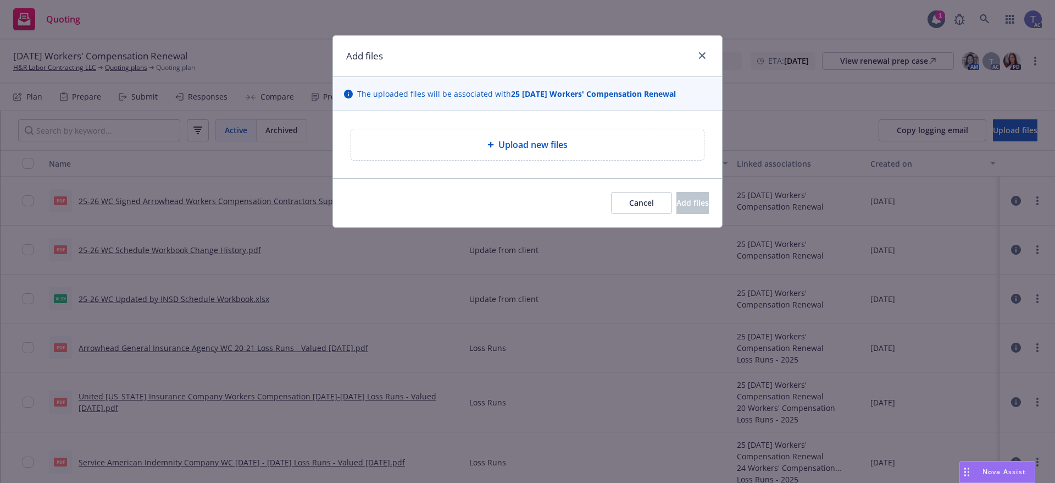
click at [521, 145] on span "Upload new files" at bounding box center [533, 144] width 69 height 13
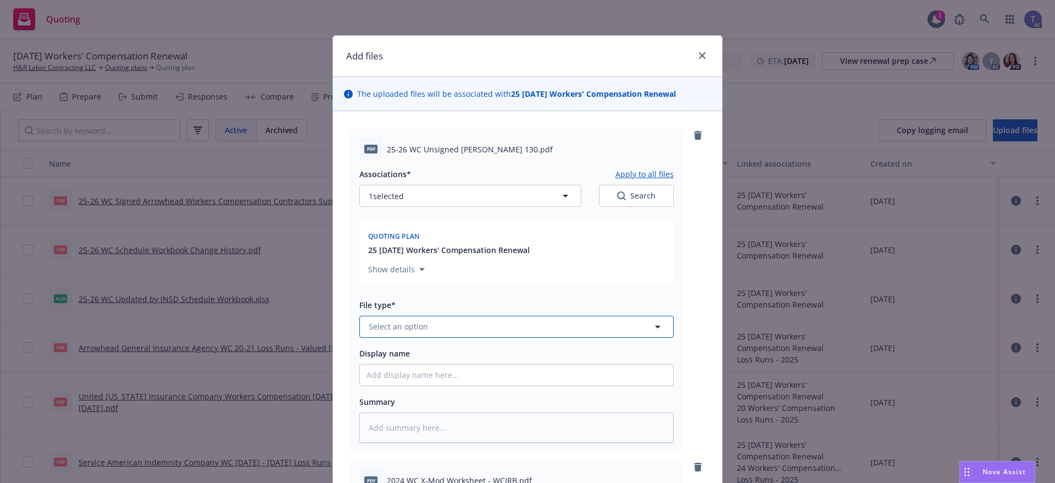
click at [448, 325] on button "Select an option" at bounding box center [516, 326] width 314 height 22
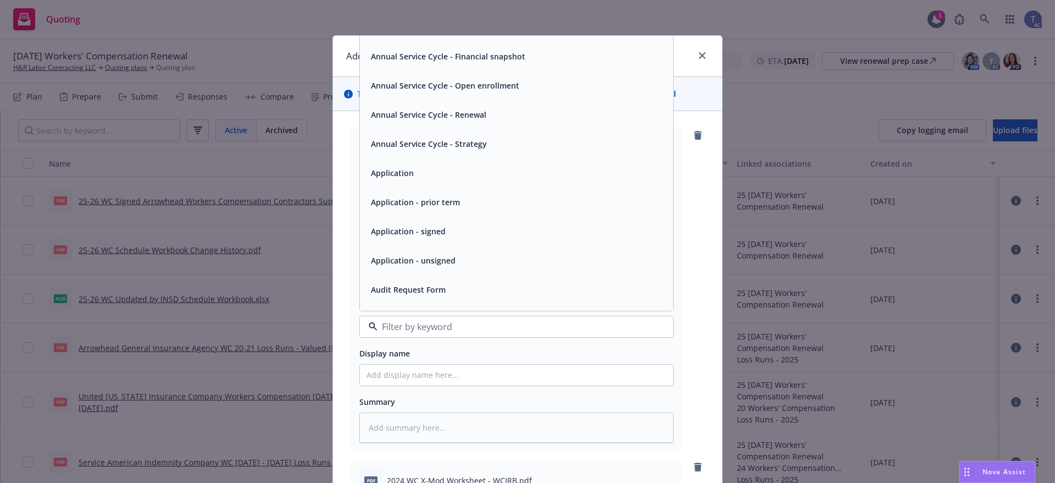
scroll to position [55, 0]
click at [440, 251] on div "Application - unsigned" at bounding box center [412, 258] width 91 height 16
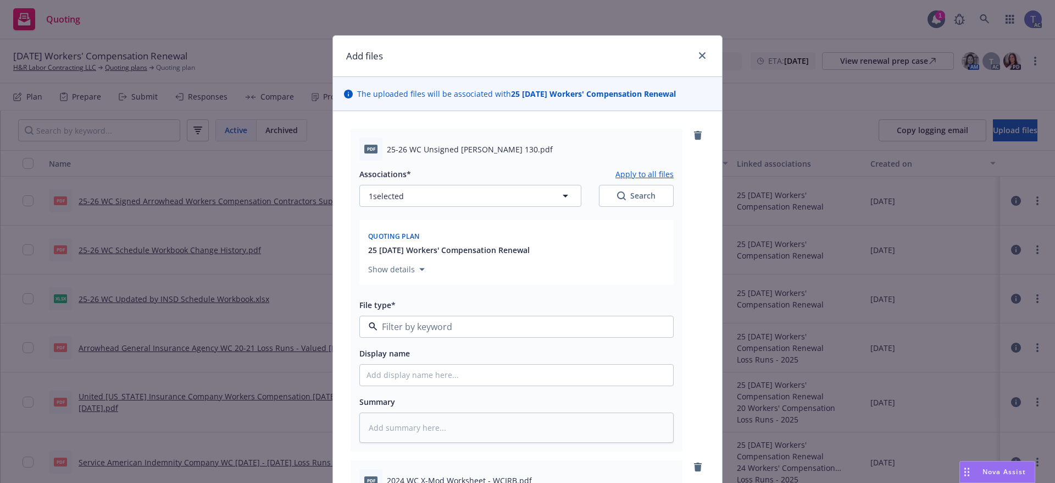
type textarea "x"
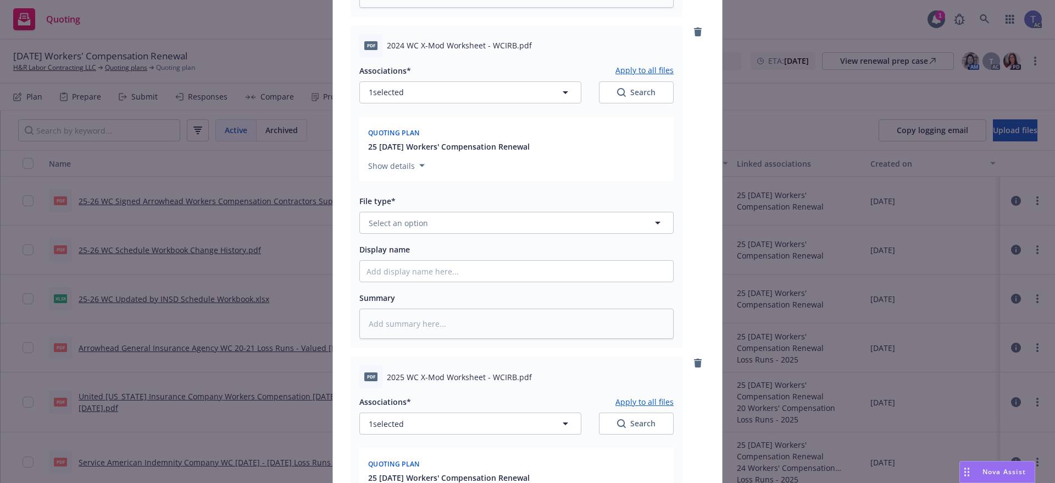
scroll to position [440, 0]
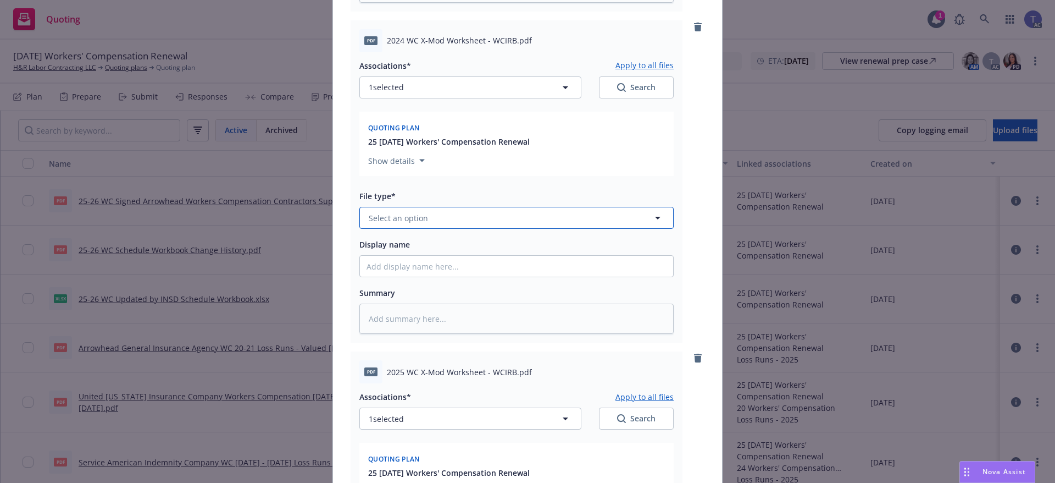
click at [476, 223] on button "Select an option" at bounding box center [516, 218] width 314 height 22
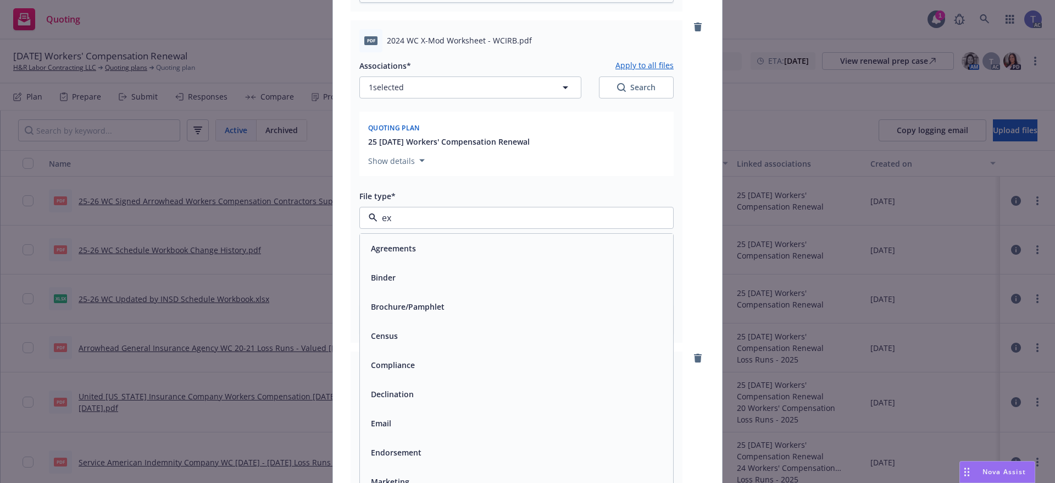
type input "exp"
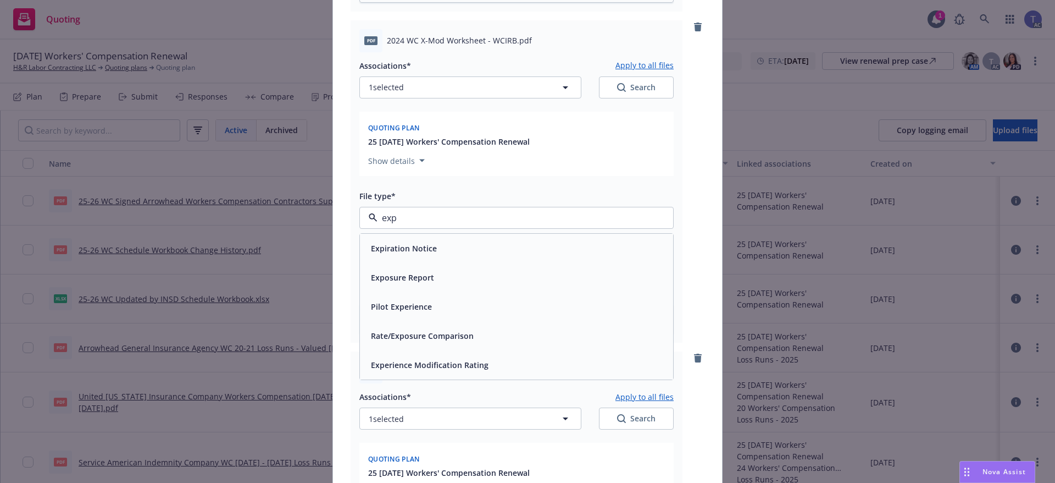
click at [446, 356] on div "Experience Modification Rating" at bounding box center [516, 364] width 313 height 29
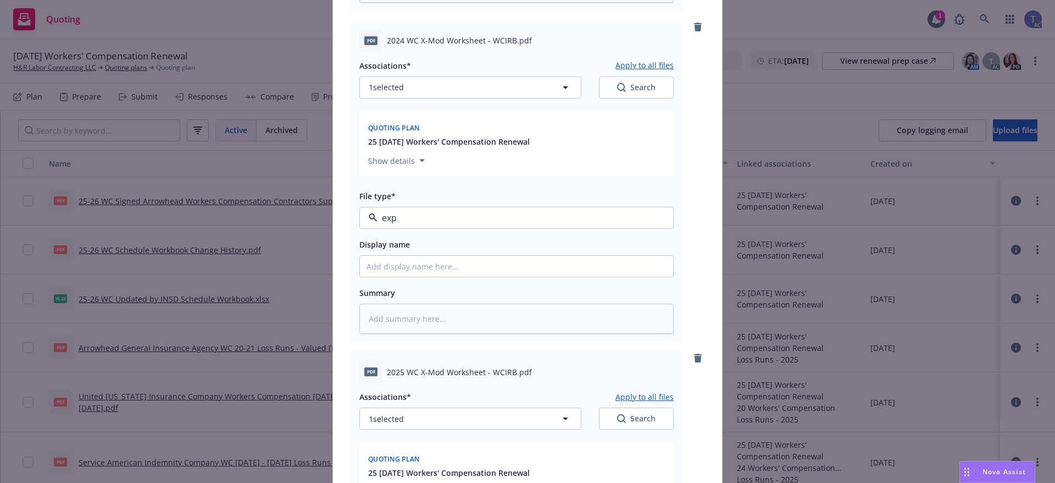
type textarea "x"
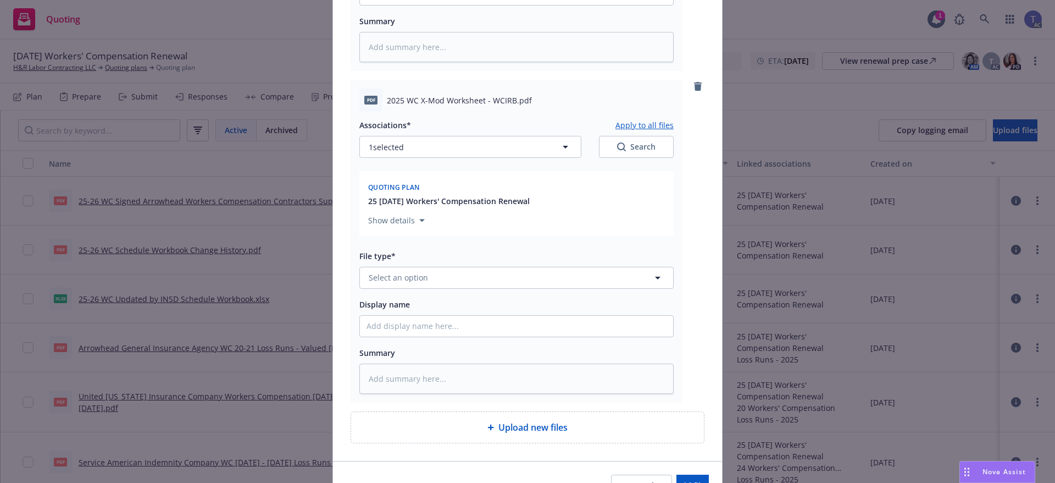
scroll to position [769, 0]
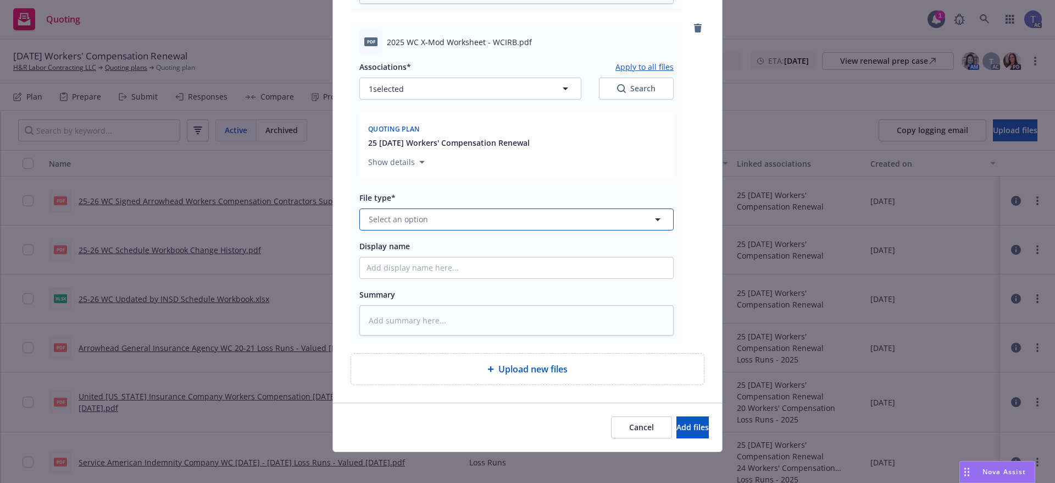
click at [437, 221] on button "Select an option" at bounding box center [516, 219] width 314 height 22
type input "exper"
click at [455, 283] on span "Experience Modification Rating" at bounding box center [430, 279] width 118 height 12
click at [677, 417] on button "Add files" at bounding box center [693, 427] width 32 height 22
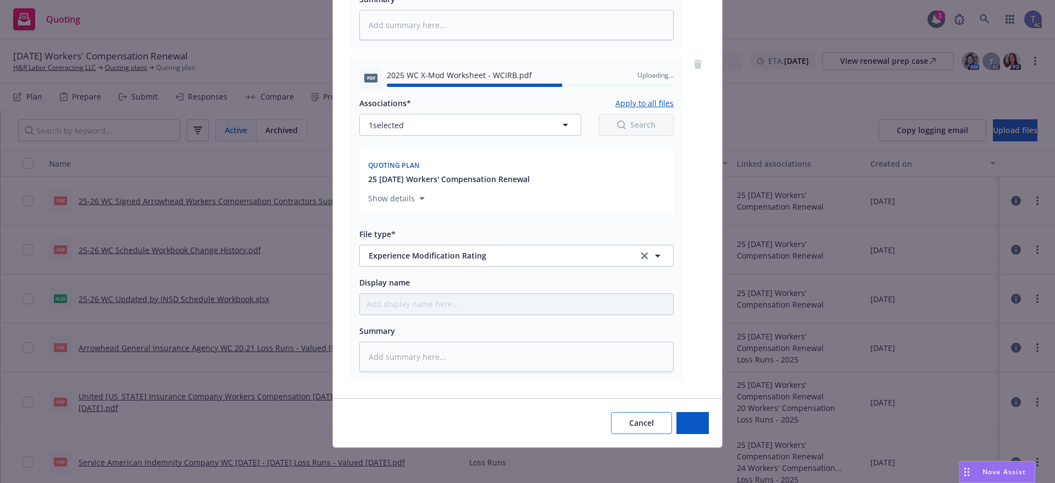
type textarea "x"
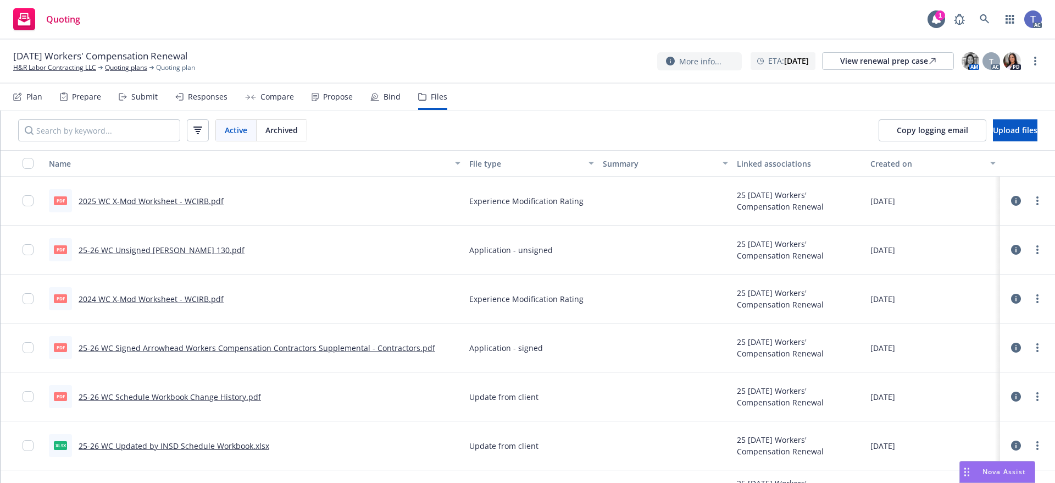
click at [558, 50] on div "[DATE] Workers' Compensation Renewal H&R Labor Contracting LLC Quoting plans Qu…" at bounding box center [527, 60] width 1029 height 23
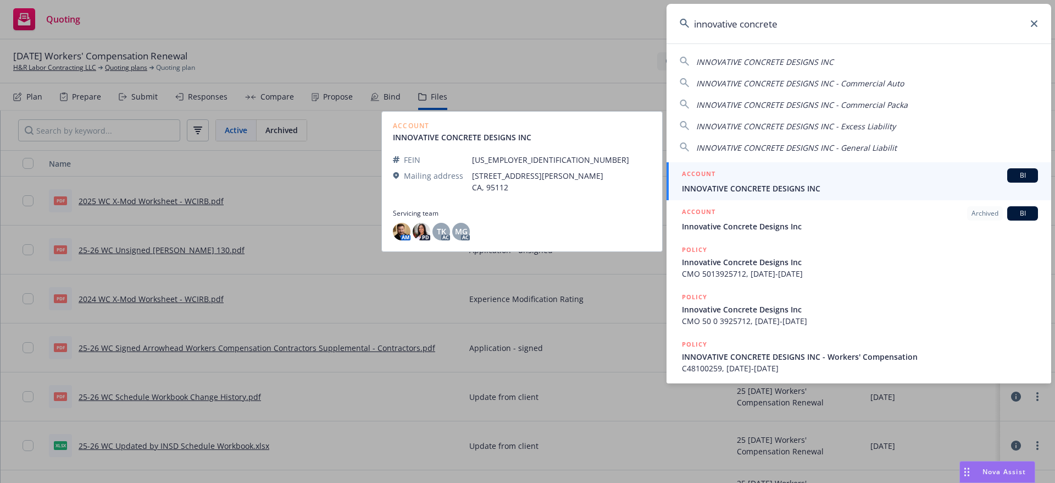
type input "innovative concrete"
click at [773, 185] on span "INNOVATIVE CONCRETE DESIGNS INC" at bounding box center [860, 188] width 356 height 12
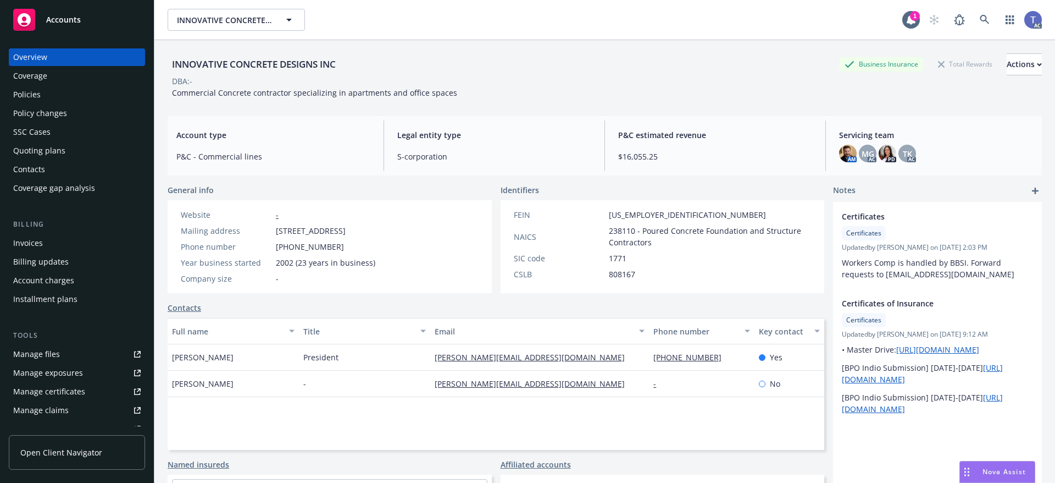
click at [54, 166] on div "Contacts" at bounding box center [77, 169] width 128 height 18
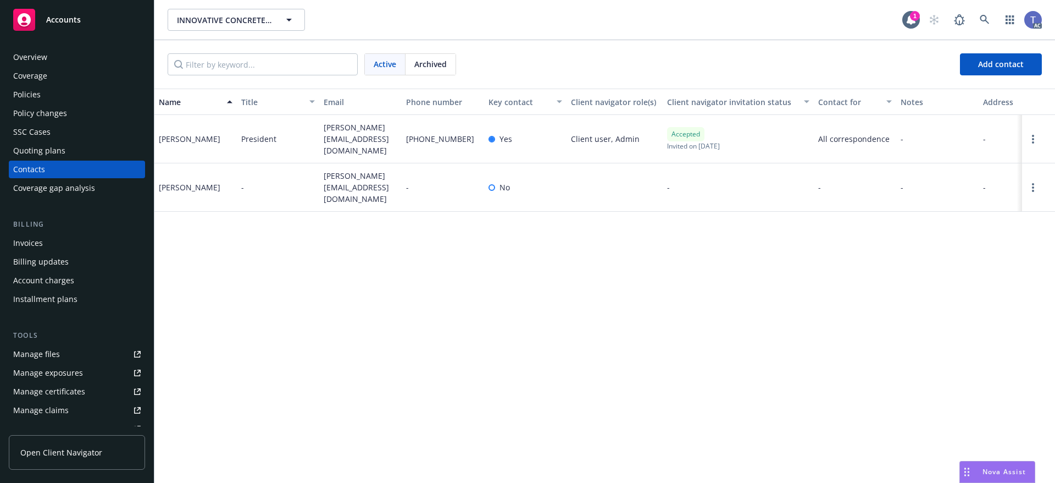
click at [53, 152] on div "Quoting plans" at bounding box center [39, 151] width 52 height 18
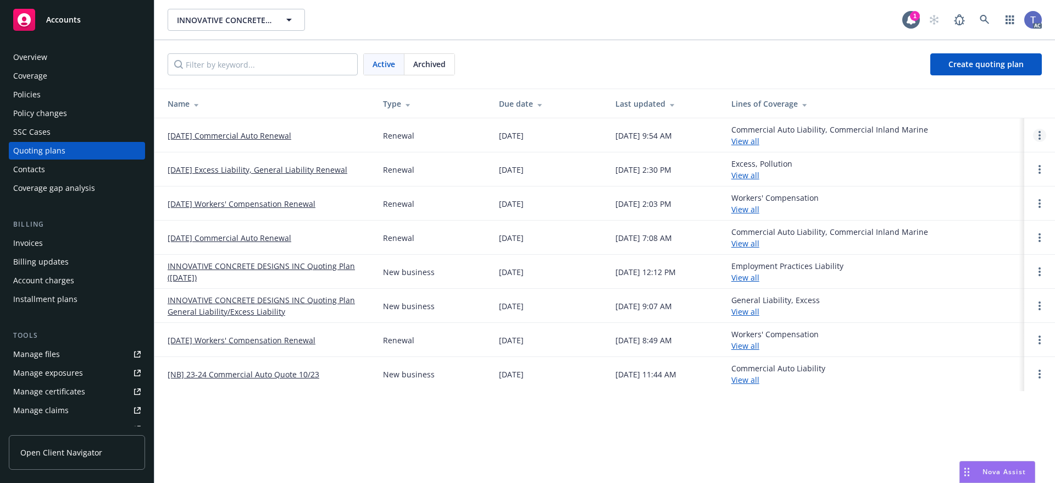
click at [1040, 137] on icon "Open options" at bounding box center [1040, 135] width 2 height 9
click at [979, 59] on span "Copy logging email" at bounding box center [983, 61] width 96 height 10
